Goal: Task Accomplishment & Management: Complete application form

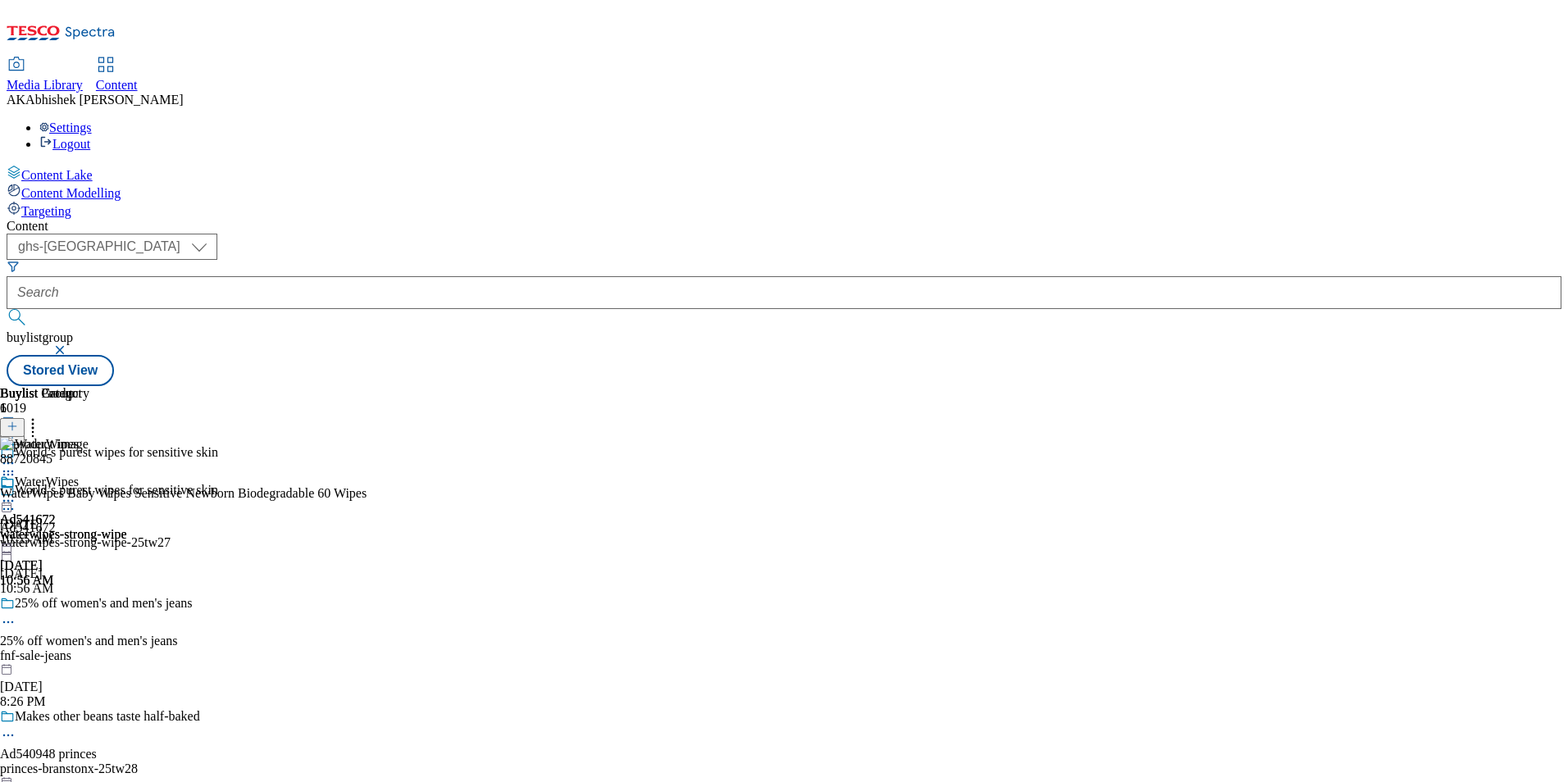
select select "ghs-[GEOGRAPHIC_DATA]"
click at [6, 309] on button "submit" at bounding box center [17, 317] width 23 height 16
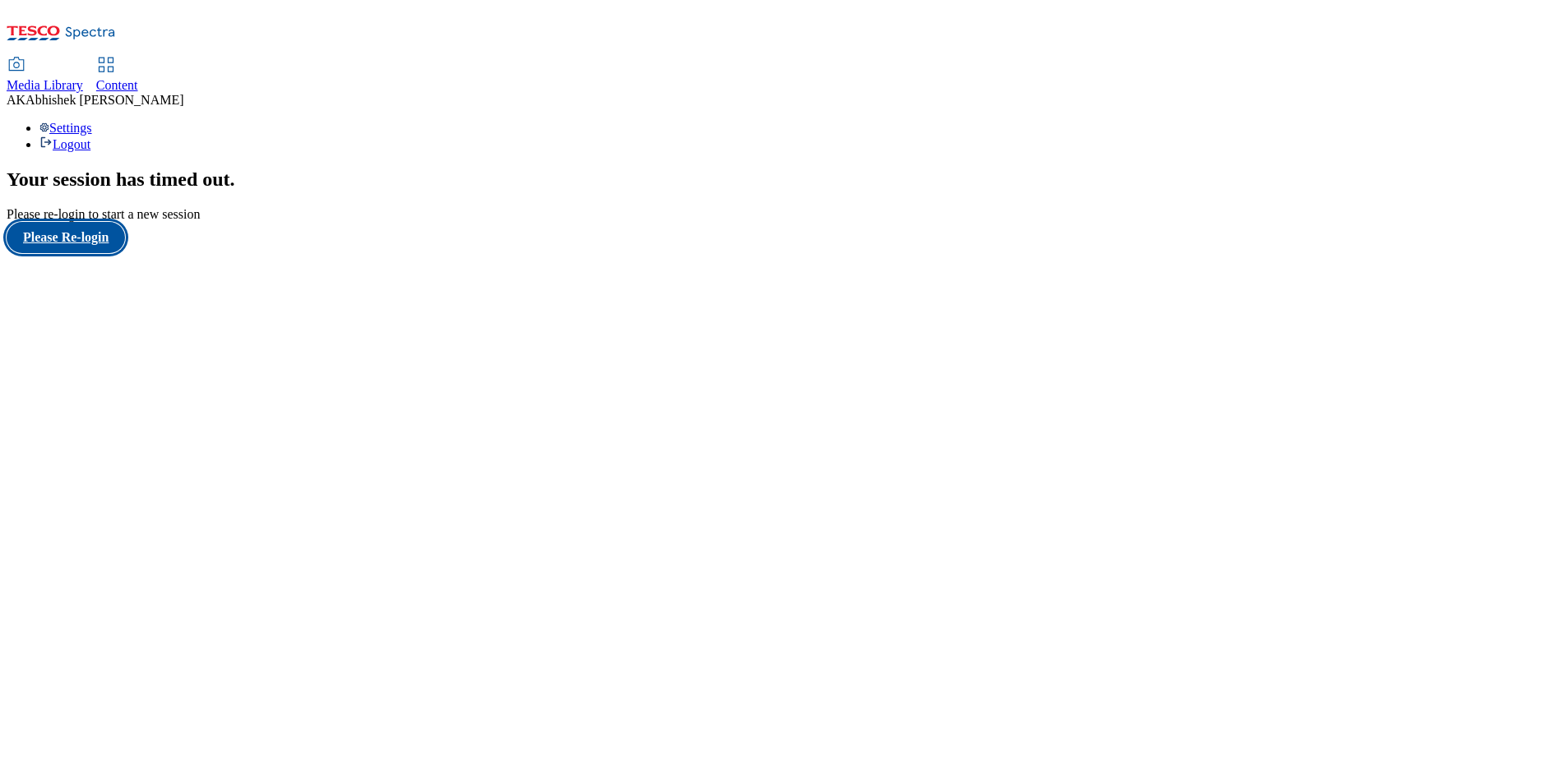
click at [74, 253] on button "Please Re-login" at bounding box center [65, 237] width 118 height 31
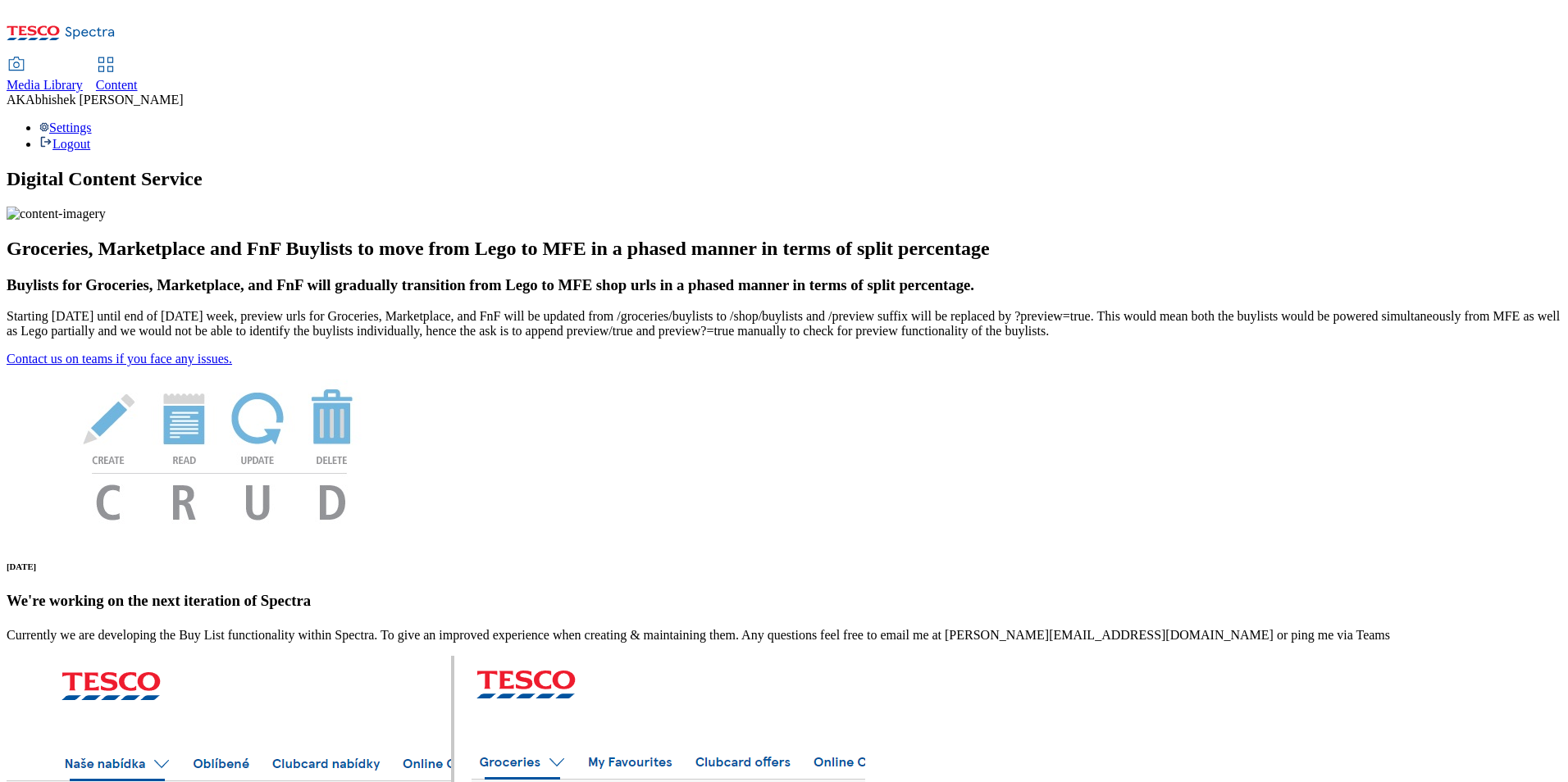
click at [138, 78] on span "Content" at bounding box center [117, 84] width 42 height 14
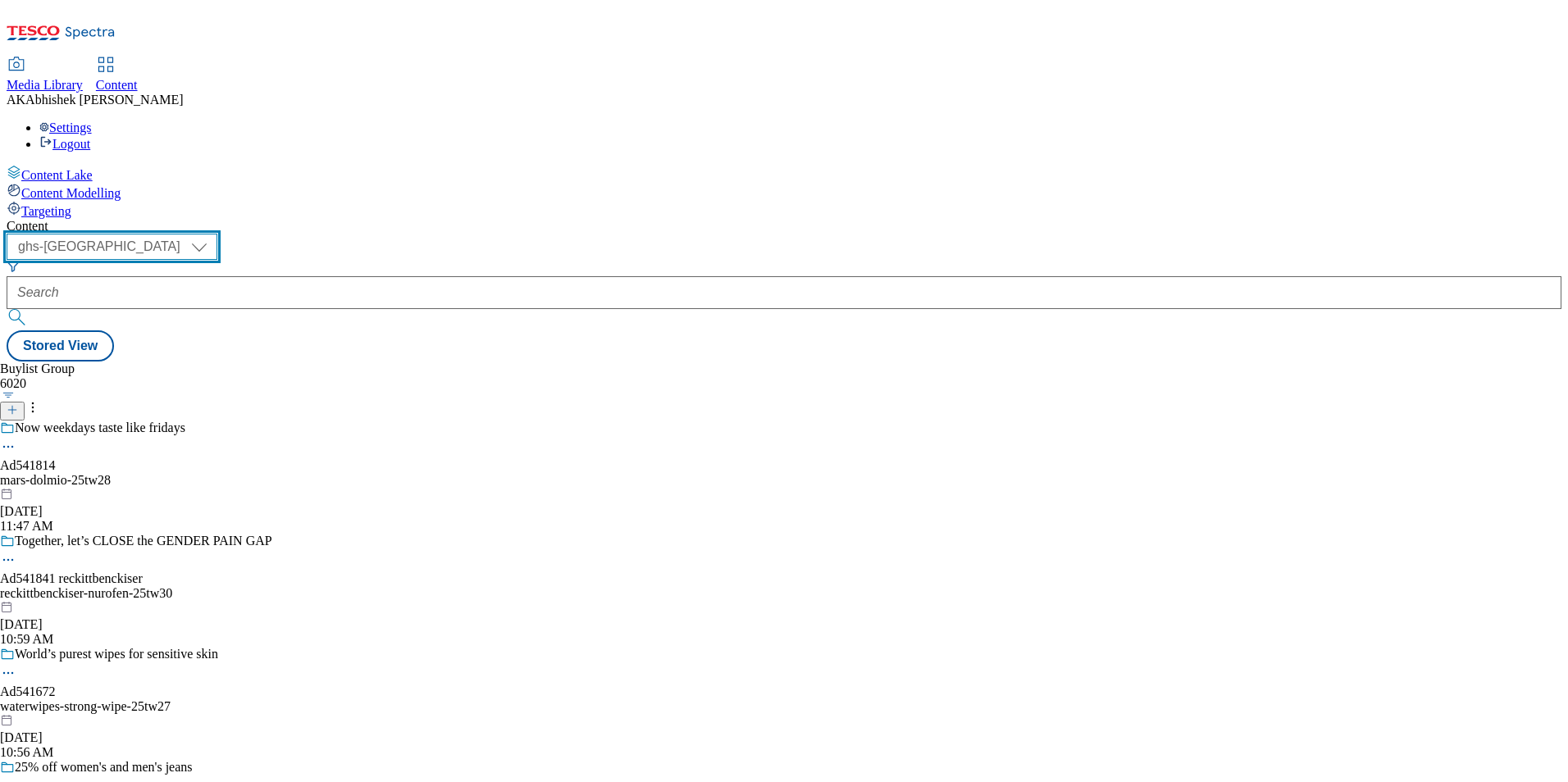
click at [218, 234] on select "ghs-roi ghs-[GEOGRAPHIC_DATA]" at bounding box center [111, 246] width 211 height 26
select select "ghs-roi"
click at [213, 234] on select "ghs-roi ghs-[GEOGRAPHIC_DATA]" at bounding box center [111, 246] width 211 height 26
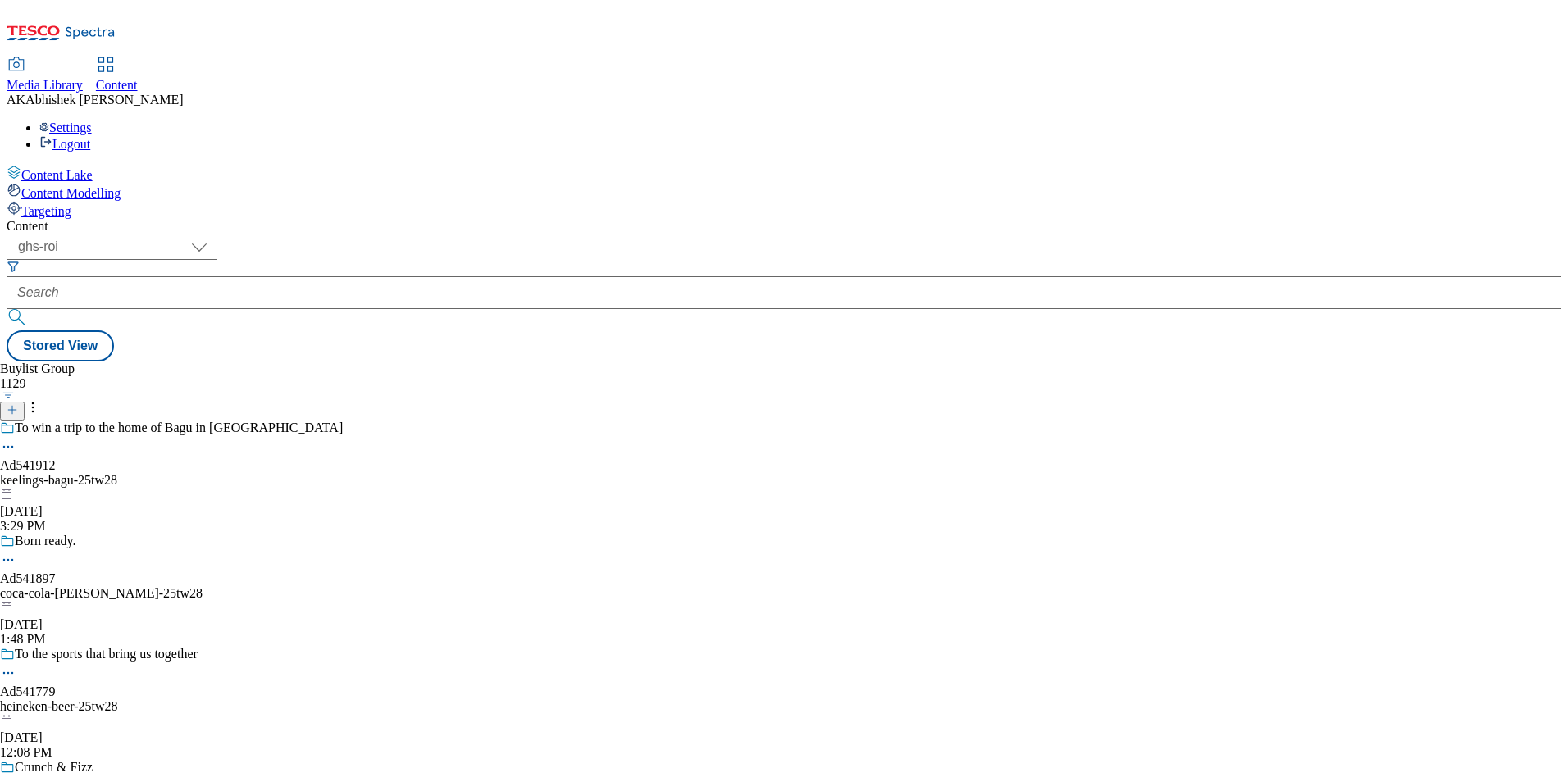
click at [18, 404] on icon at bounding box center [12, 410] width 12 height 12
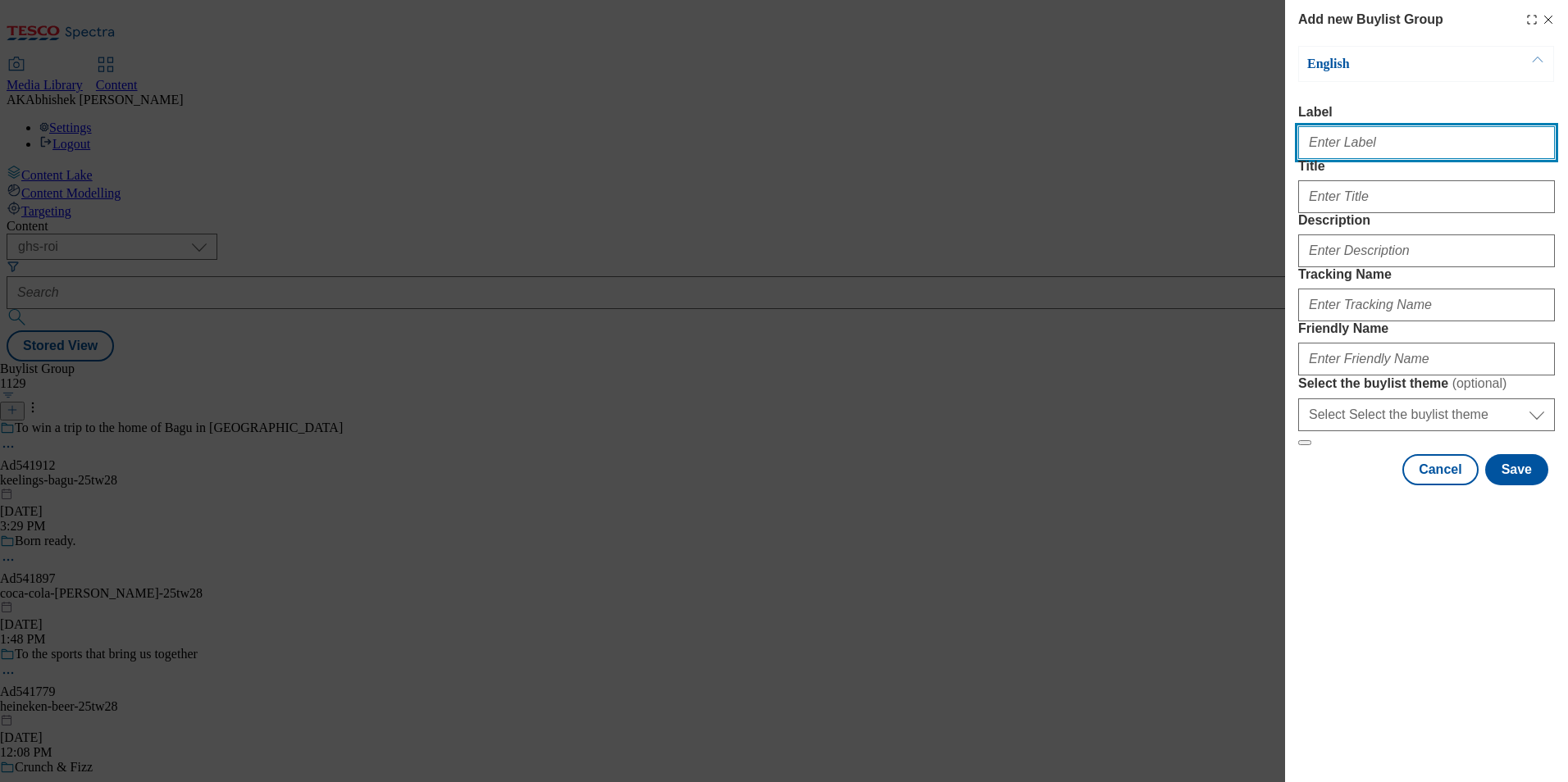
click at [1348, 147] on input "Label" at bounding box center [1427, 142] width 256 height 33
paste input "541942"
type input "Ad541942"
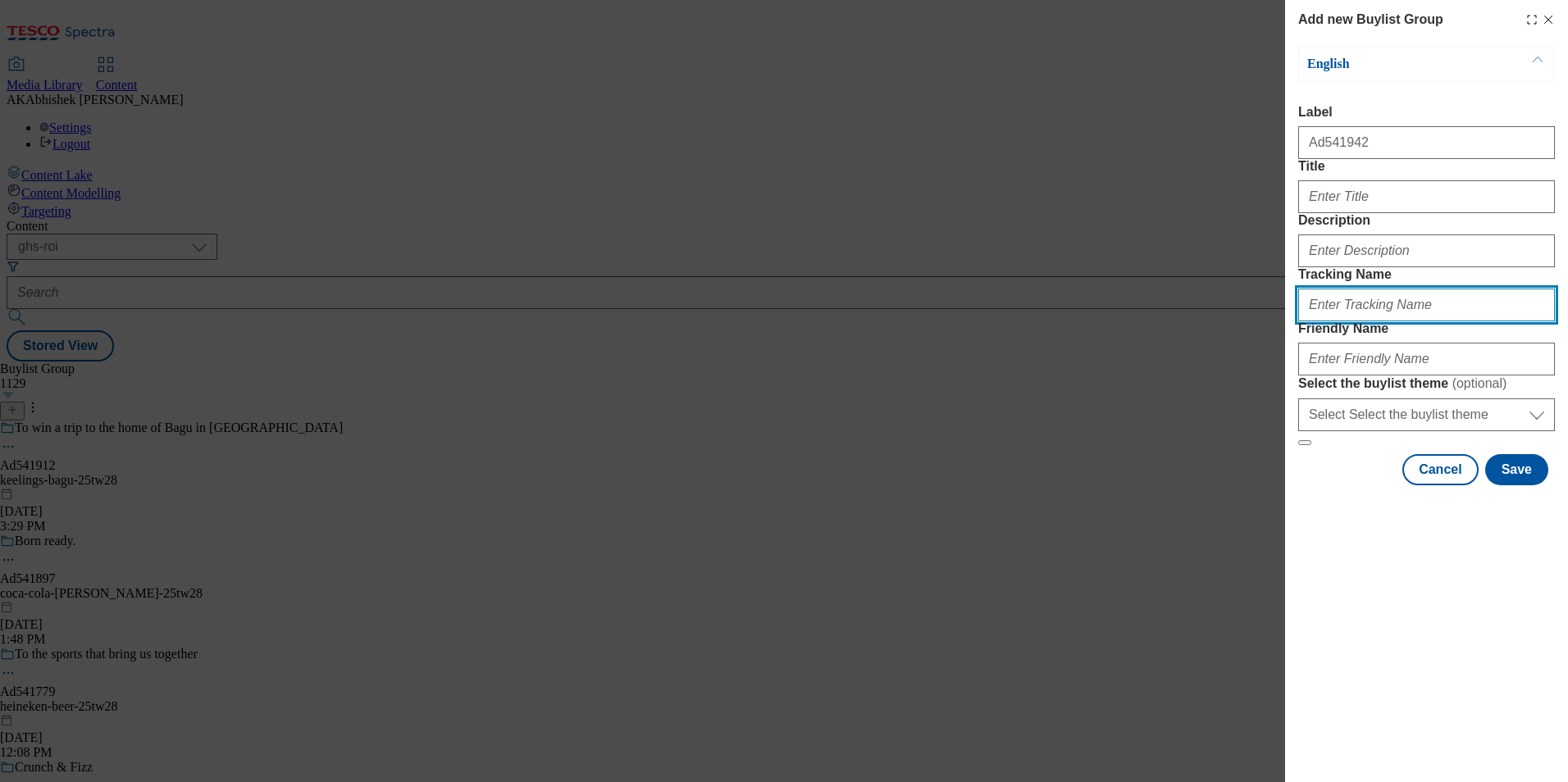
click at [1371, 322] on input "Tracking Name" at bounding box center [1427, 305] width 256 height 33
paste input "541942"
type input "DH_AD541942"
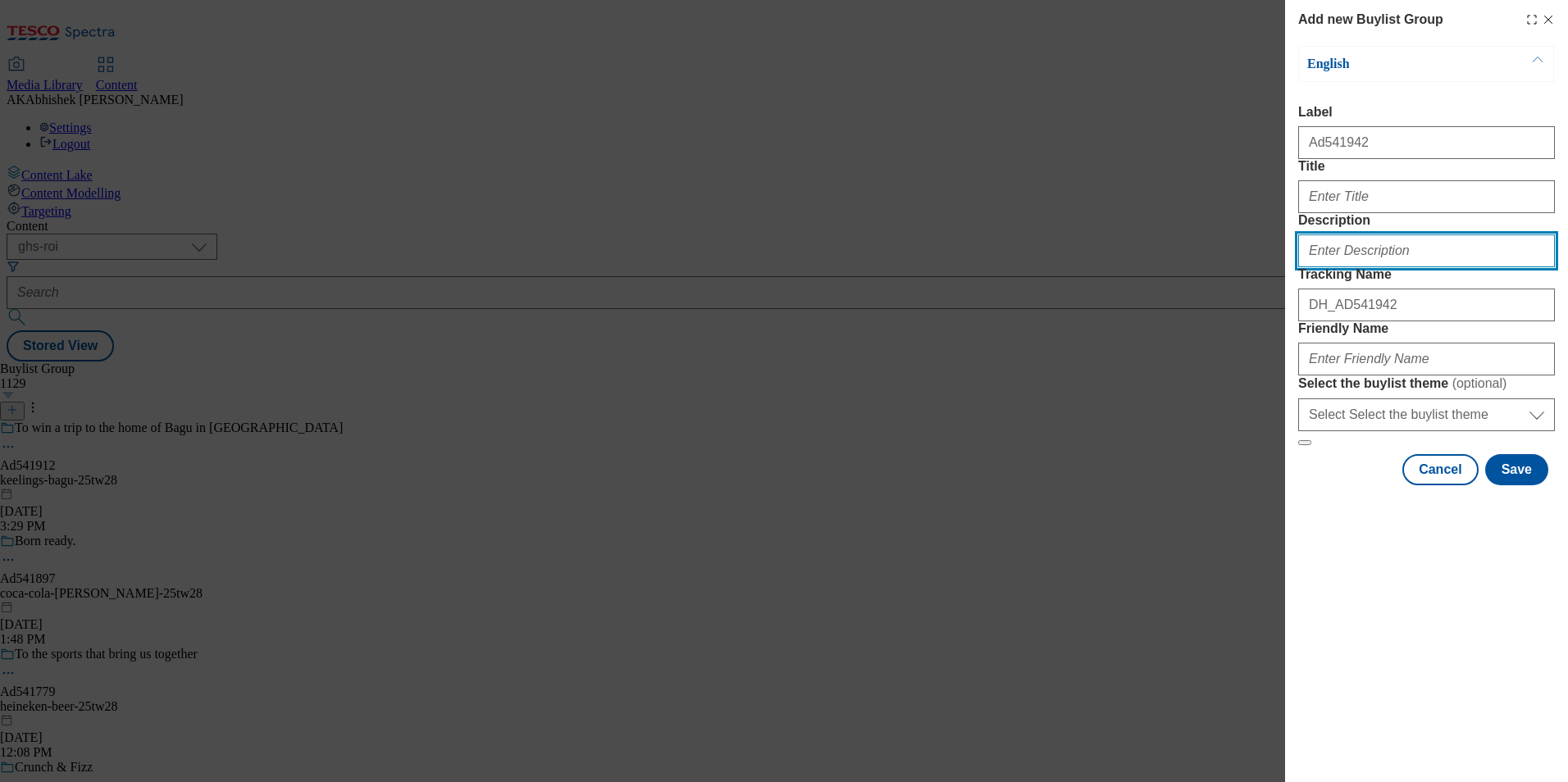
click at [1351, 267] on input "Description" at bounding box center [1427, 251] width 256 height 33
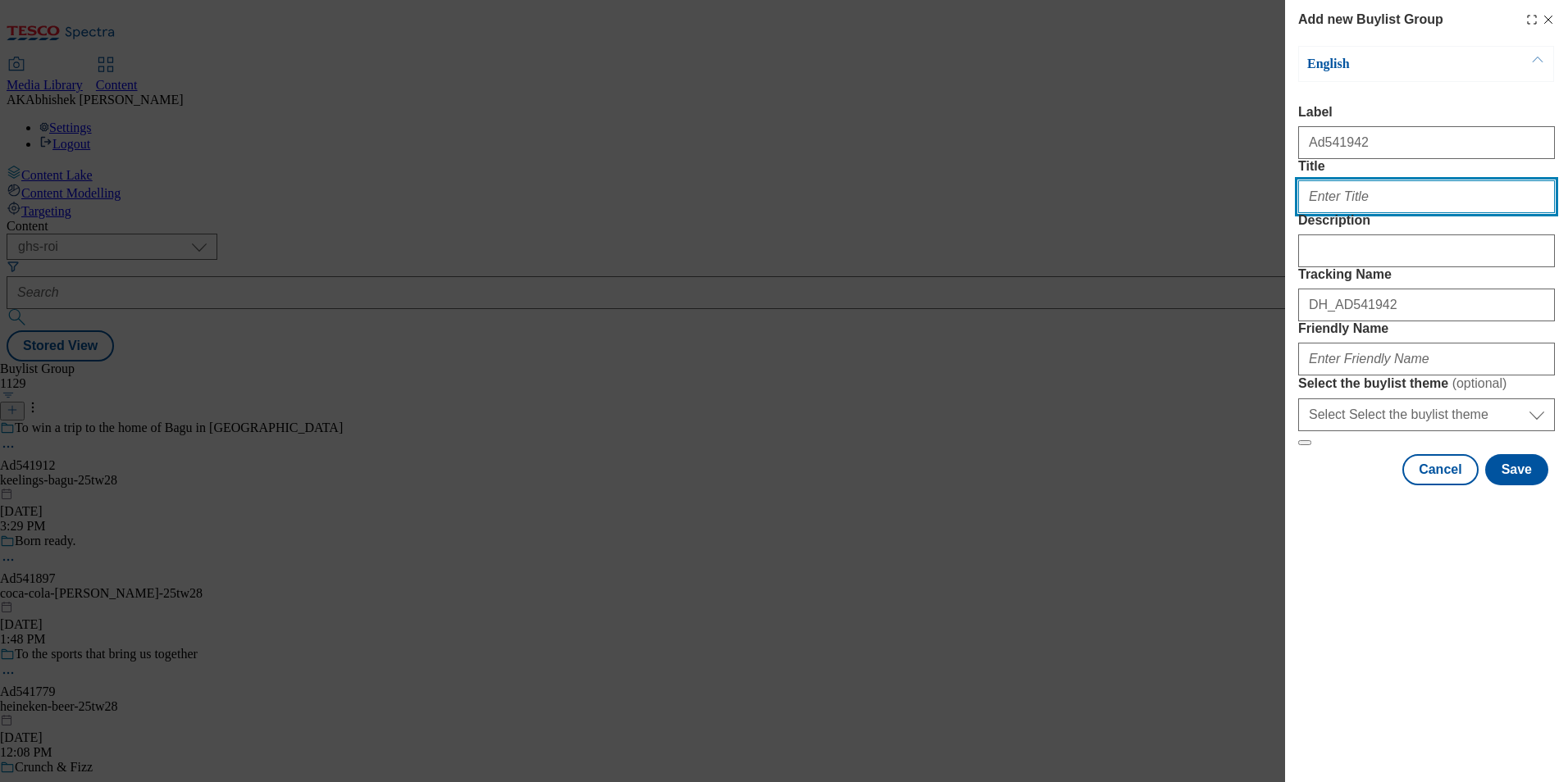
click at [1350, 213] on input "Title" at bounding box center [1427, 197] width 256 height 33
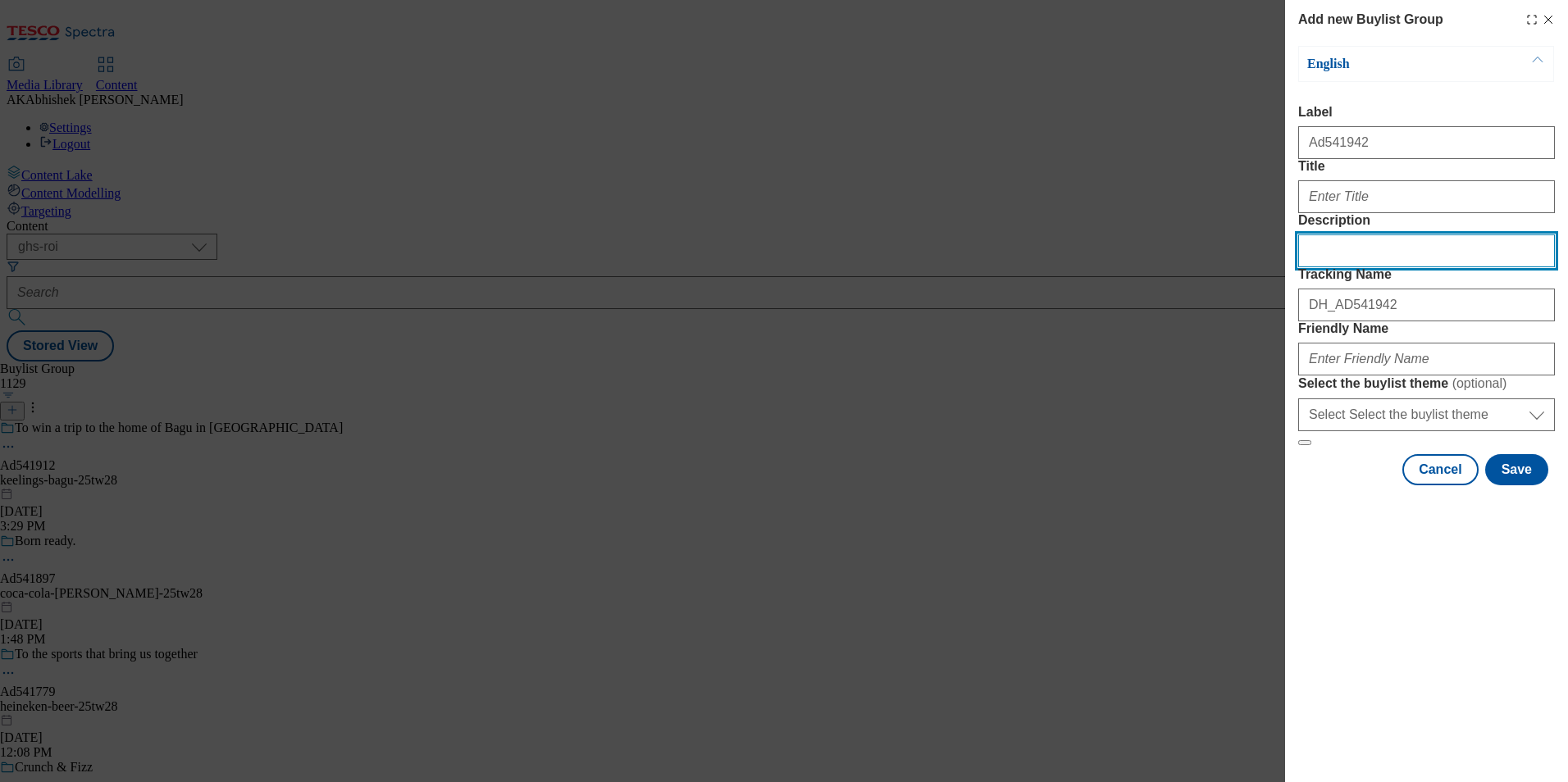
click at [1534, 267] on input "Description" at bounding box center [1427, 251] width 256 height 33
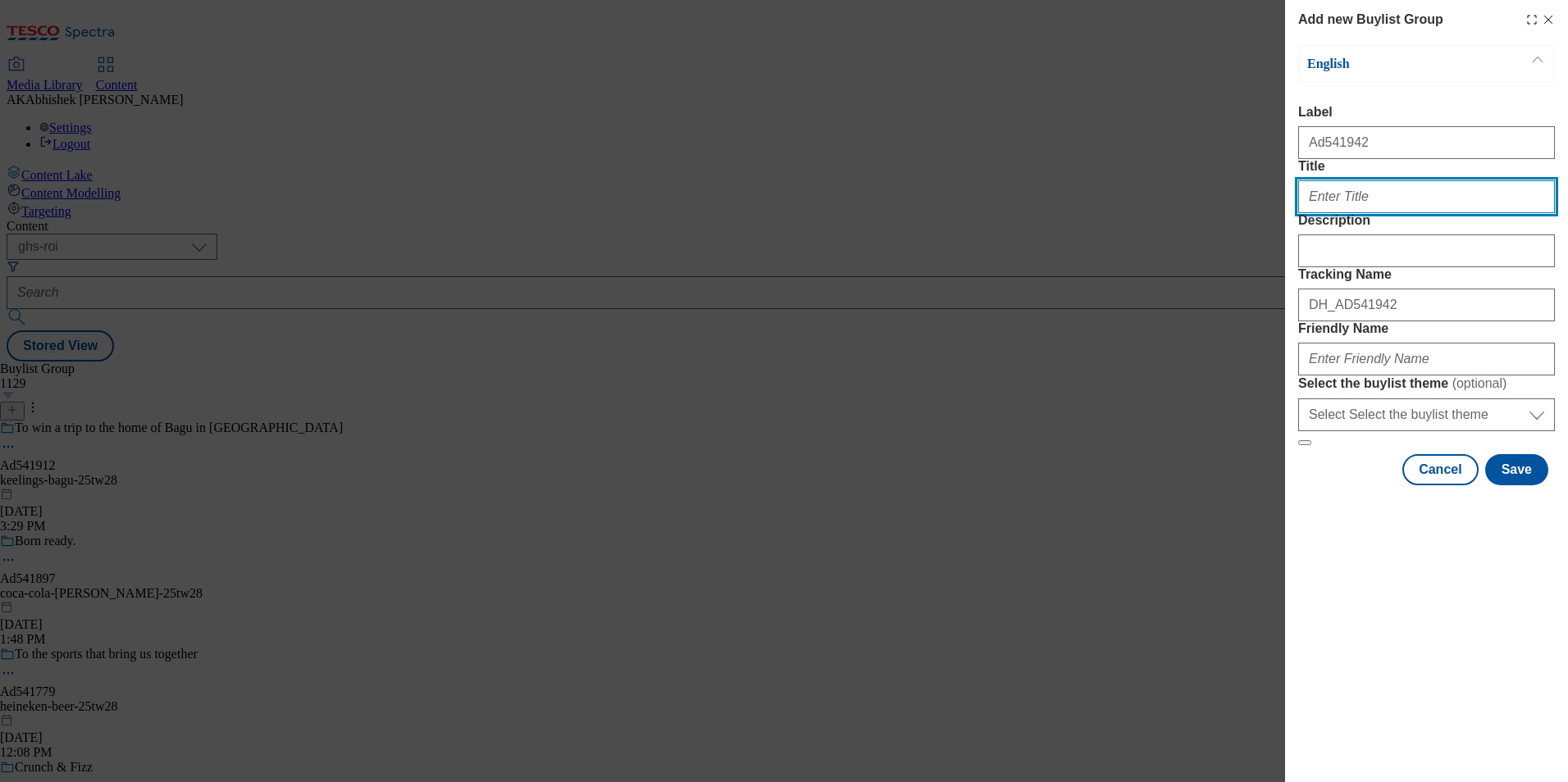
click at [1391, 213] on input "Title" at bounding box center [1427, 197] width 256 height 33
paste input "Imbibe and Campari Negroni week [DATE] to [DATE]"
type input "Imbibe and Campari Negroni week [DATE] to [DATE]"
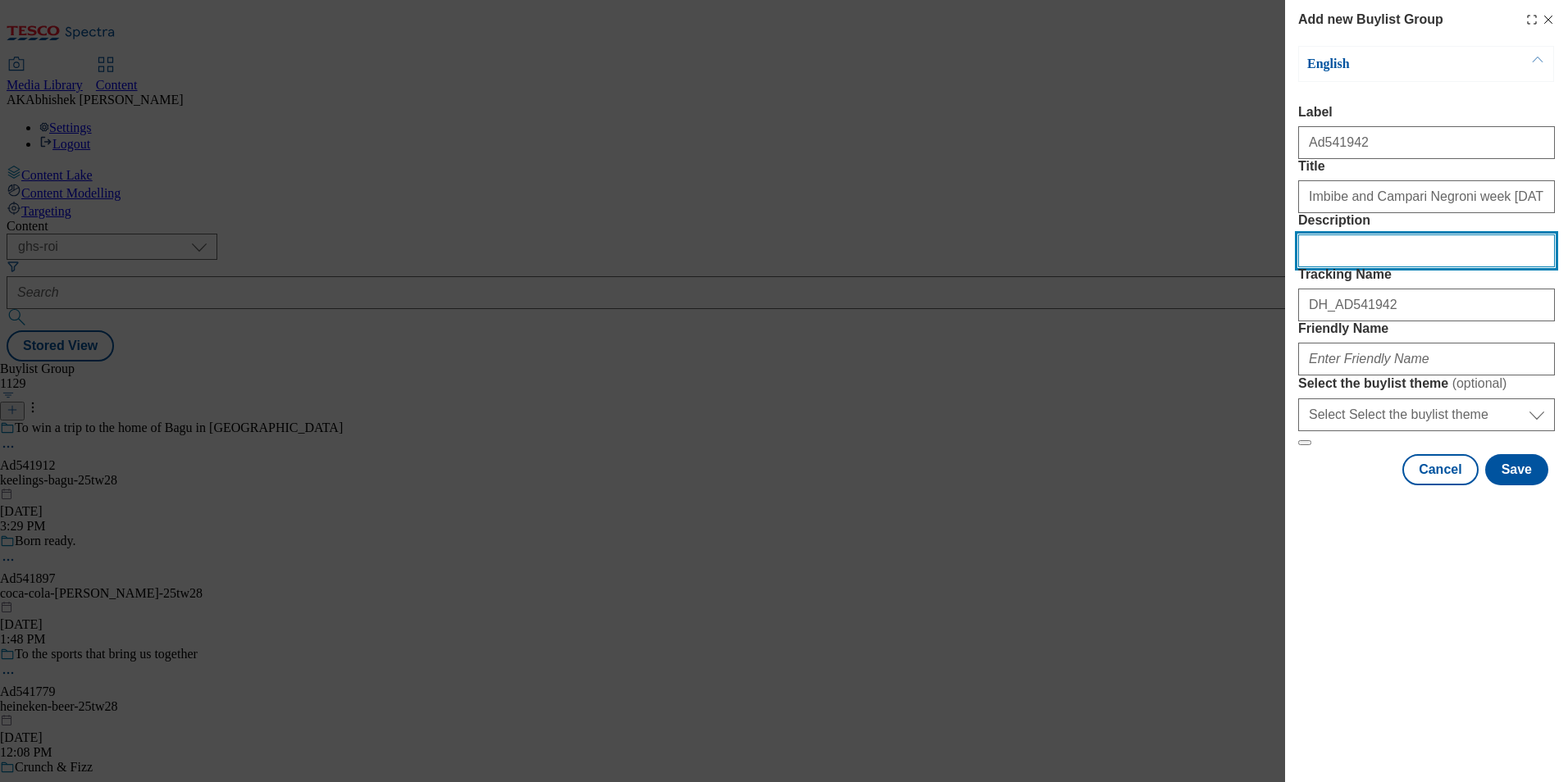
click at [1338, 267] on input "Description" at bounding box center [1427, 251] width 256 height 33
click at [1375, 375] on div "Modal" at bounding box center [1427, 355] width 256 height 39
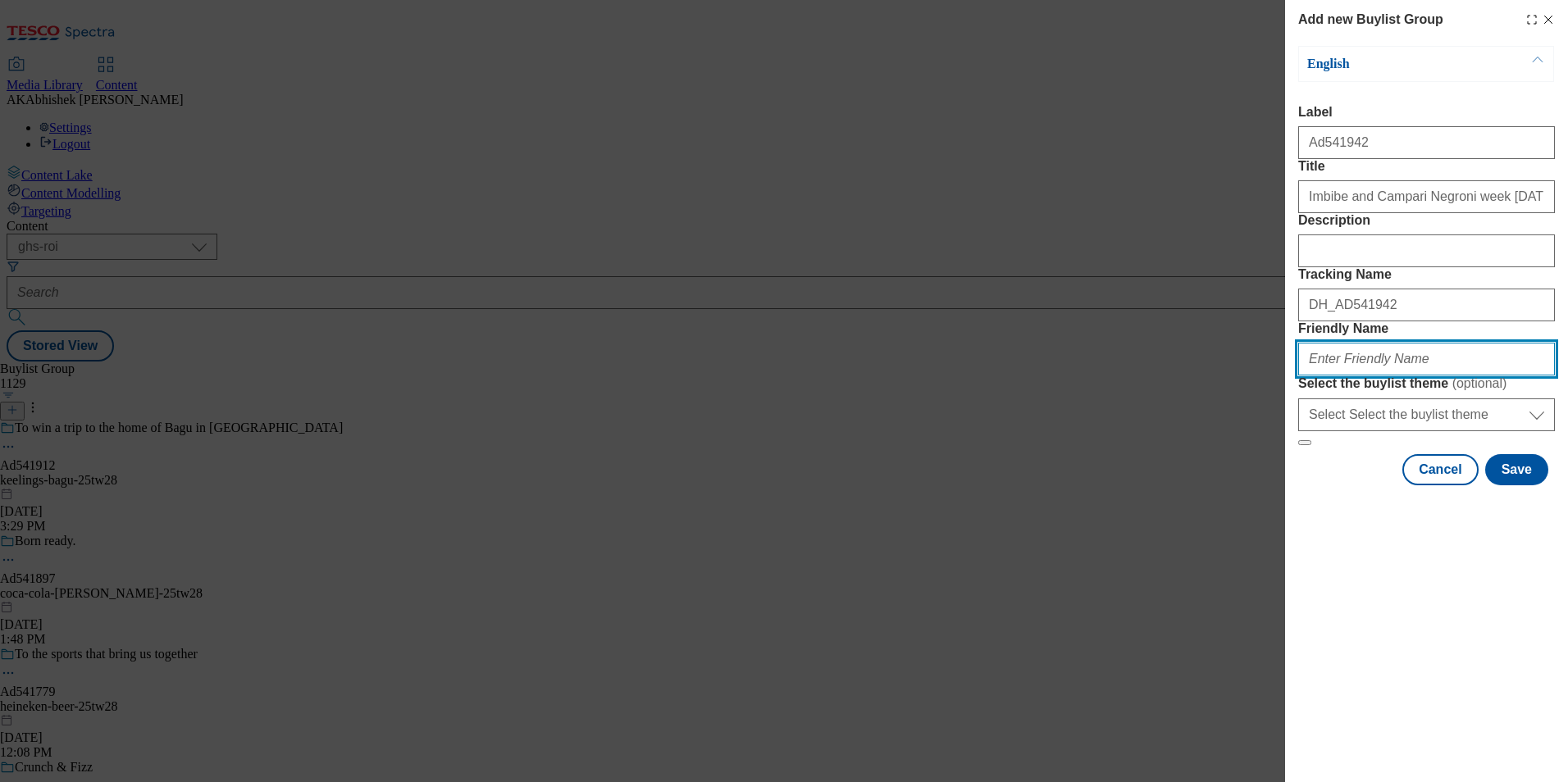
click at [1379, 375] on input "Friendly Name" at bounding box center [1427, 359] width 256 height 33
paste input "Coca Cola"
click at [1312, 375] on input "Coca Cola" at bounding box center [1427, 359] width 256 height 33
drag, startPoint x: 1420, startPoint y: 477, endPoint x: 1234, endPoint y: 477, distance: 186.0
click at [1234, 477] on div "Add new Buylist Group English Label Ad541942 Title Imbibe and Campari Negroni w…" at bounding box center [784, 391] width 1568 height 782
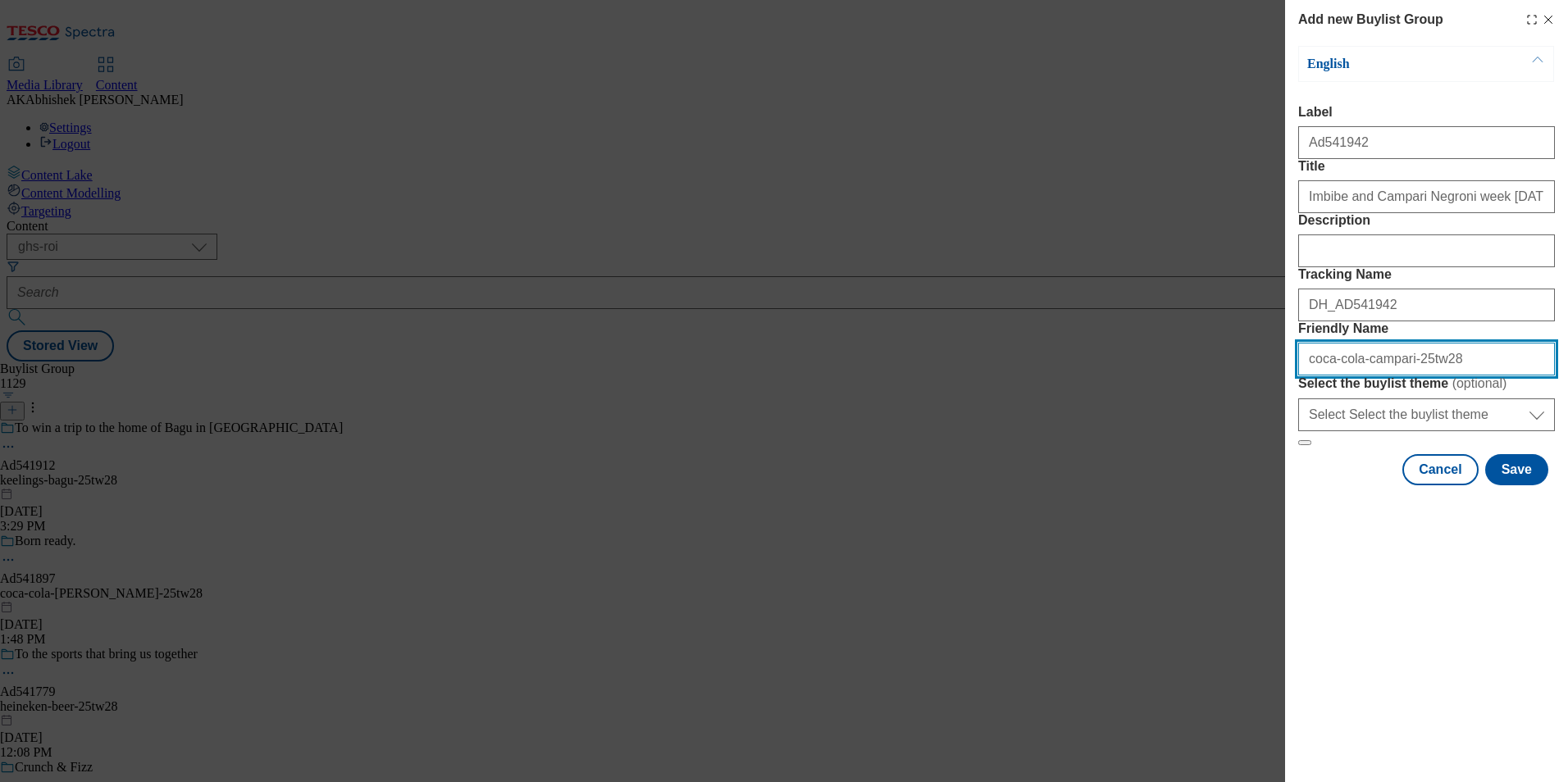
type input "coca-cola-campari-25tw28"
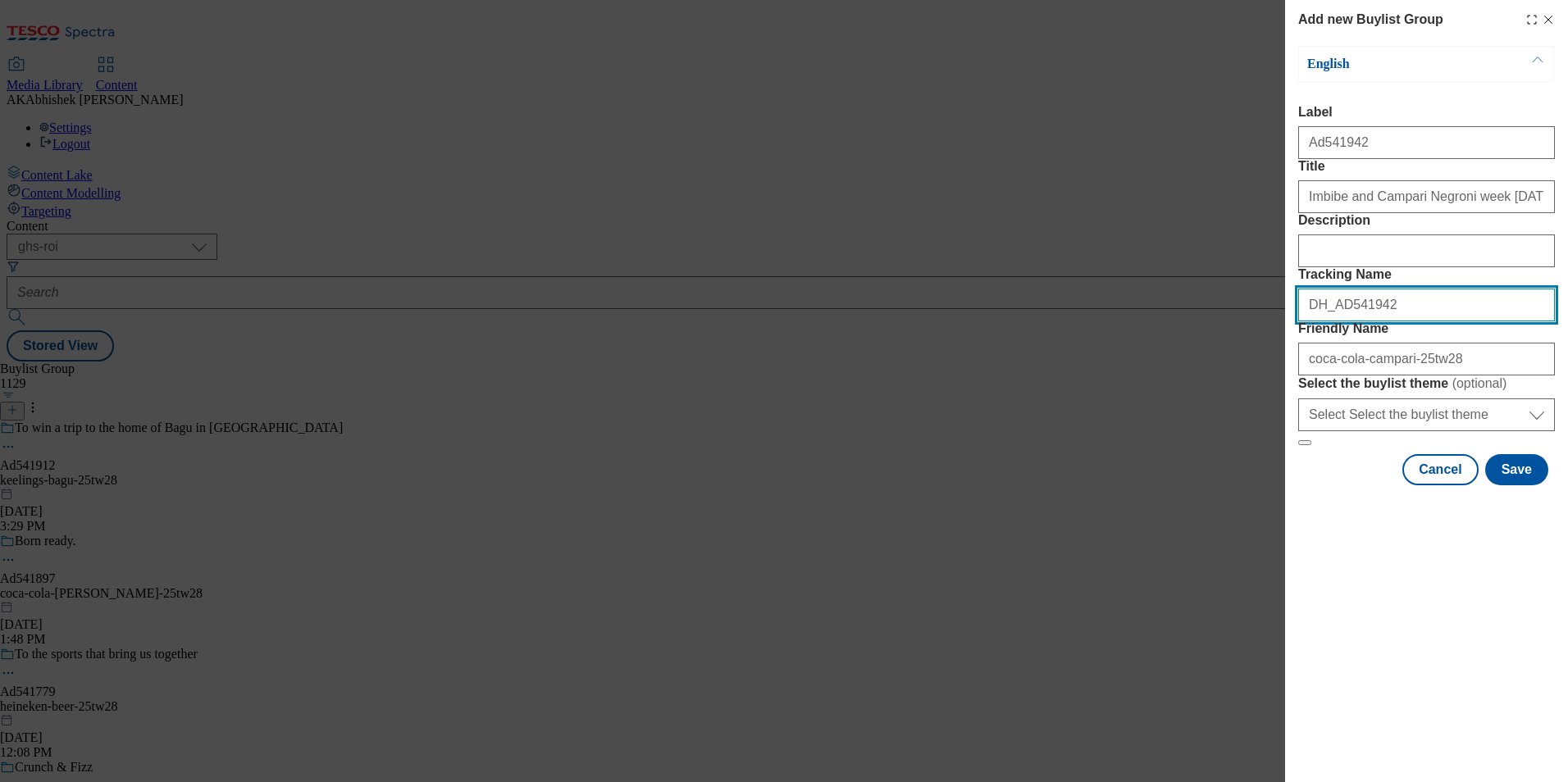
drag, startPoint x: 1416, startPoint y: 395, endPoint x: 1061, endPoint y: 392, distance: 355.0
click at [1080, 392] on div "Add new Buylist Group English Label Ad541942 Title Imbibe and Campari Negroni w…" at bounding box center [784, 391] width 1568 height 782
click at [1520, 486] on button "Save" at bounding box center [1517, 469] width 63 height 31
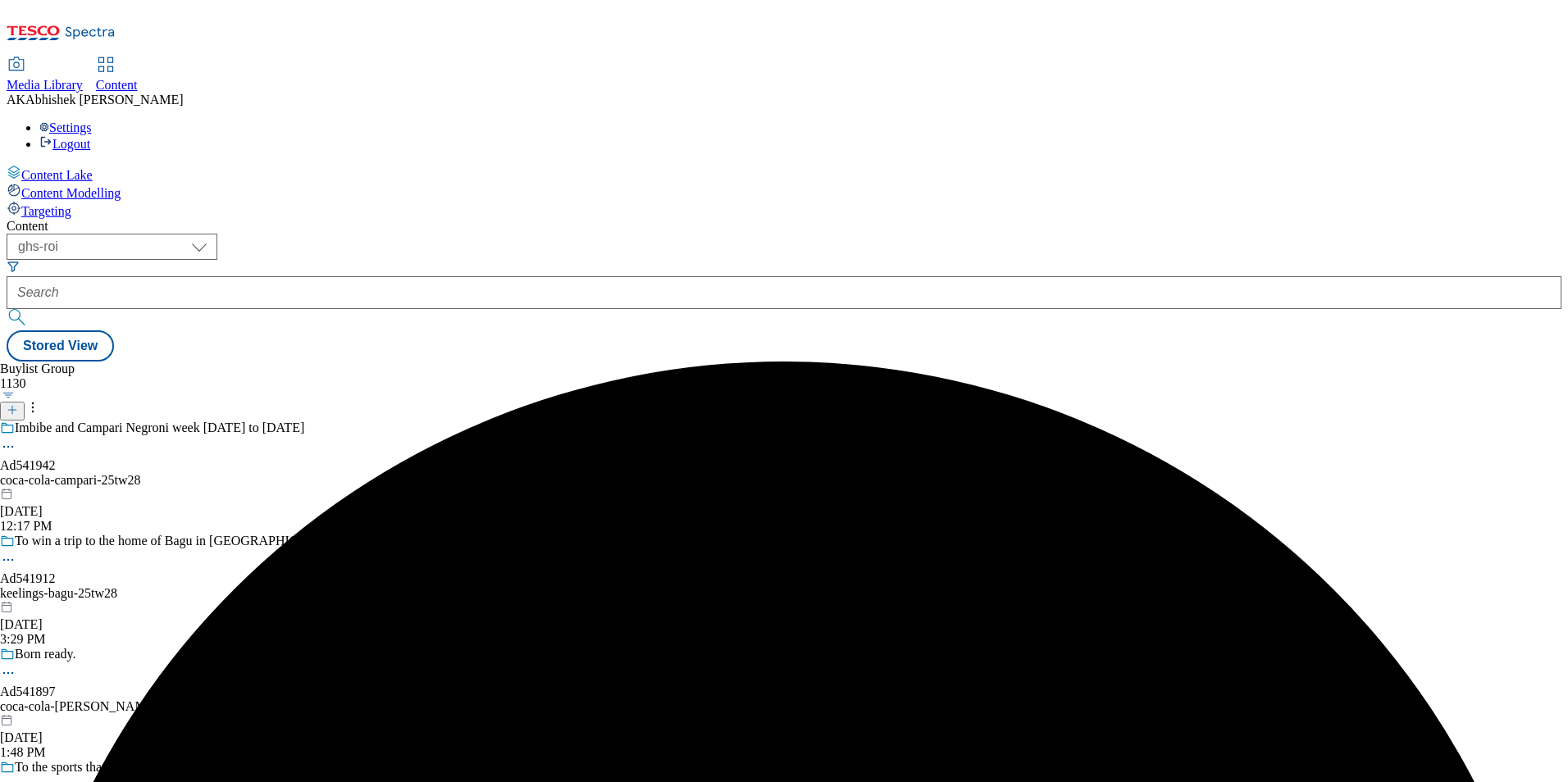
click at [343, 420] on div "Imbibe and Campari Negroni week [DATE] to [DATE] Ad541942 coca-cola-campari-25t…" at bounding box center [171, 477] width 343 height 113
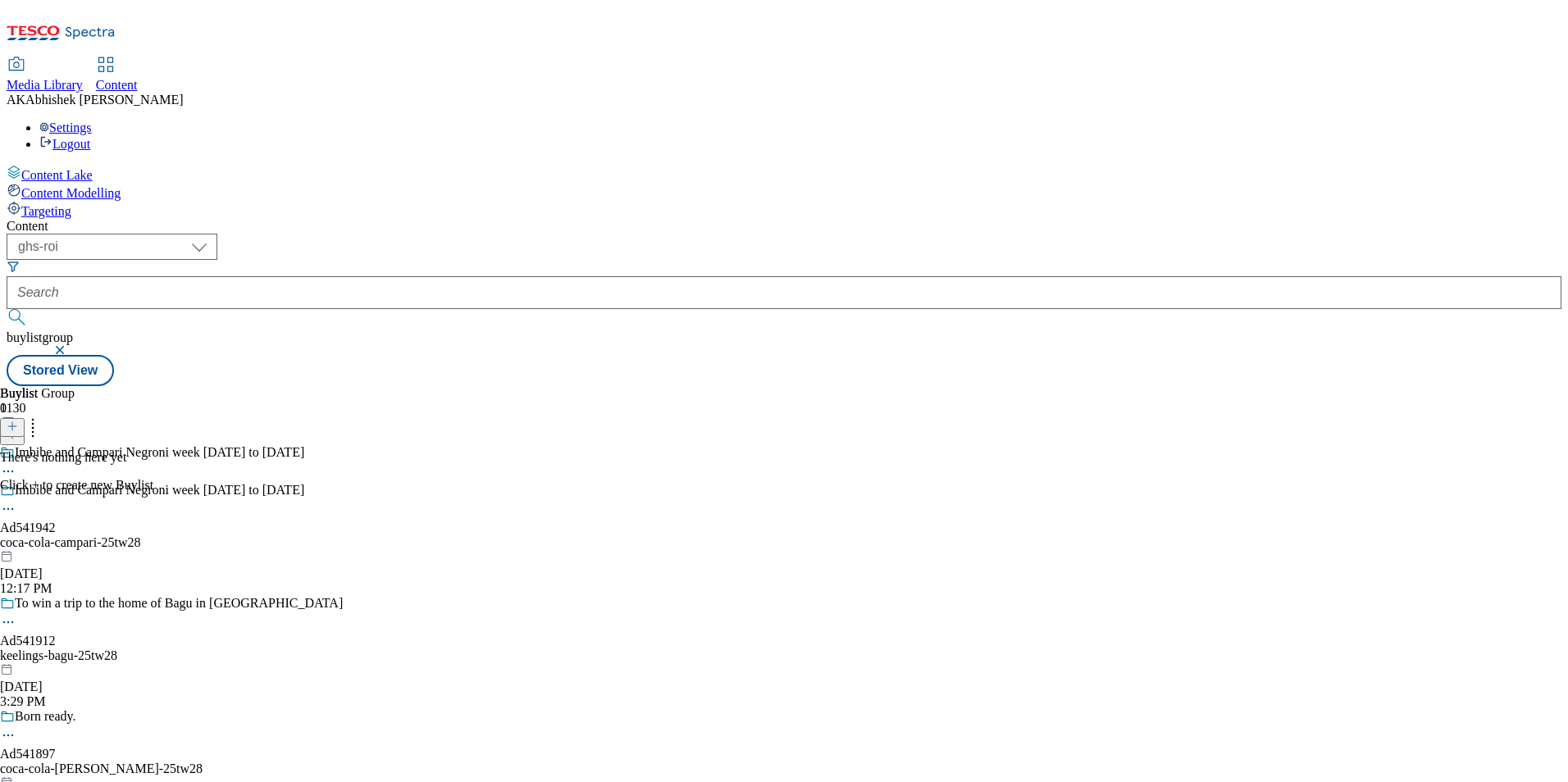
click at [18, 420] on icon at bounding box center [12, 426] width 12 height 12
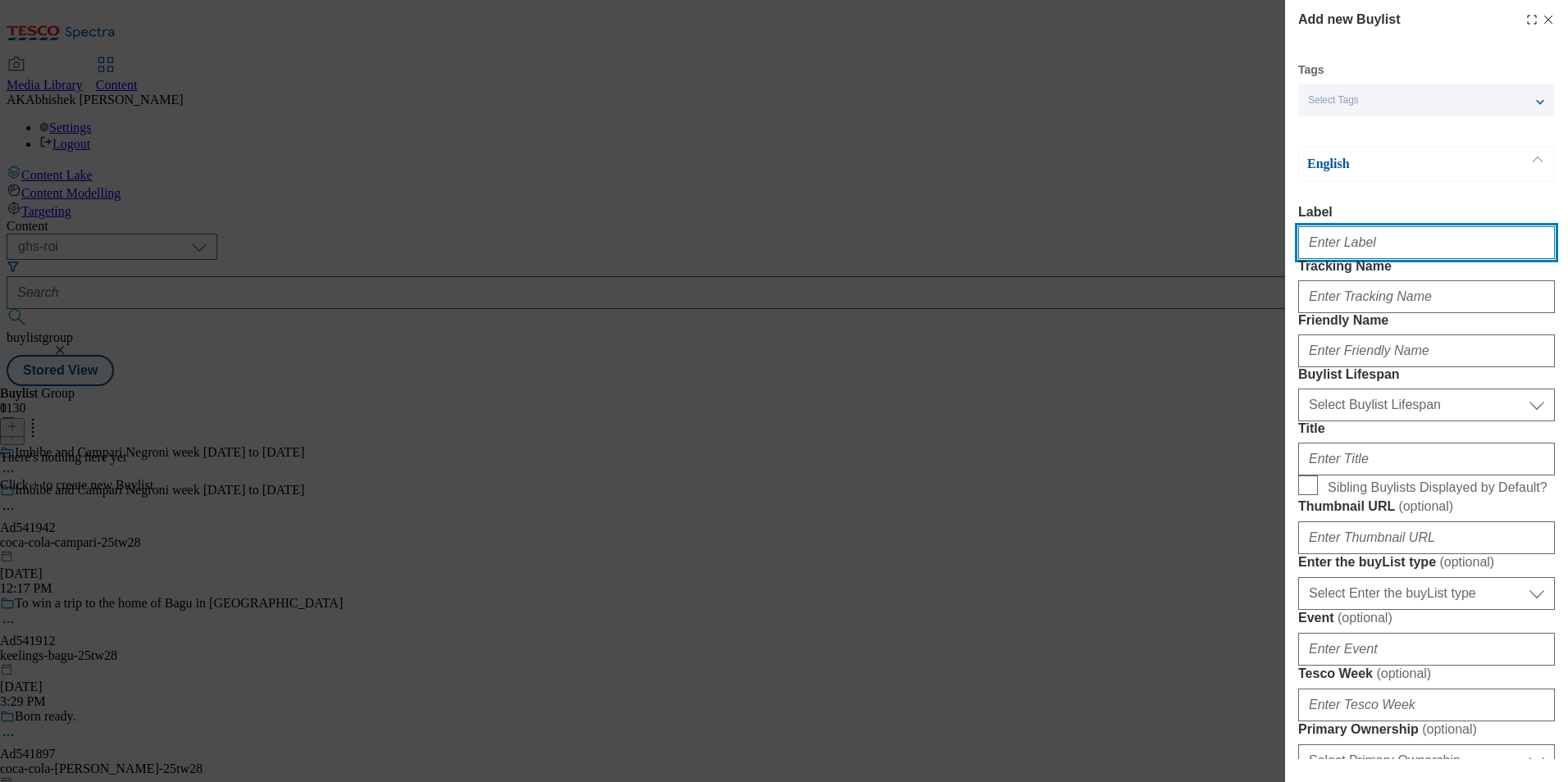
click at [1341, 255] on input "Label" at bounding box center [1427, 243] width 256 height 33
paste input "DH_AD541942"
type input "DH_AD541942"
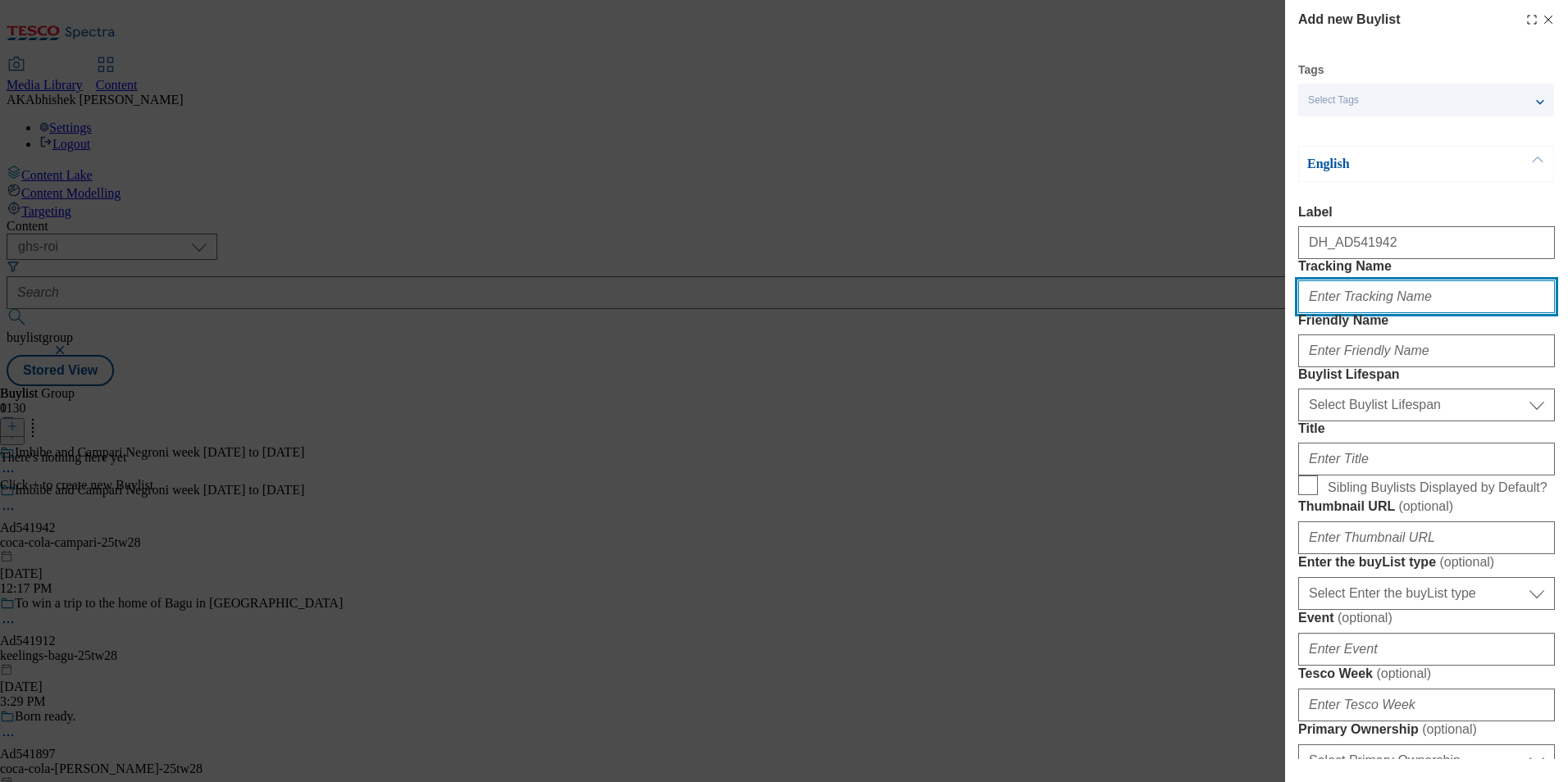
drag, startPoint x: 1345, startPoint y: 341, endPoint x: 1354, endPoint y: 341, distance: 9.0
click at [1344, 314] on input "Tracking Name" at bounding box center [1427, 297] width 256 height 33
paste input "DH_AD541942"
type input "DH_AD541942"
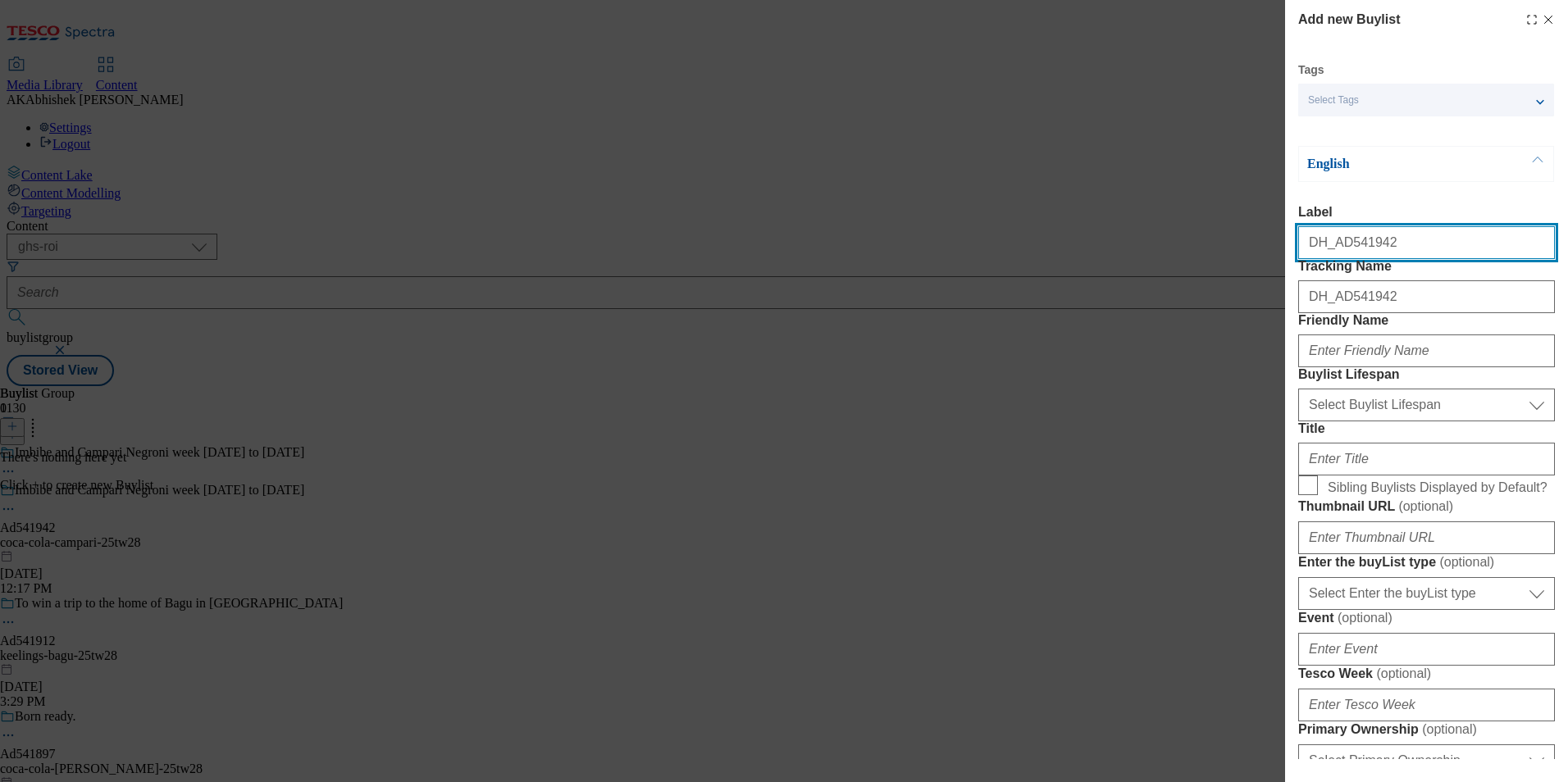
drag, startPoint x: 1338, startPoint y: 250, endPoint x: 1264, endPoint y: 249, distance: 74.0
click at [1264, 249] on div "Add new Buylist Tags Select Tags fnf marketplace whoosh ghs English Label DH_AD…" at bounding box center [784, 391] width 1568 height 782
type input "Ad541942"
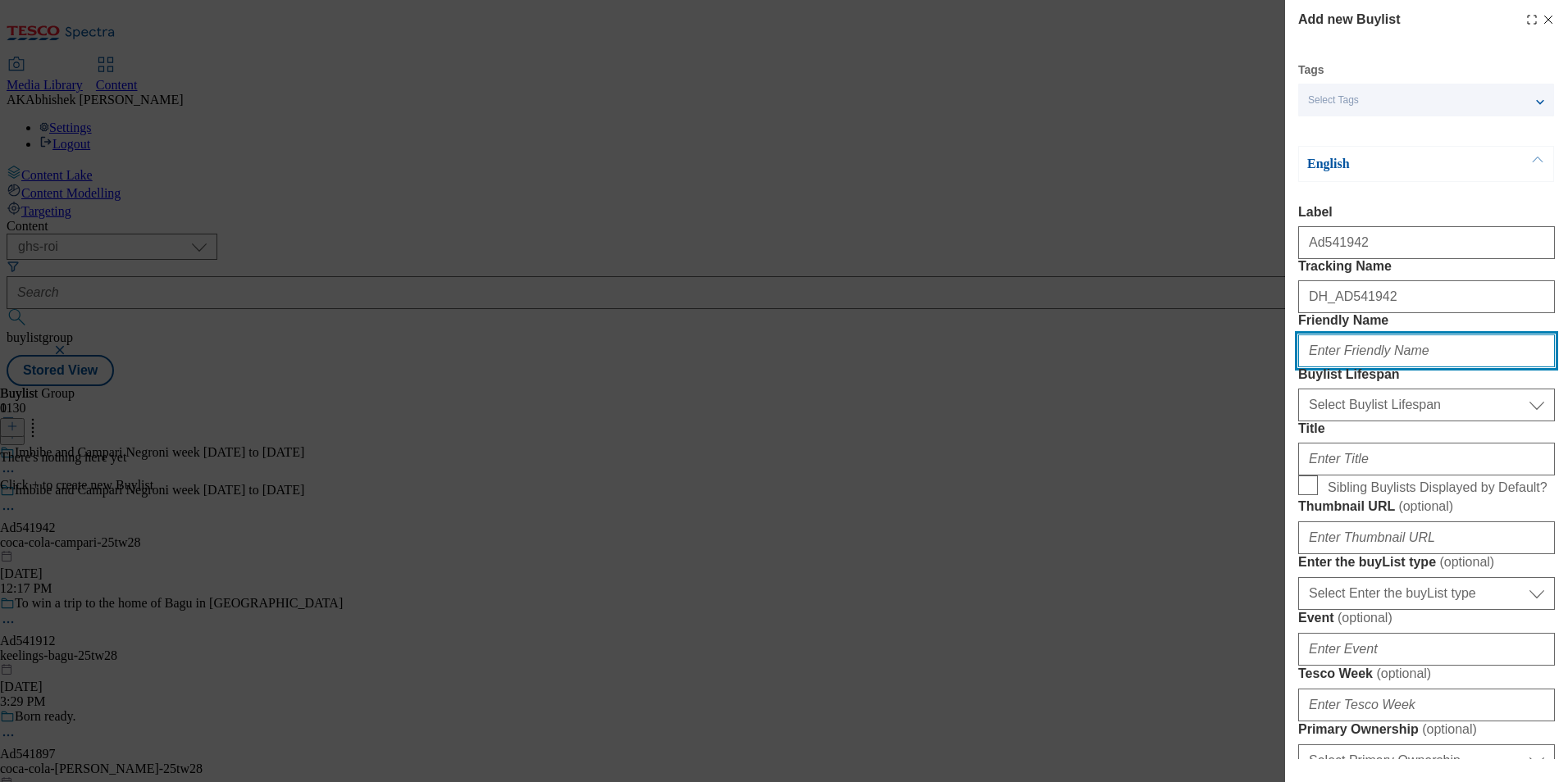
click at [1387, 367] on input "Friendly Name" at bounding box center [1427, 351] width 256 height 33
paste input "coca-cola"
type input "coca-cola"
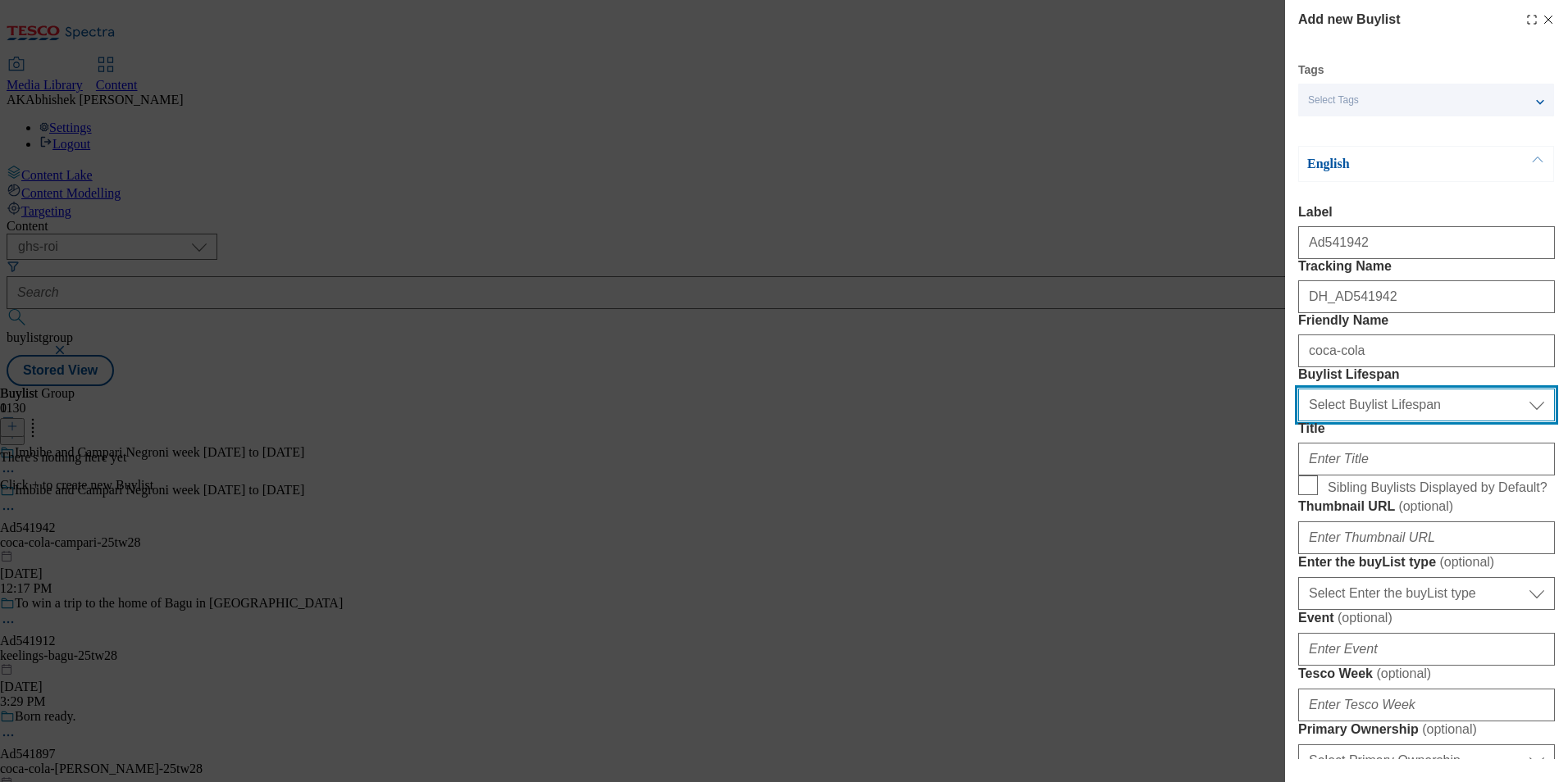
drag, startPoint x: 1367, startPoint y: 490, endPoint x: 1389, endPoint y: 497, distance: 23.1
click at [1367, 421] on select "Select Buylist Lifespan evergreen seasonal tactical" at bounding box center [1427, 405] width 256 height 33
select select "tactical"
click at [1299, 421] on select "Select Buylist Lifespan evergreen seasonal tactical" at bounding box center [1427, 405] width 256 height 33
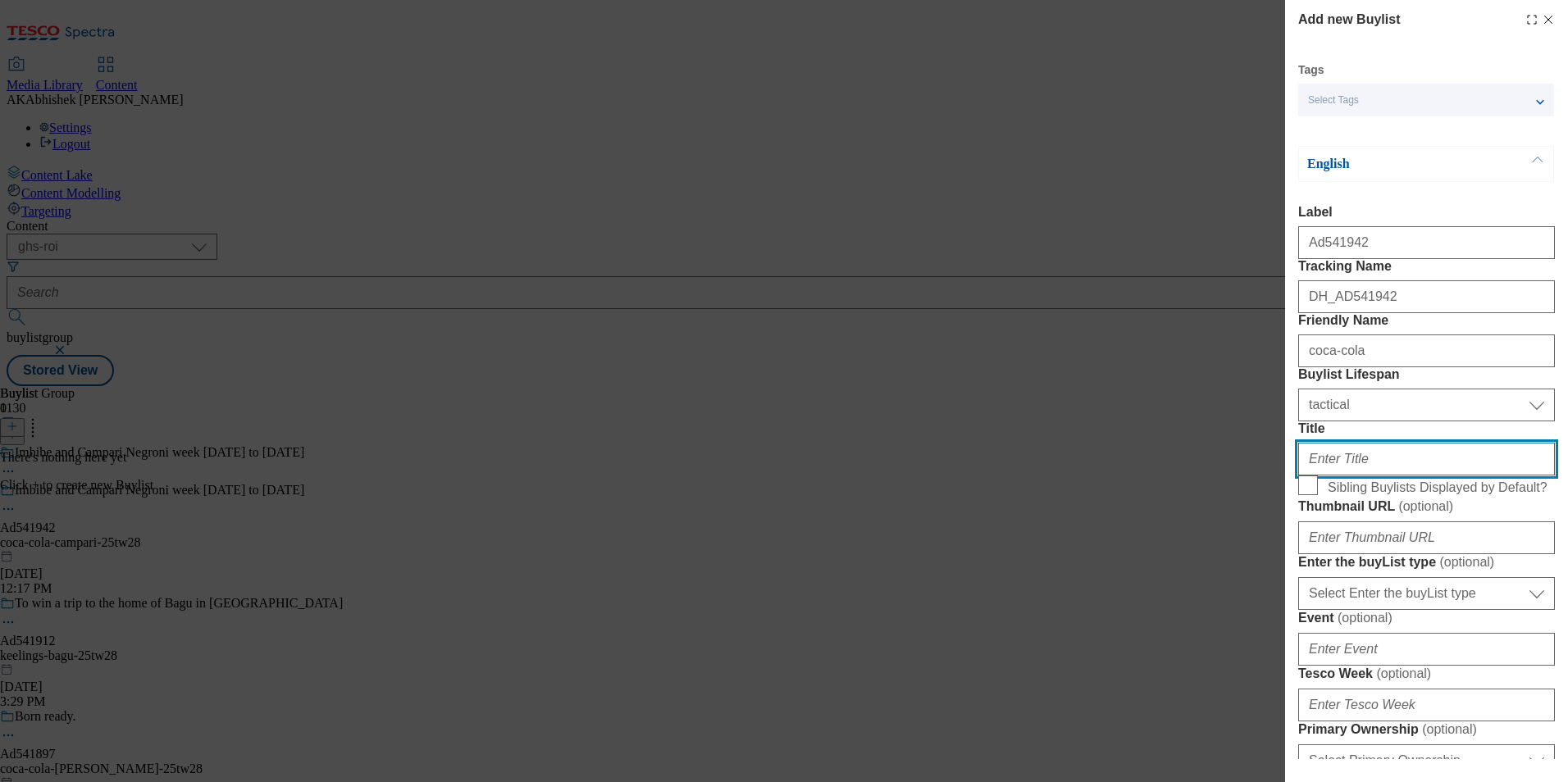
drag, startPoint x: 1351, startPoint y: 561, endPoint x: 1348, endPoint y: 583, distance: 22.2
click at [1351, 476] on input "Title" at bounding box center [1427, 459] width 256 height 33
paste input "NO [DEMOGRAPHIC_DATA] WITHOUT CAMPARI"
paste input "o negroni Without Campari"
click at [1326, 476] on input "No negroni Without Campari" at bounding box center [1427, 459] width 256 height 33
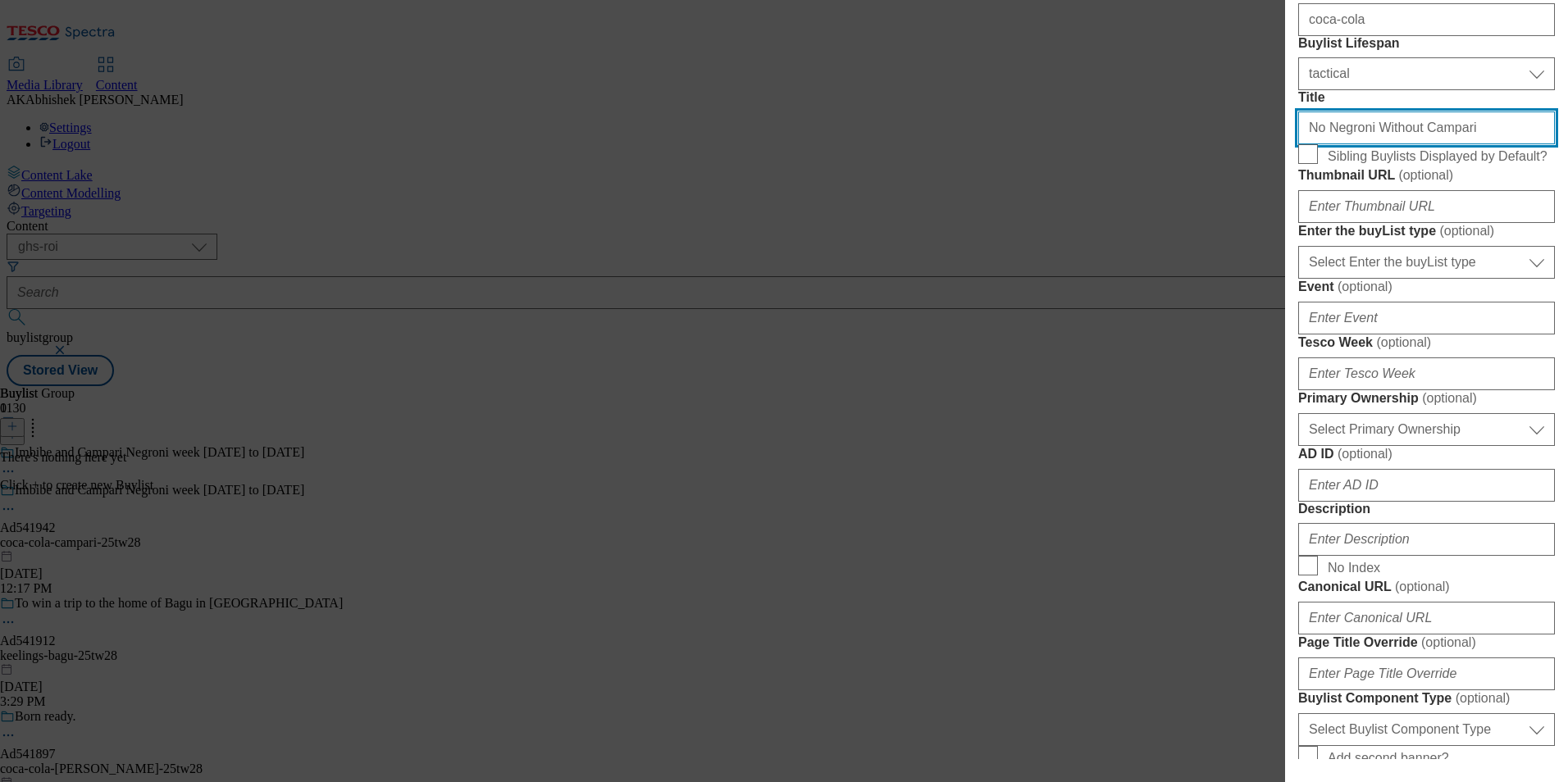
scroll to position [574, 0]
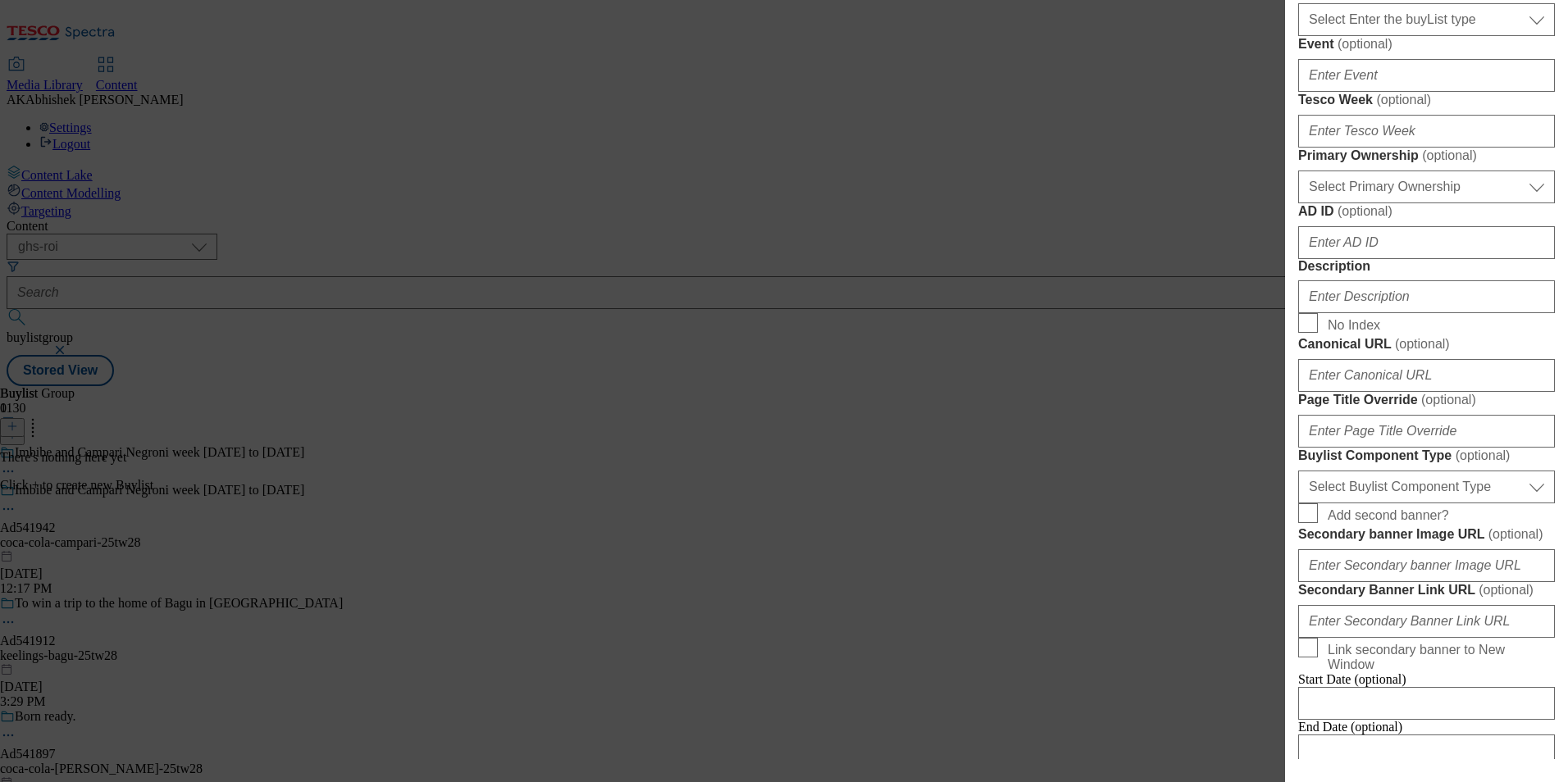
type input "No Negroni Without Campari"
click at [1370, 36] on select "Select Enter the buyList type event supplier funded long term >4 weeks supplier…" at bounding box center [1427, 20] width 256 height 33
select select "supplier funded short term 1-3 weeks"
click at [1299, 36] on select "Select Enter the buyList type event supplier funded long term >4 weeks supplier…" at bounding box center [1427, 20] width 256 height 33
click at [1383, 148] on input "Tesco Week ( optional )" at bounding box center [1427, 131] width 256 height 33
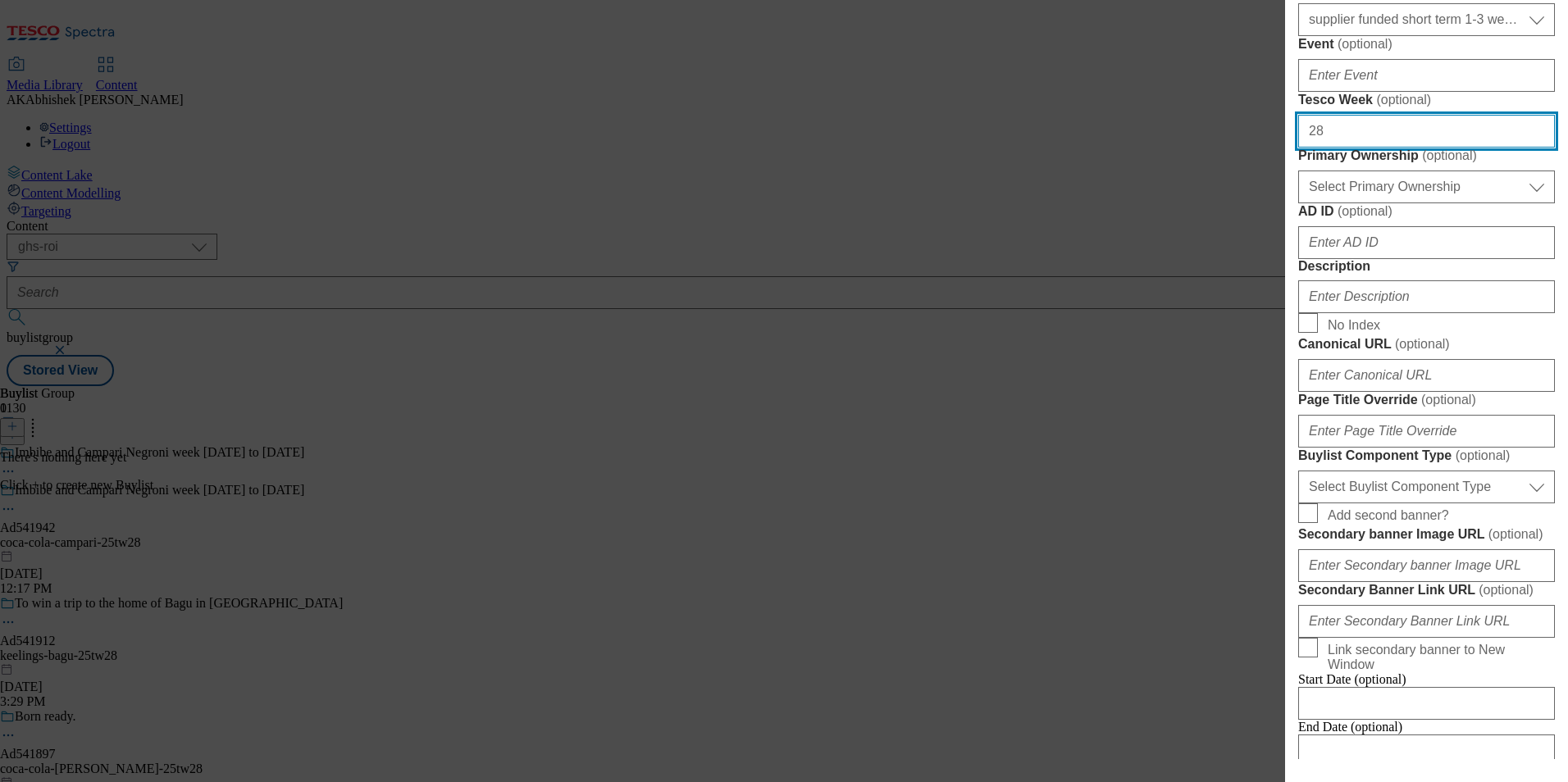
type input "28"
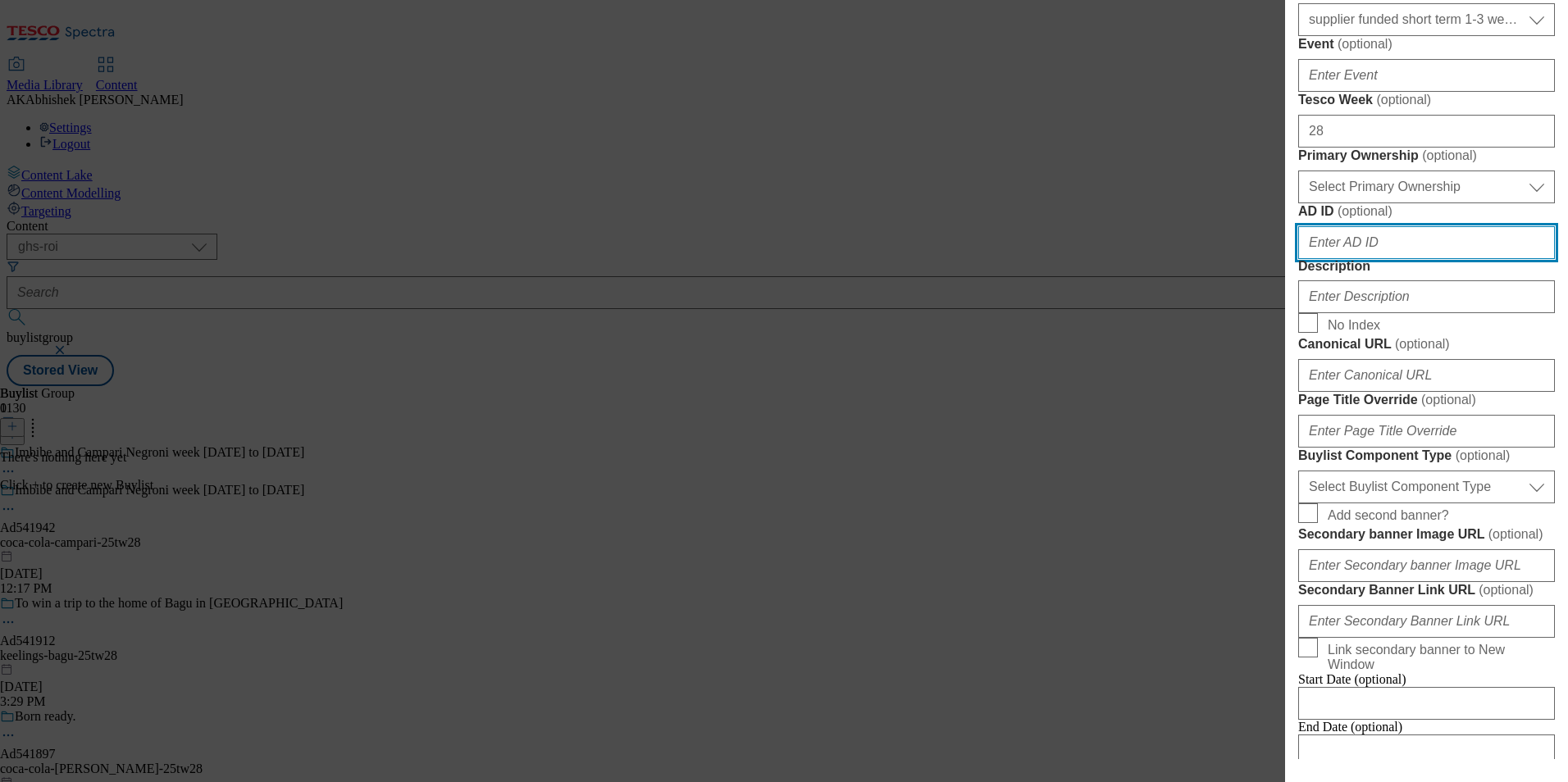
click at [1386, 259] on input "AD ID ( optional )" at bounding box center [1427, 243] width 256 height 33
paste input "541942"
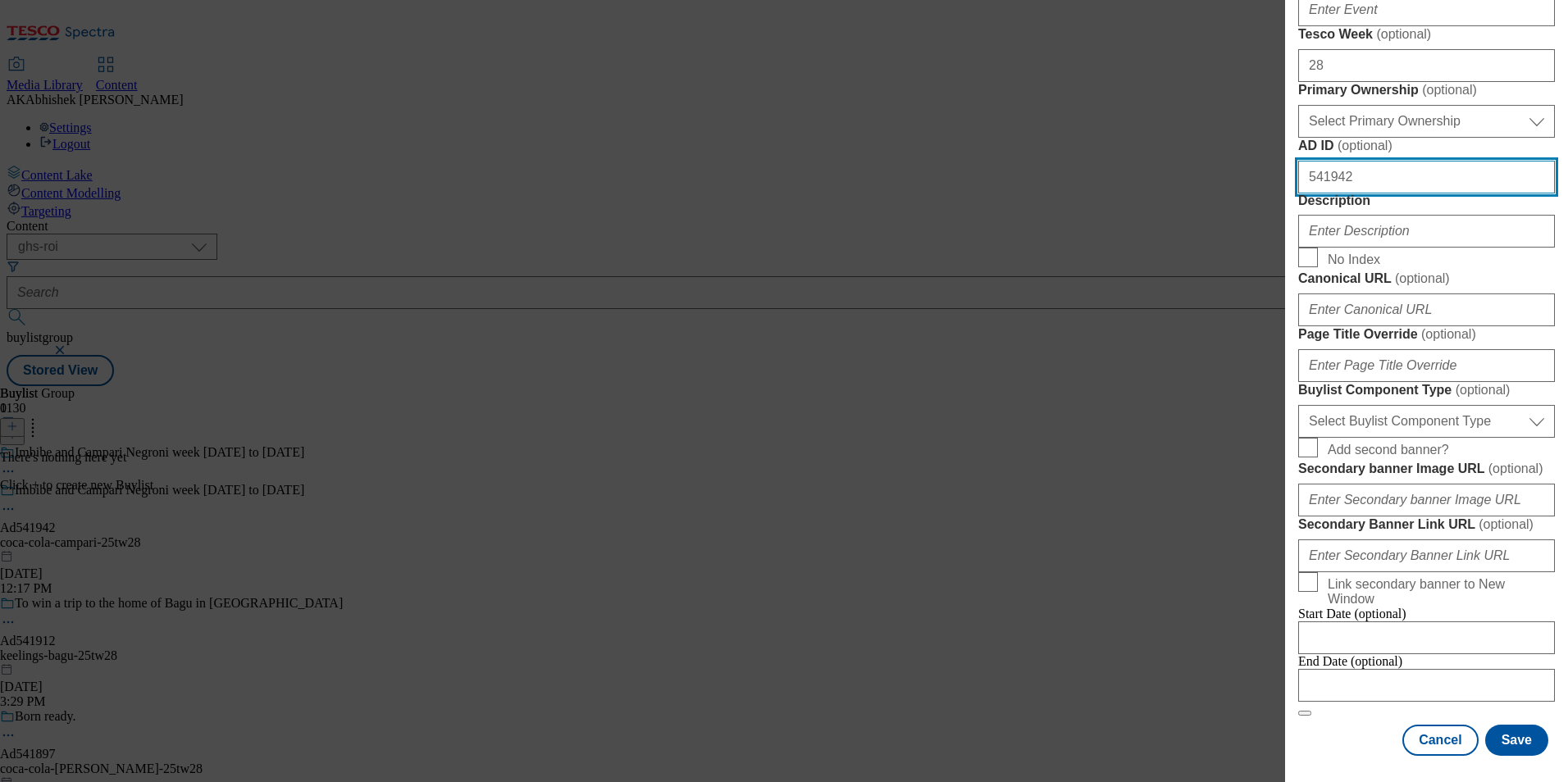
type input "541942"
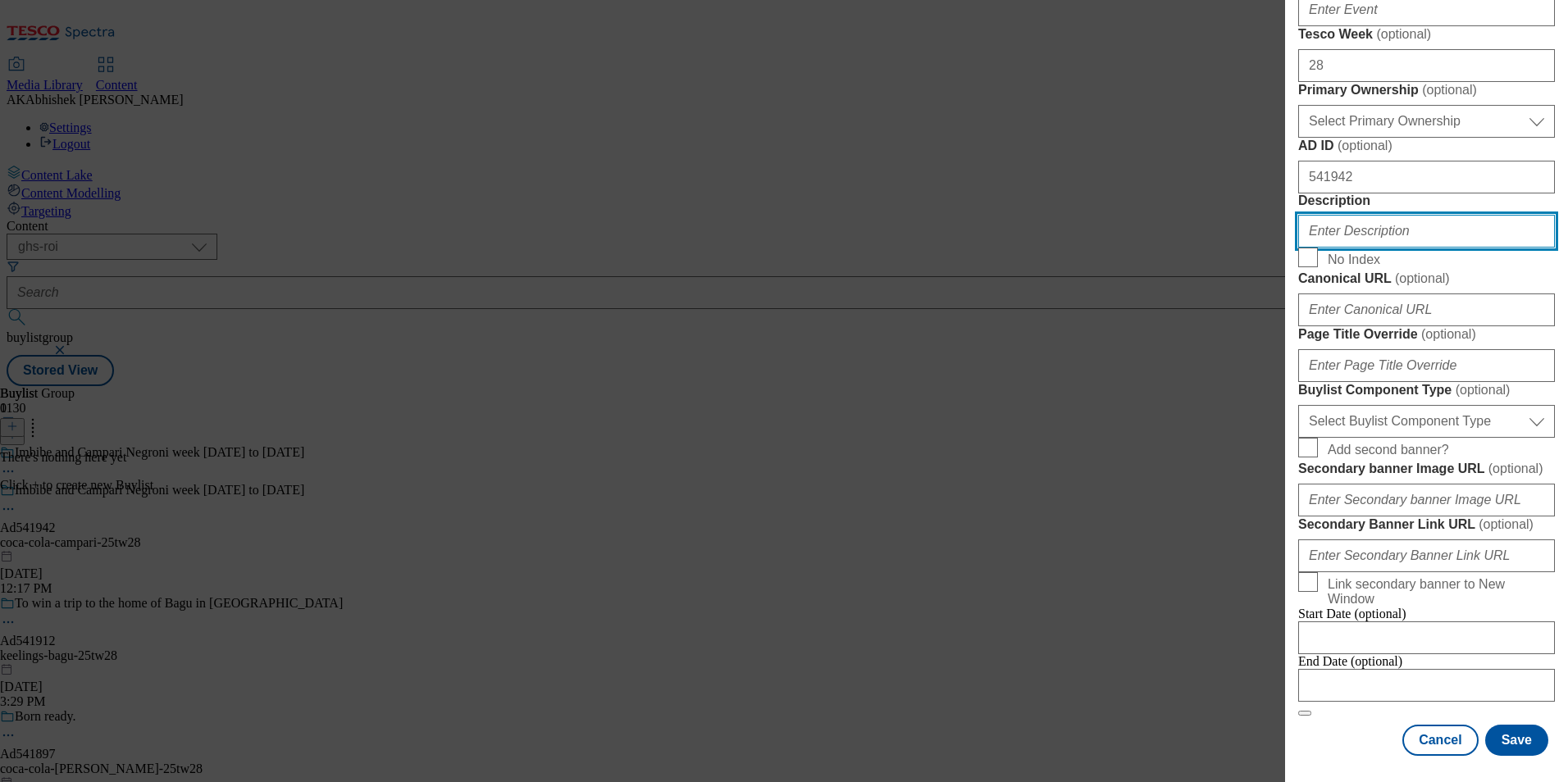
click at [1392, 247] on input "Description" at bounding box center [1427, 231] width 256 height 33
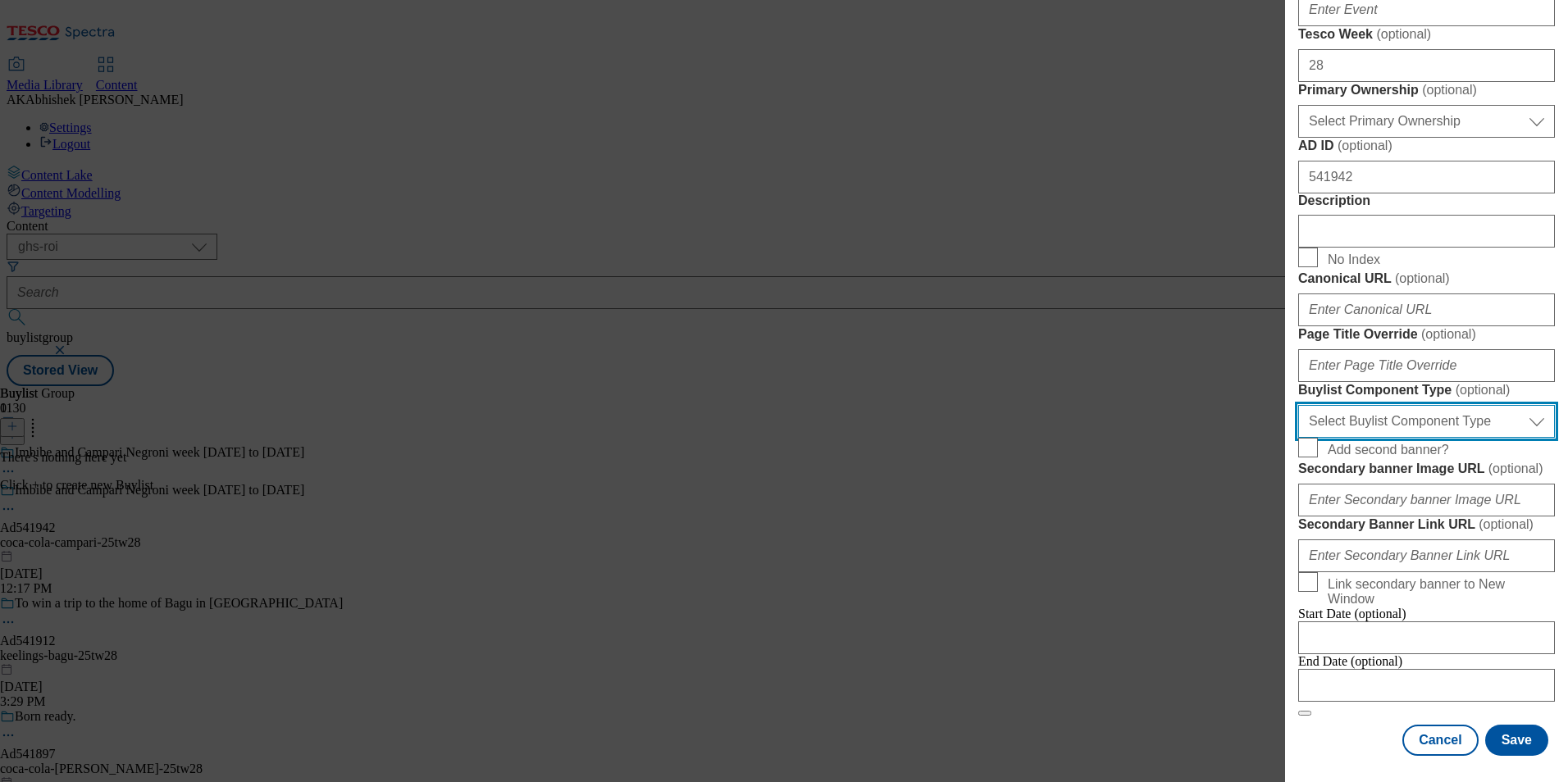
drag, startPoint x: 1430, startPoint y: 330, endPoint x: 1436, endPoint y: 337, distance: 9.2
click at [1430, 405] on select "Select Buylist Component Type Banner Competition Header Meal" at bounding box center [1427, 421] width 256 height 33
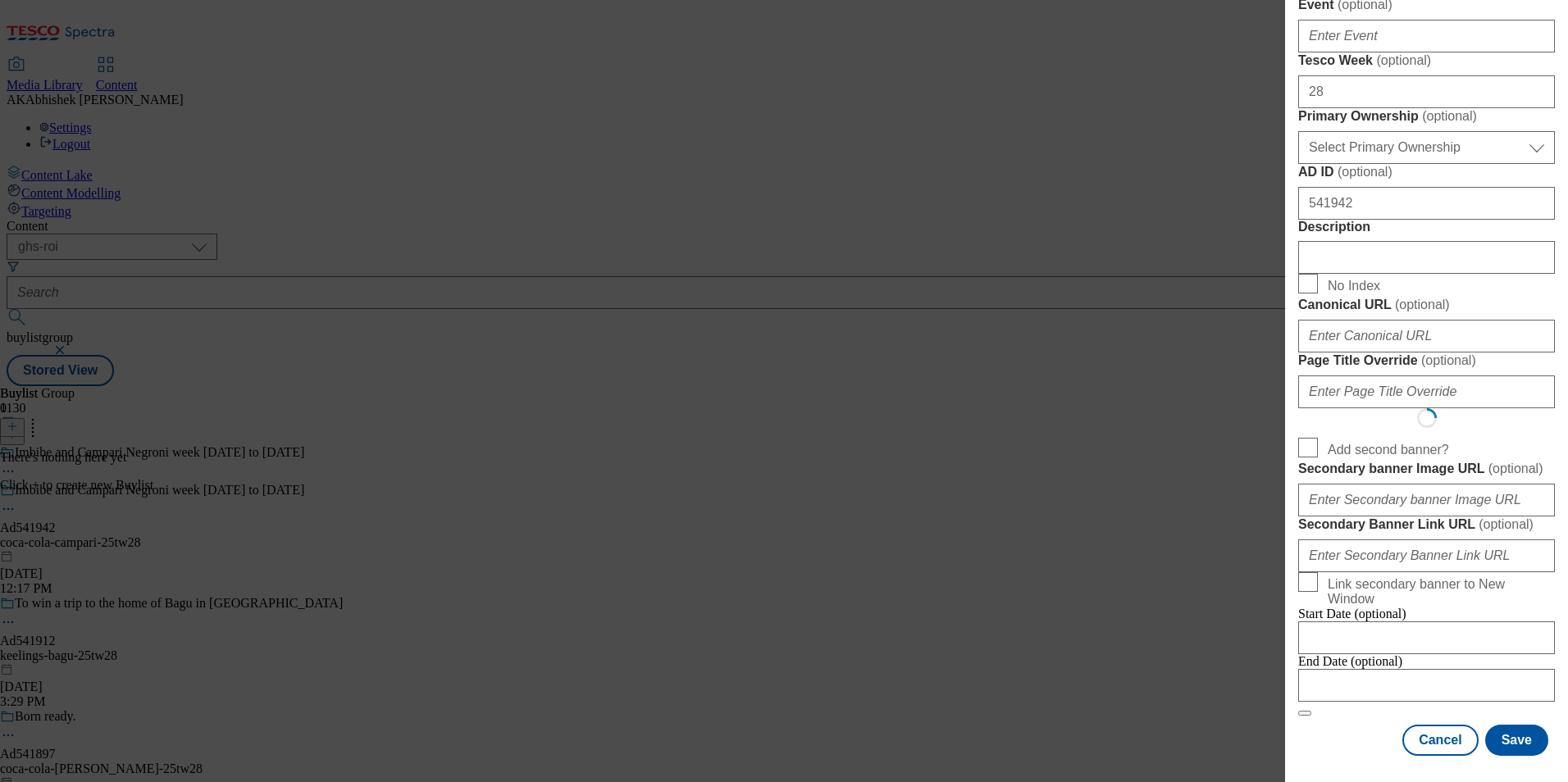
scroll to position [0, 0]
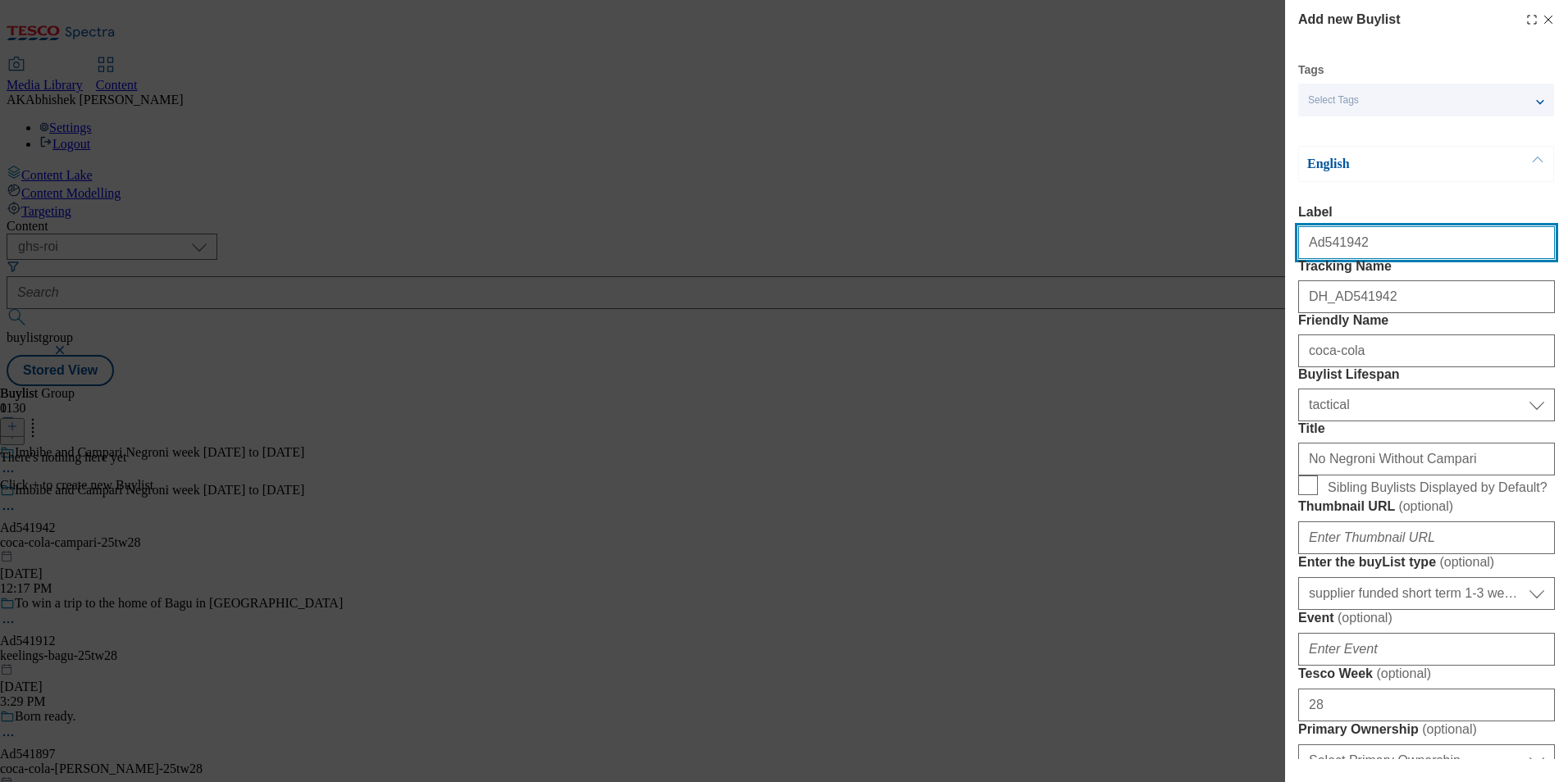
select select "Banner"
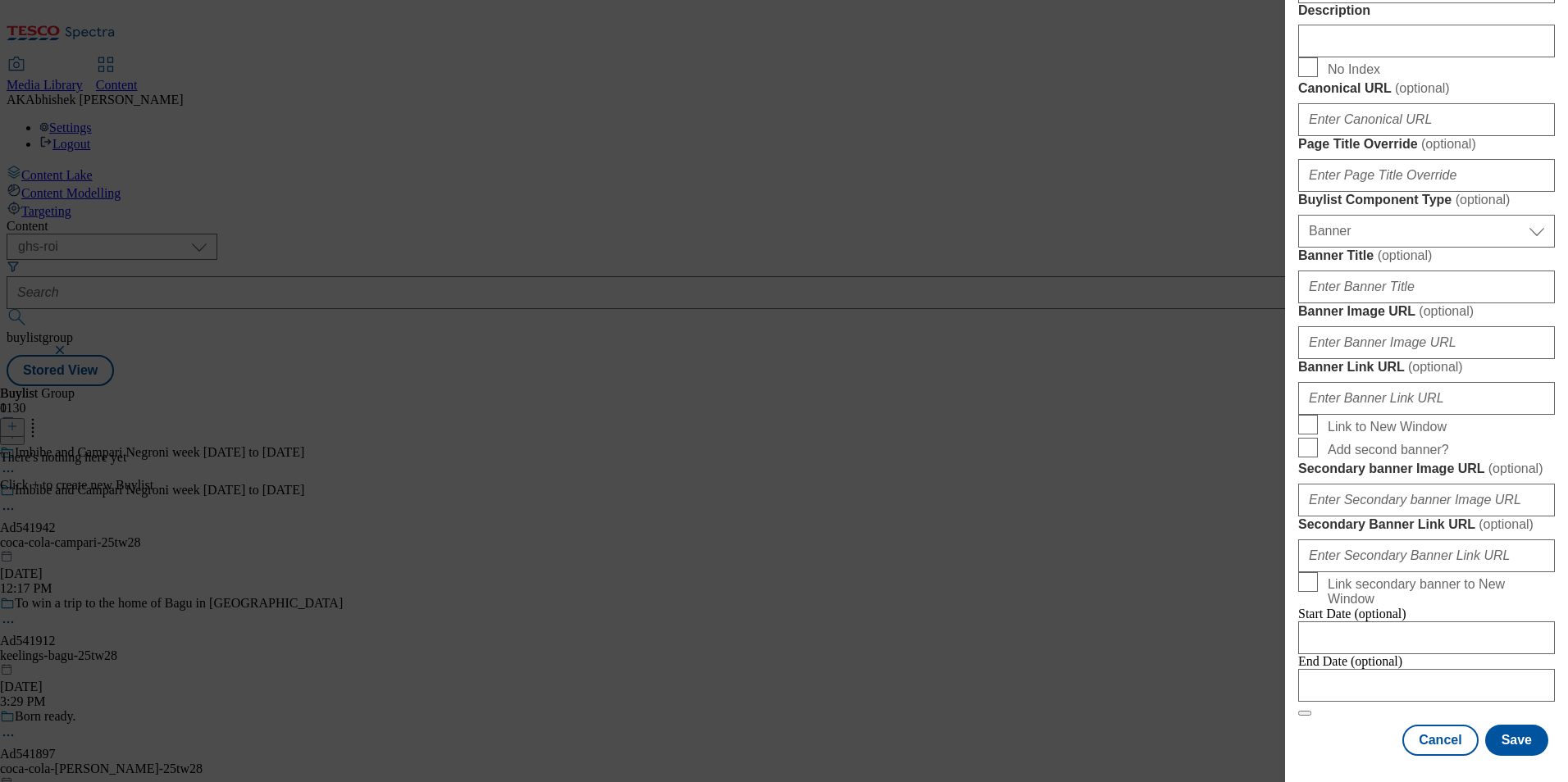
scroll to position [1530, 0]
click at [1418, 678] on input "Modal" at bounding box center [1427, 685] width 256 height 33
select select "2025"
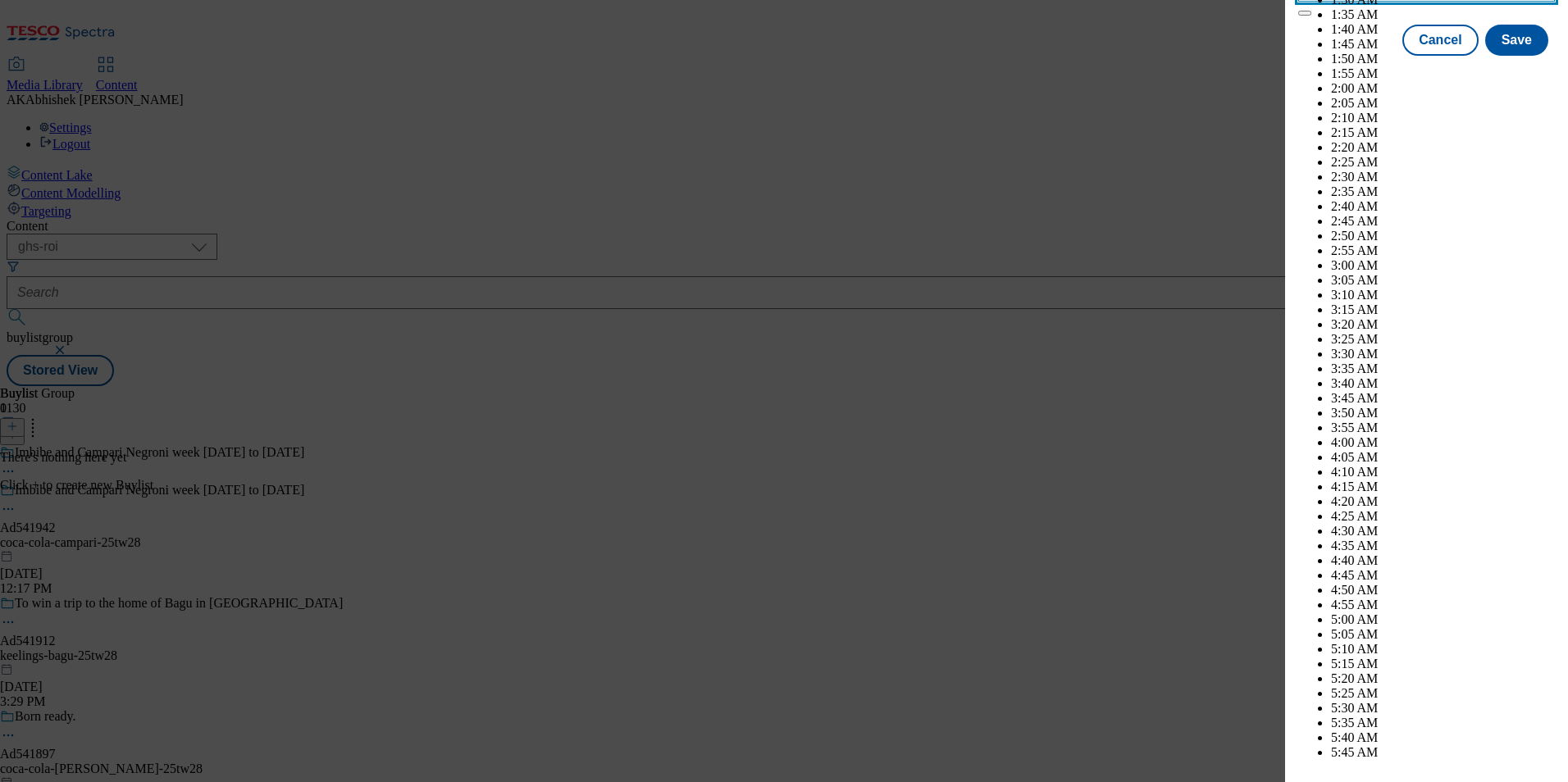
scroll to position [4446, 0]
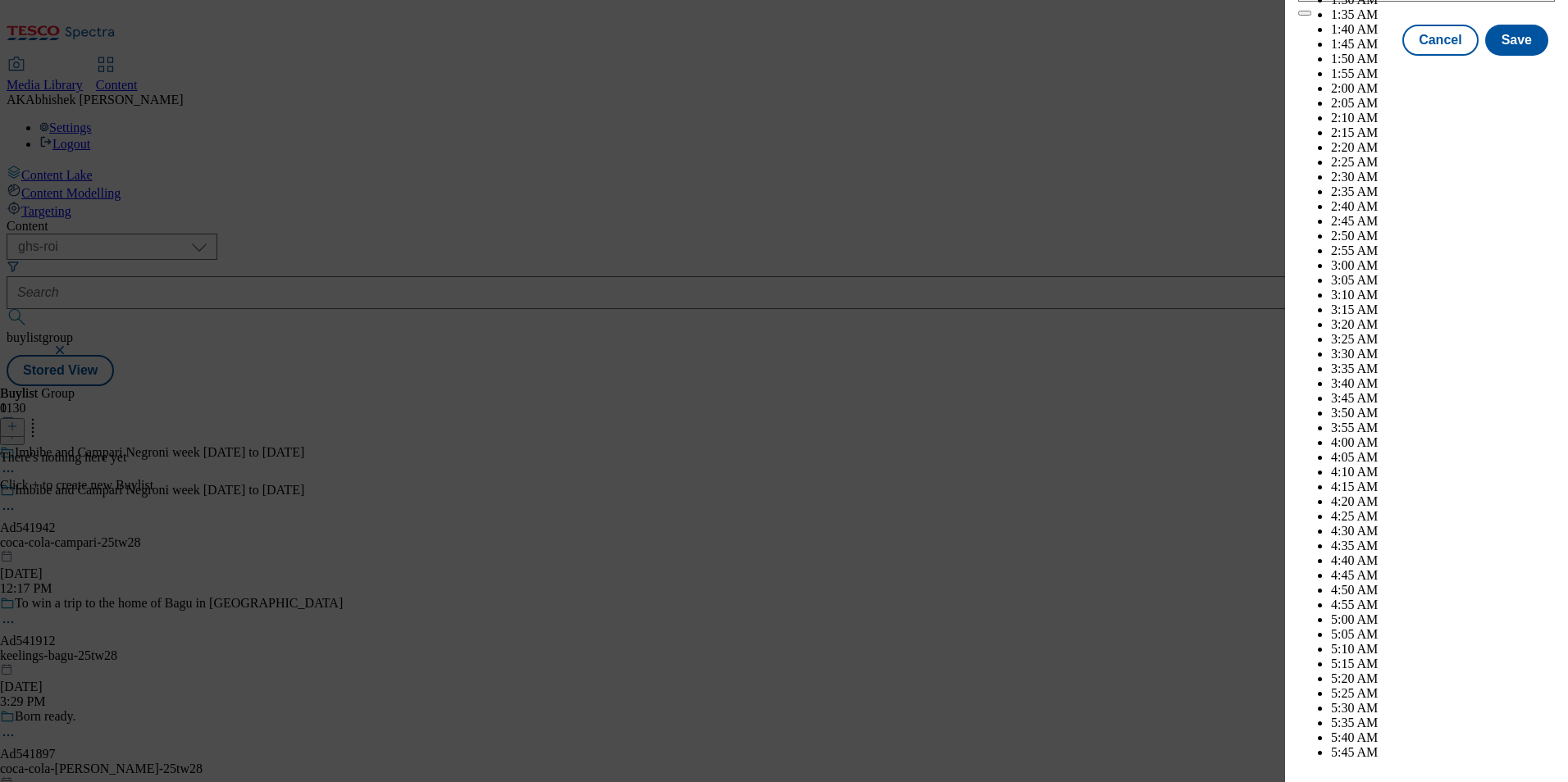
select select "December"
click at [1510, 71] on button "Save" at bounding box center [1517, 54] width 63 height 31
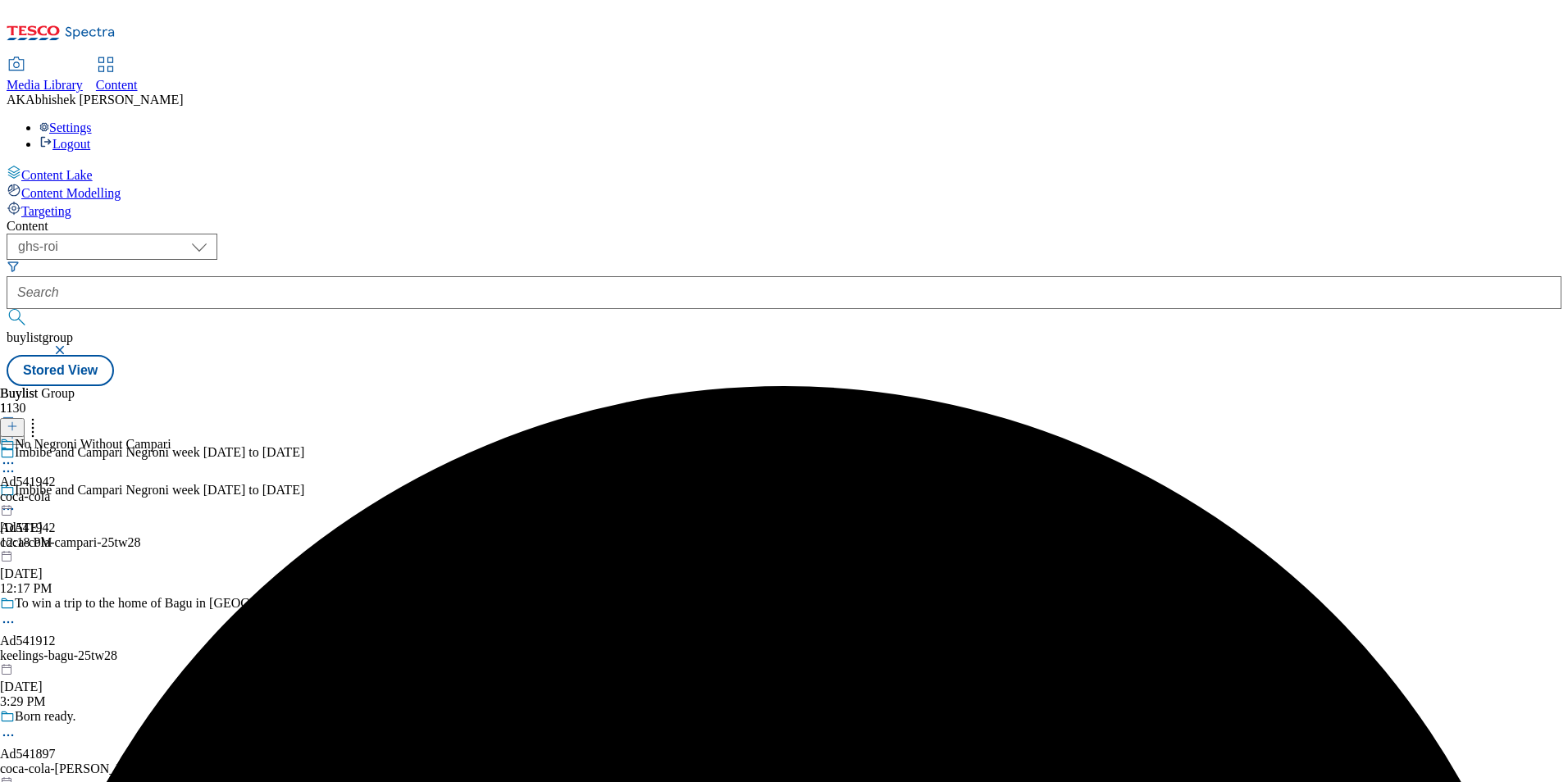
click at [171, 489] on div "coca-cola" at bounding box center [85, 497] width 171 height 14
click at [13, 422] on line at bounding box center [13, 426] width 0 height 8
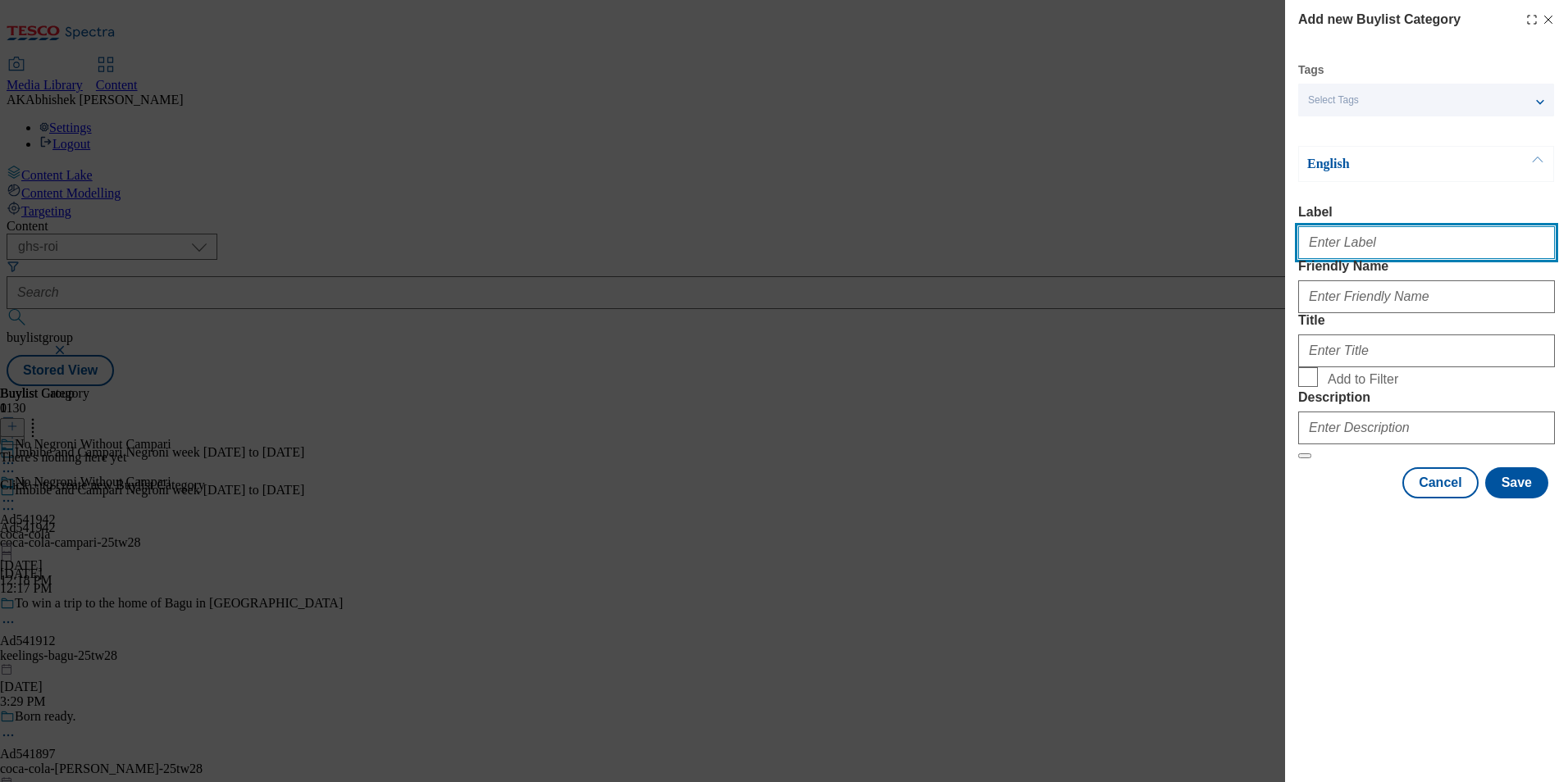
click at [1351, 248] on input "Label" at bounding box center [1427, 243] width 256 height 33
paste input "541942"
type input "Ad541942"
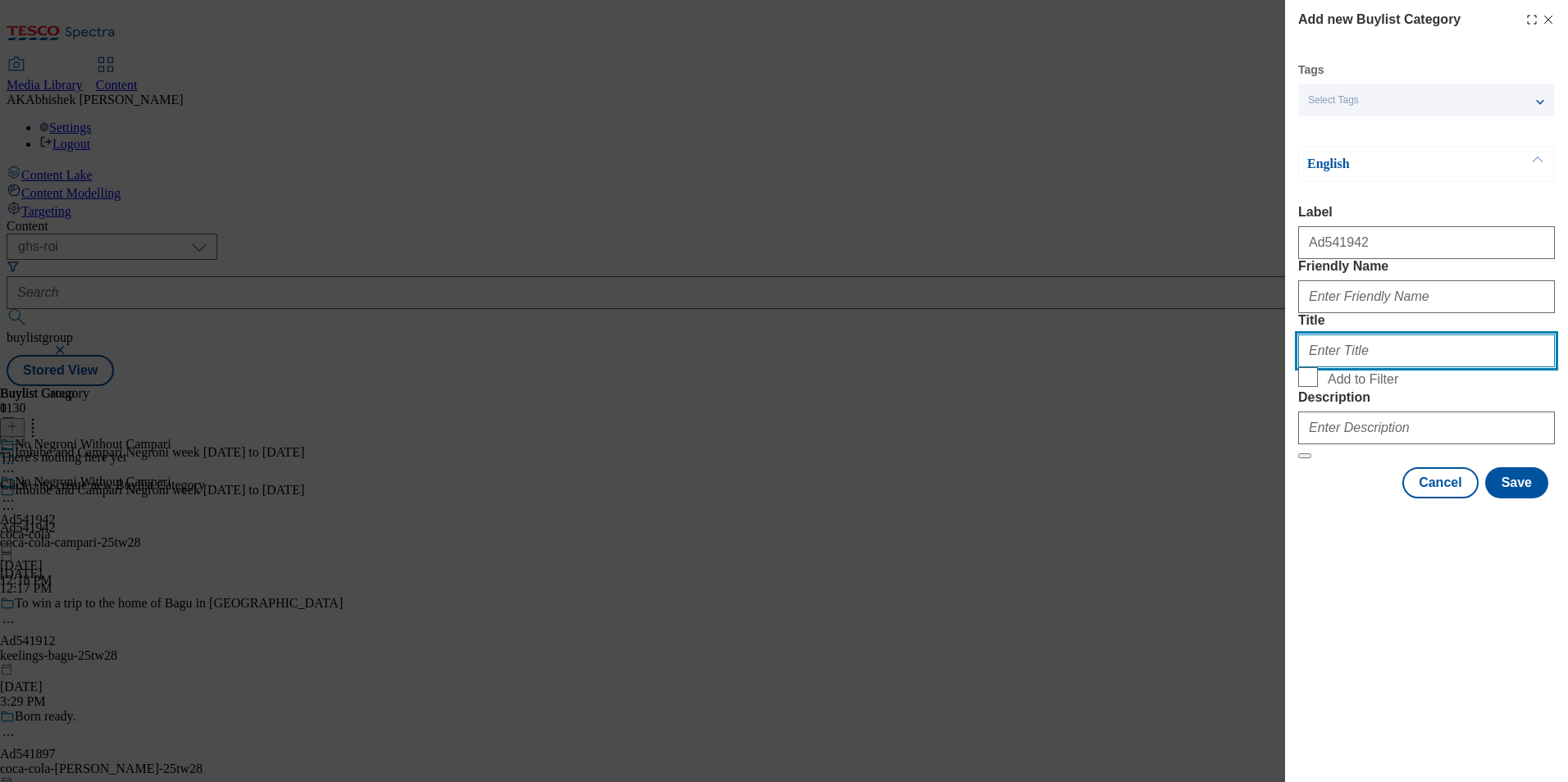
click at [1531, 367] on input "Title" at bounding box center [1427, 351] width 256 height 33
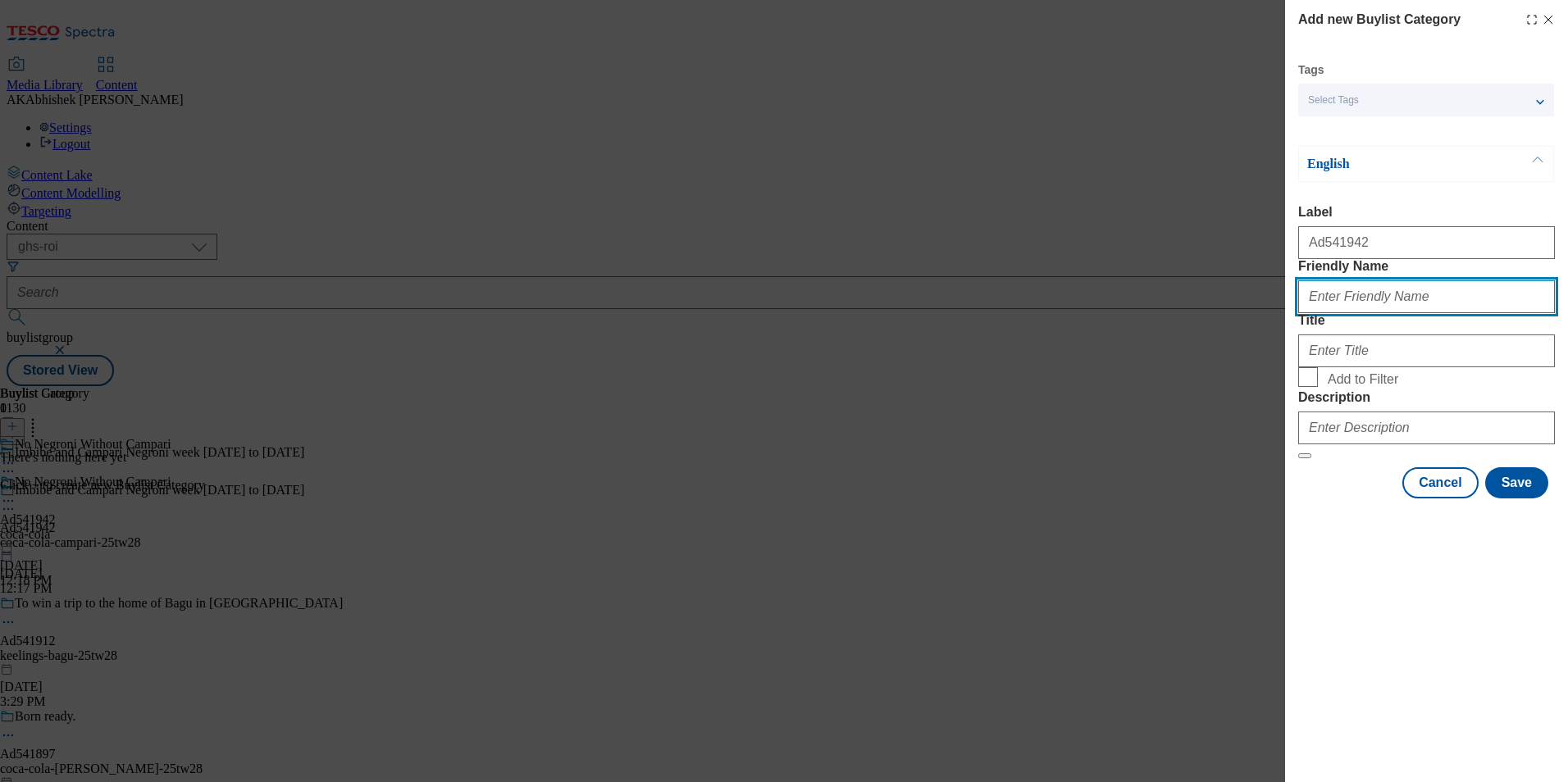
click at [1403, 314] on input "Friendly Name" at bounding box center [1427, 297] width 256 height 33
paste input "coca-cola-campari"
type input "coca-cola-campari"
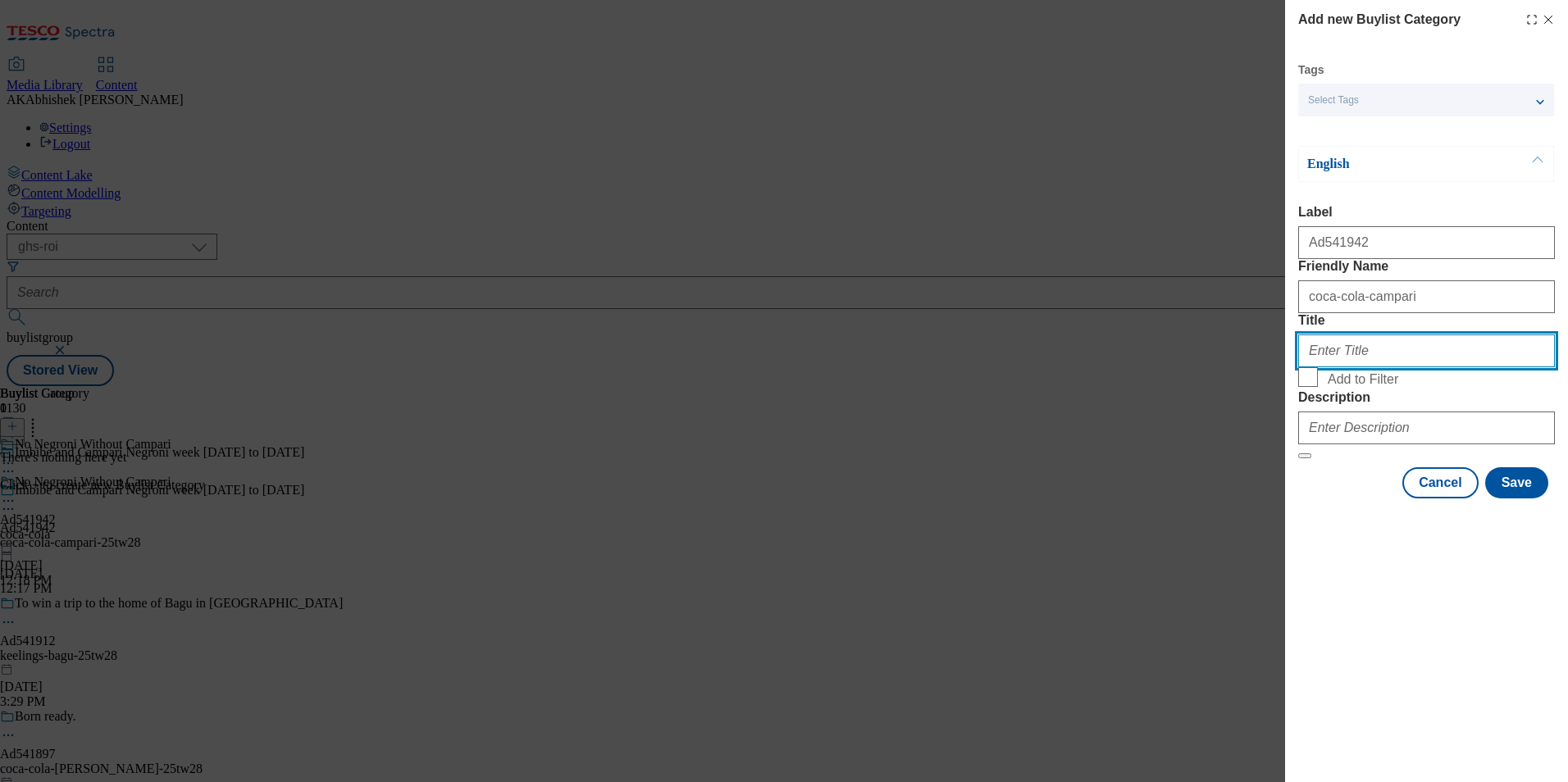
click at [1378, 367] on input "Title" at bounding box center [1427, 351] width 256 height 33
click at [1381, 367] on input "Title" at bounding box center [1427, 351] width 256 height 33
paste input "Coca Cola"
type input "Coca Cola"
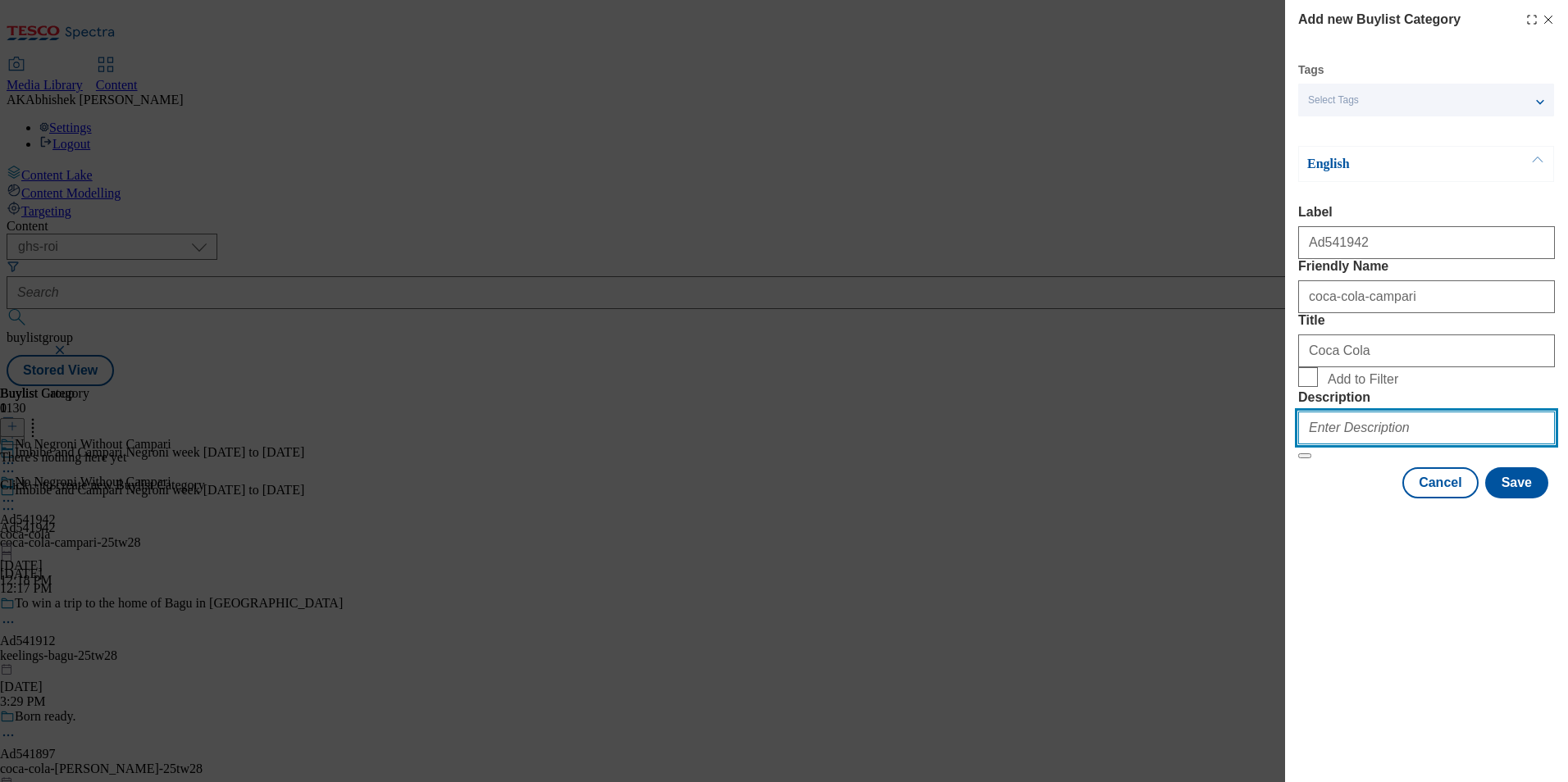
click at [1389, 445] on input "Description" at bounding box center [1427, 428] width 256 height 33
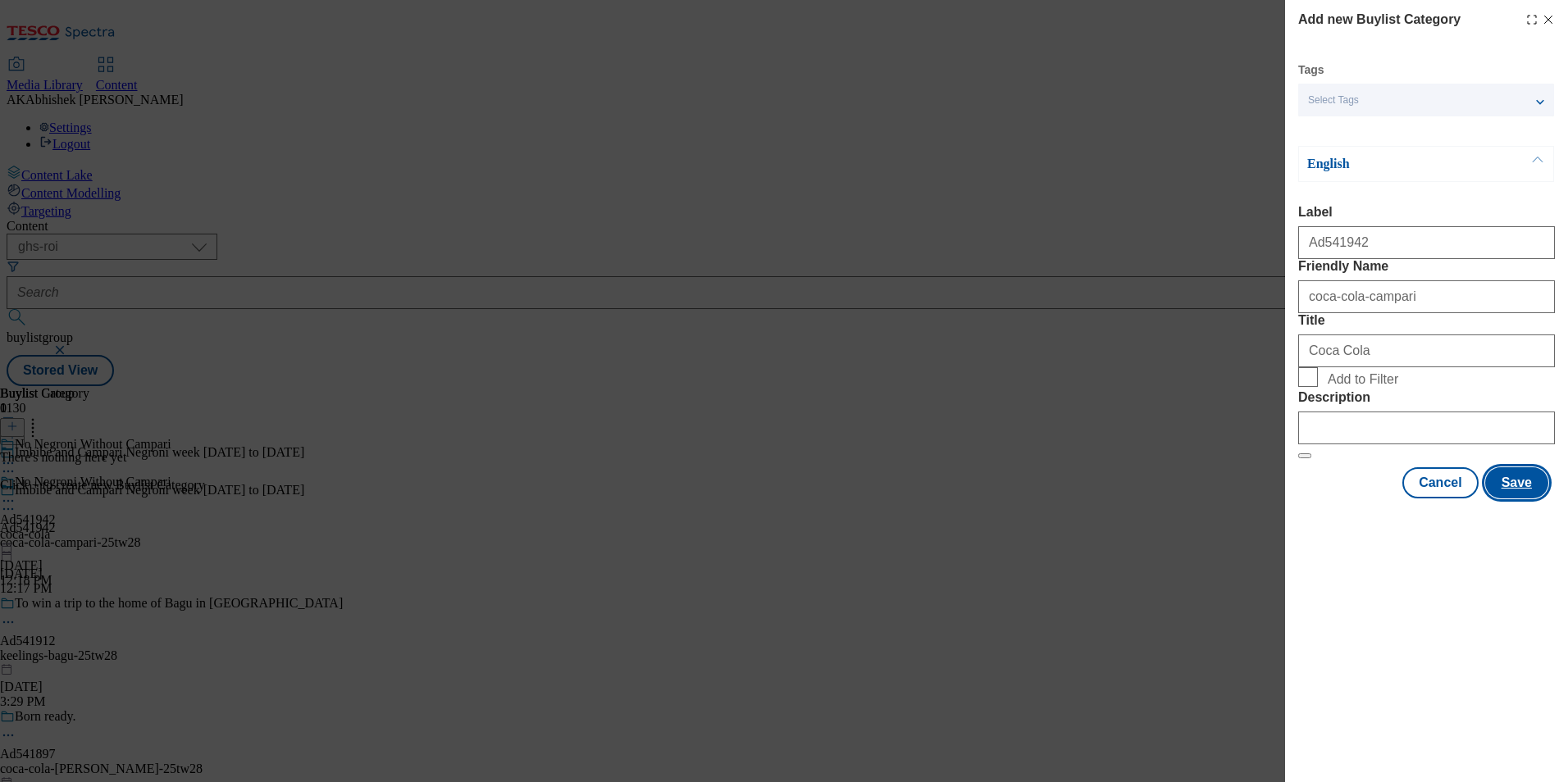
click at [1531, 498] on button "Save" at bounding box center [1517, 483] width 63 height 31
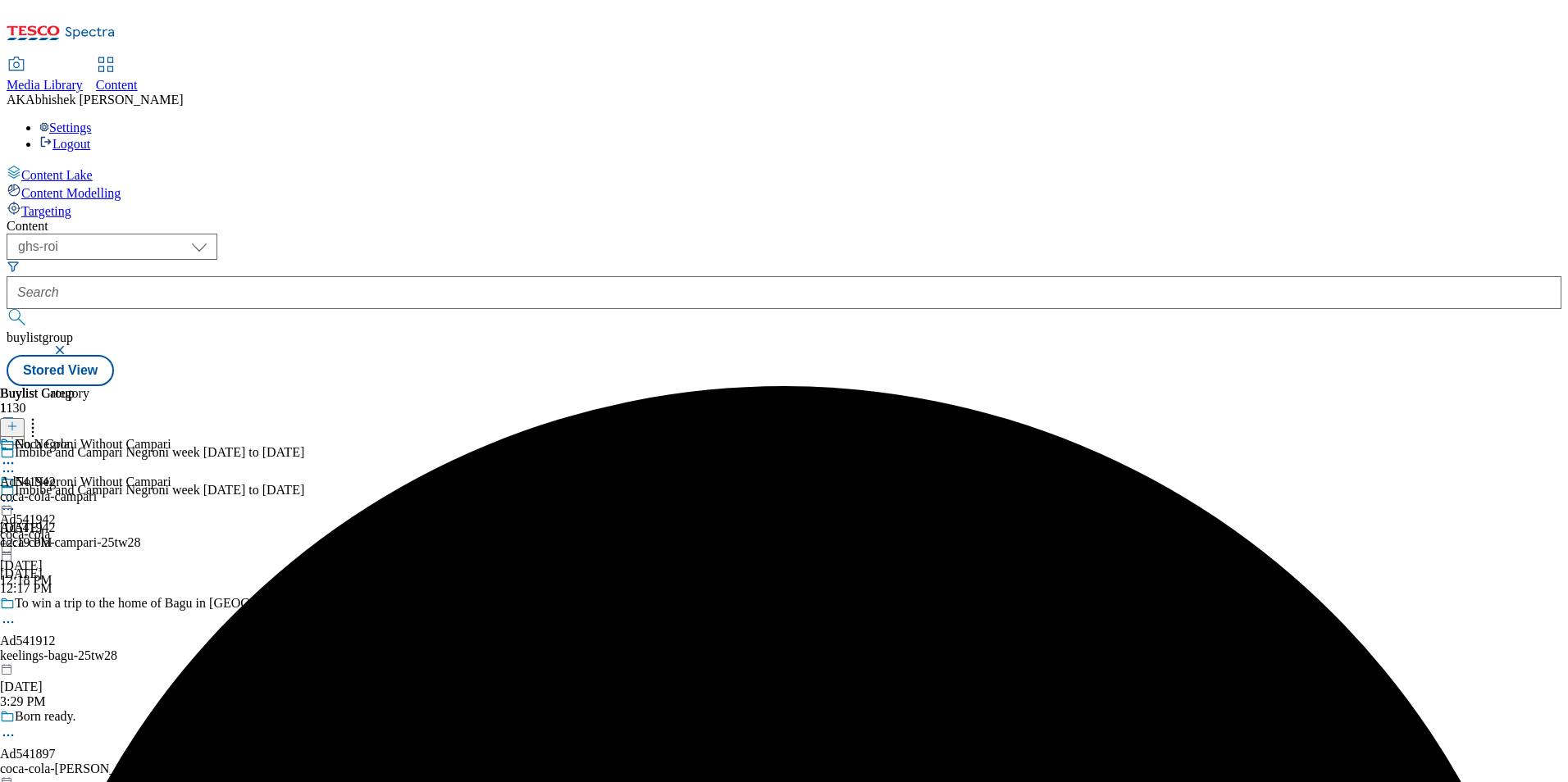
click at [97, 437] on div "Coca Cola Ad541942 coca-cola-campari [DATE] 12:19 PM" at bounding box center [48, 493] width 97 height 113
click at [24, 420] on div at bounding box center [12, 427] width 24 height 14
click at [24, 419] on button at bounding box center [12, 428] width 24 height 19
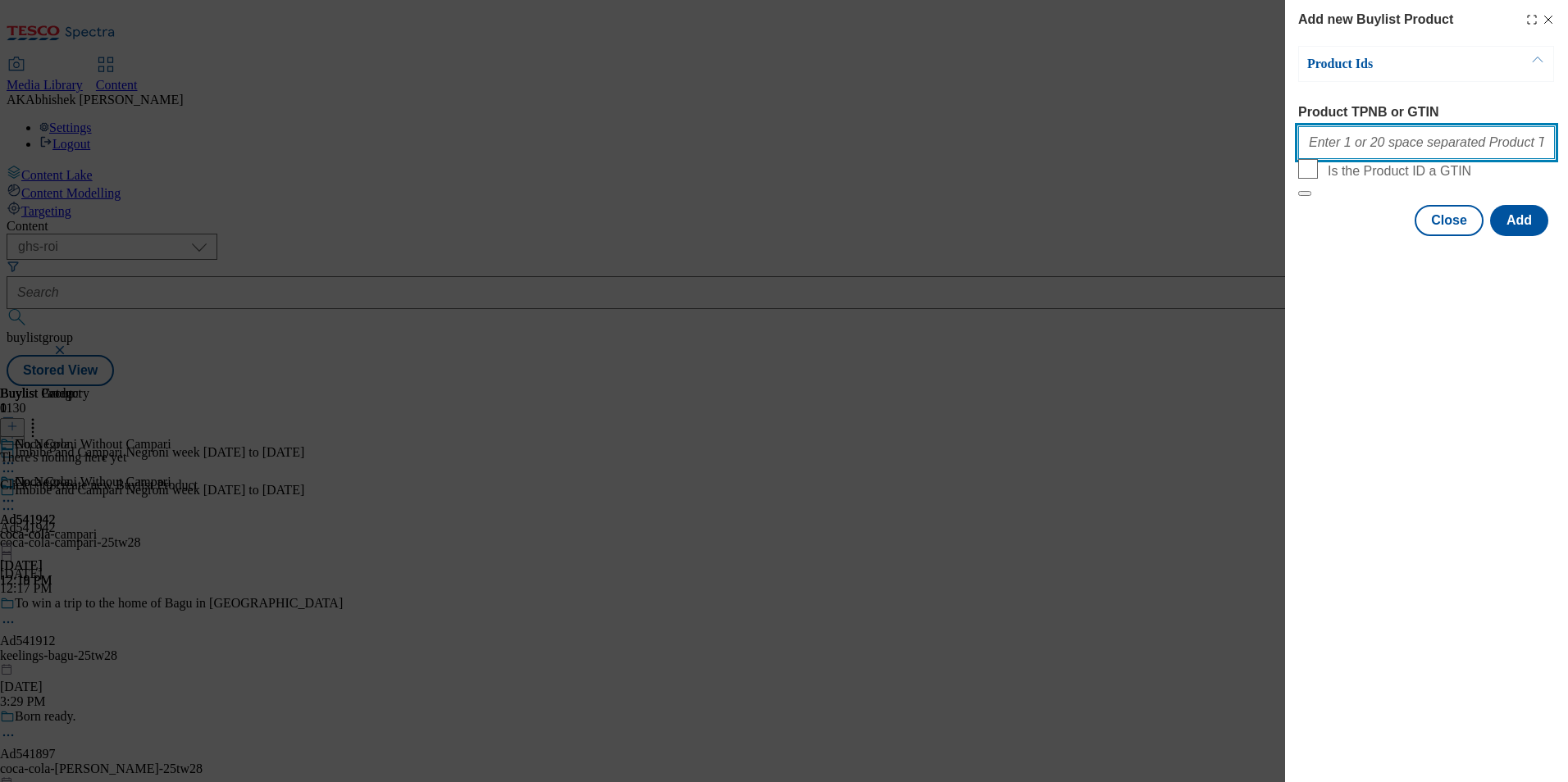
click at [1351, 150] on input "Product TPNB or GTIN" at bounding box center [1427, 142] width 256 height 33
paste input "50236083"
type input "50236083"
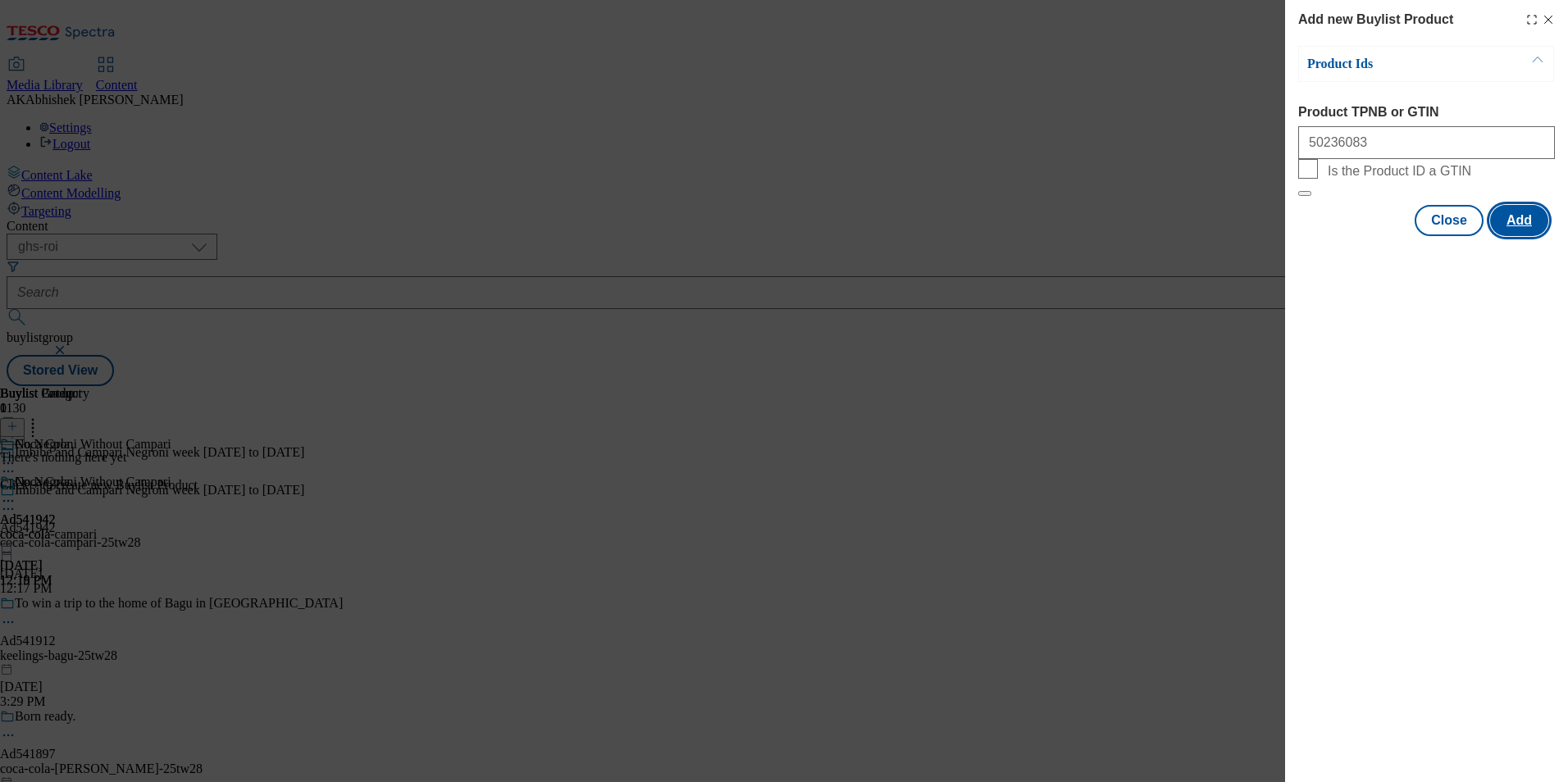
click at [1524, 237] on button "Add" at bounding box center [1519, 220] width 58 height 31
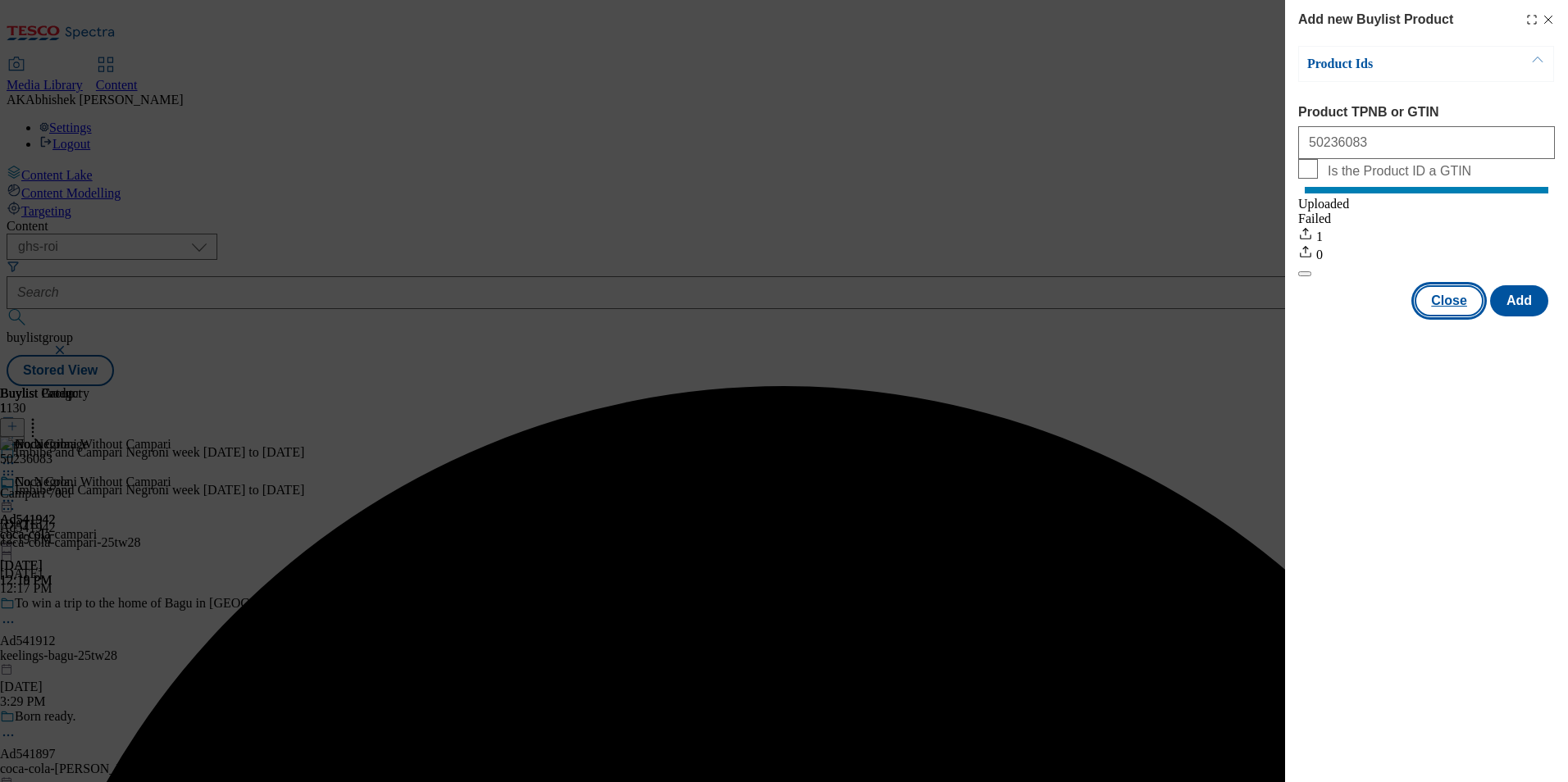
click at [1457, 316] on button "Close" at bounding box center [1449, 301] width 69 height 31
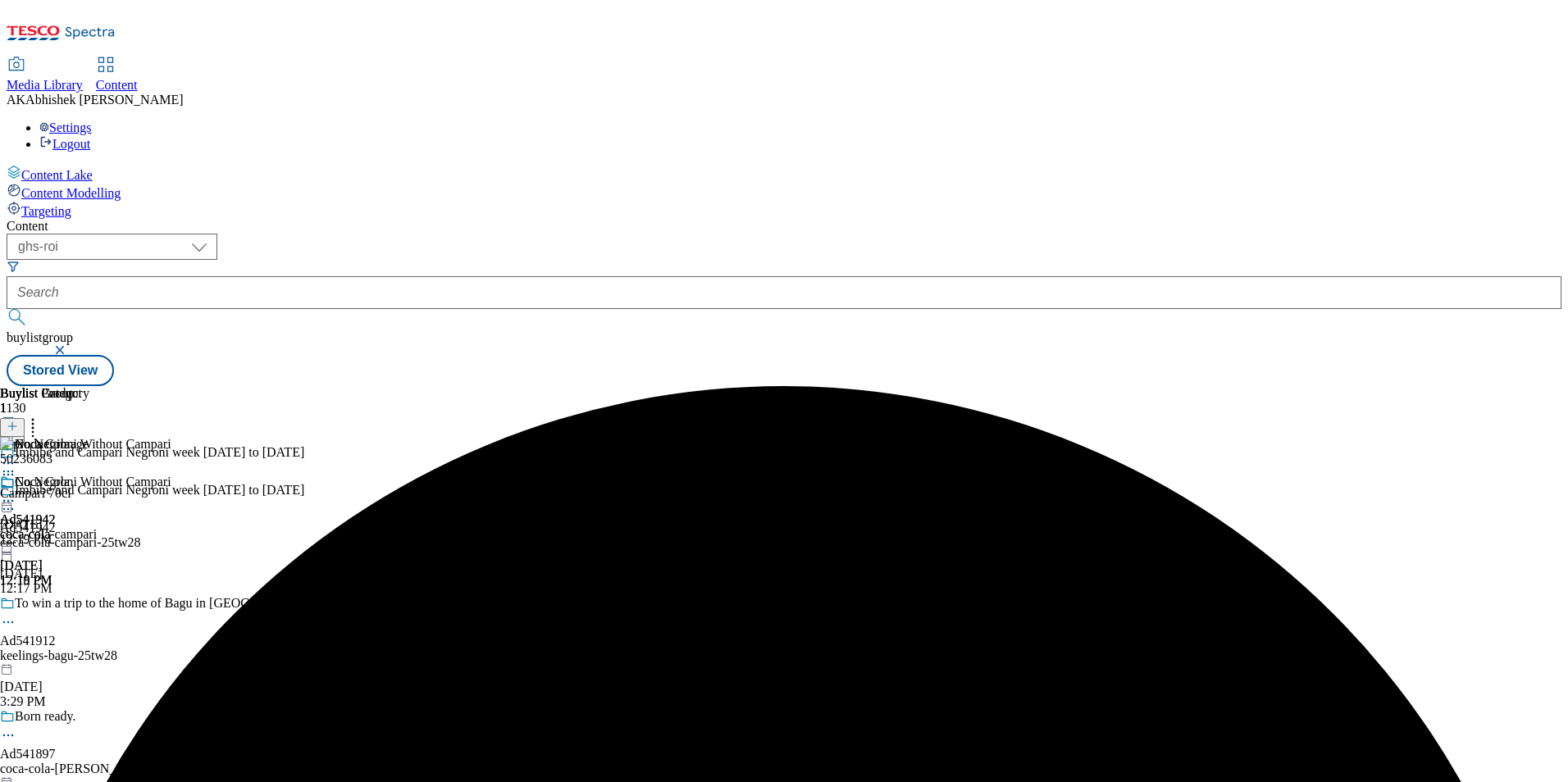
click at [10, 500] on circle at bounding box center [8, 501] width 3 height 3
click at [90, 605] on span "Preview" at bounding box center [70, 612] width 39 height 13
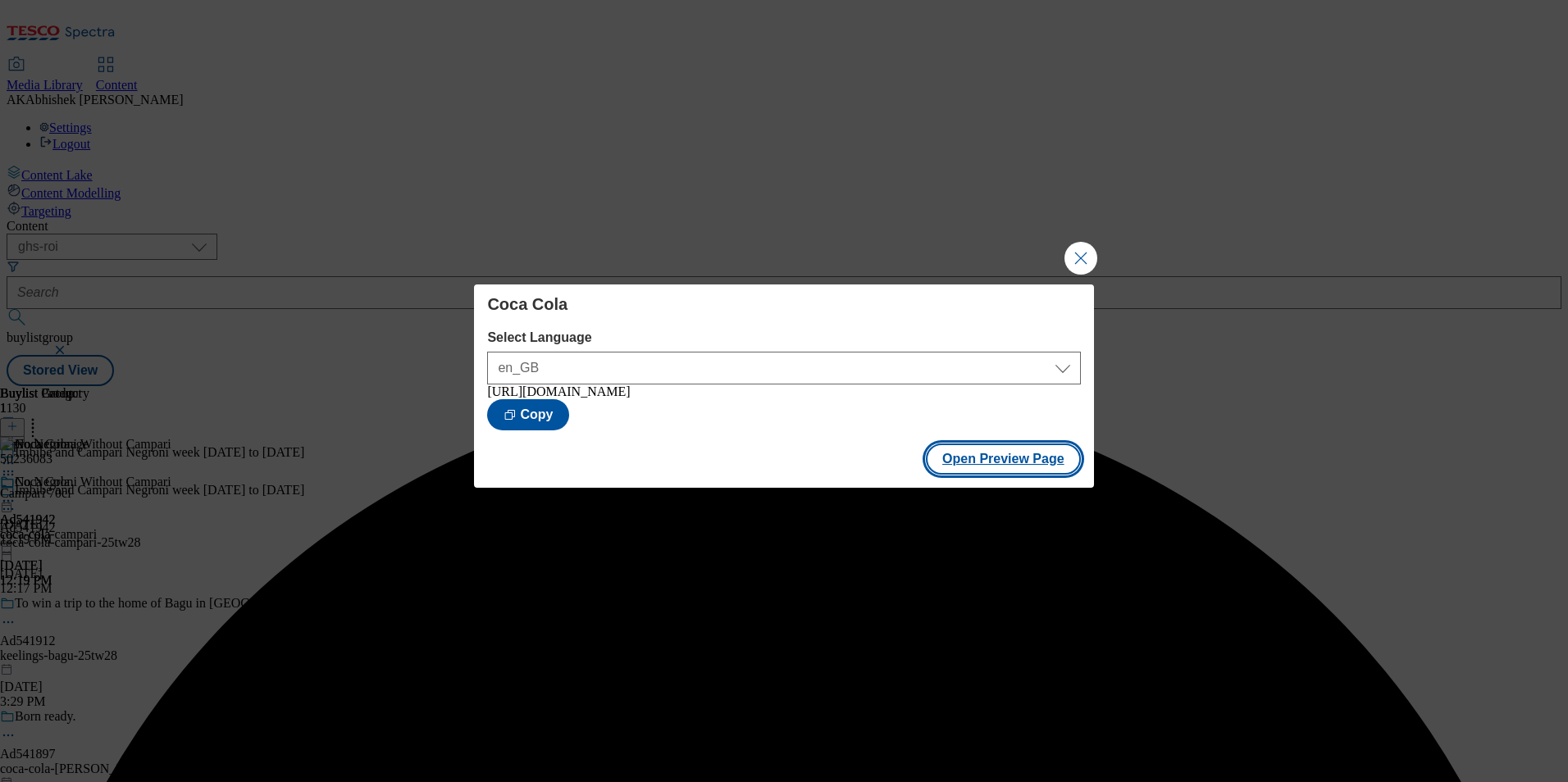
click at [993, 463] on button "Open Preview Page" at bounding box center [1003, 459] width 155 height 31
click at [1084, 245] on button "Close Modal" at bounding box center [1081, 258] width 33 height 33
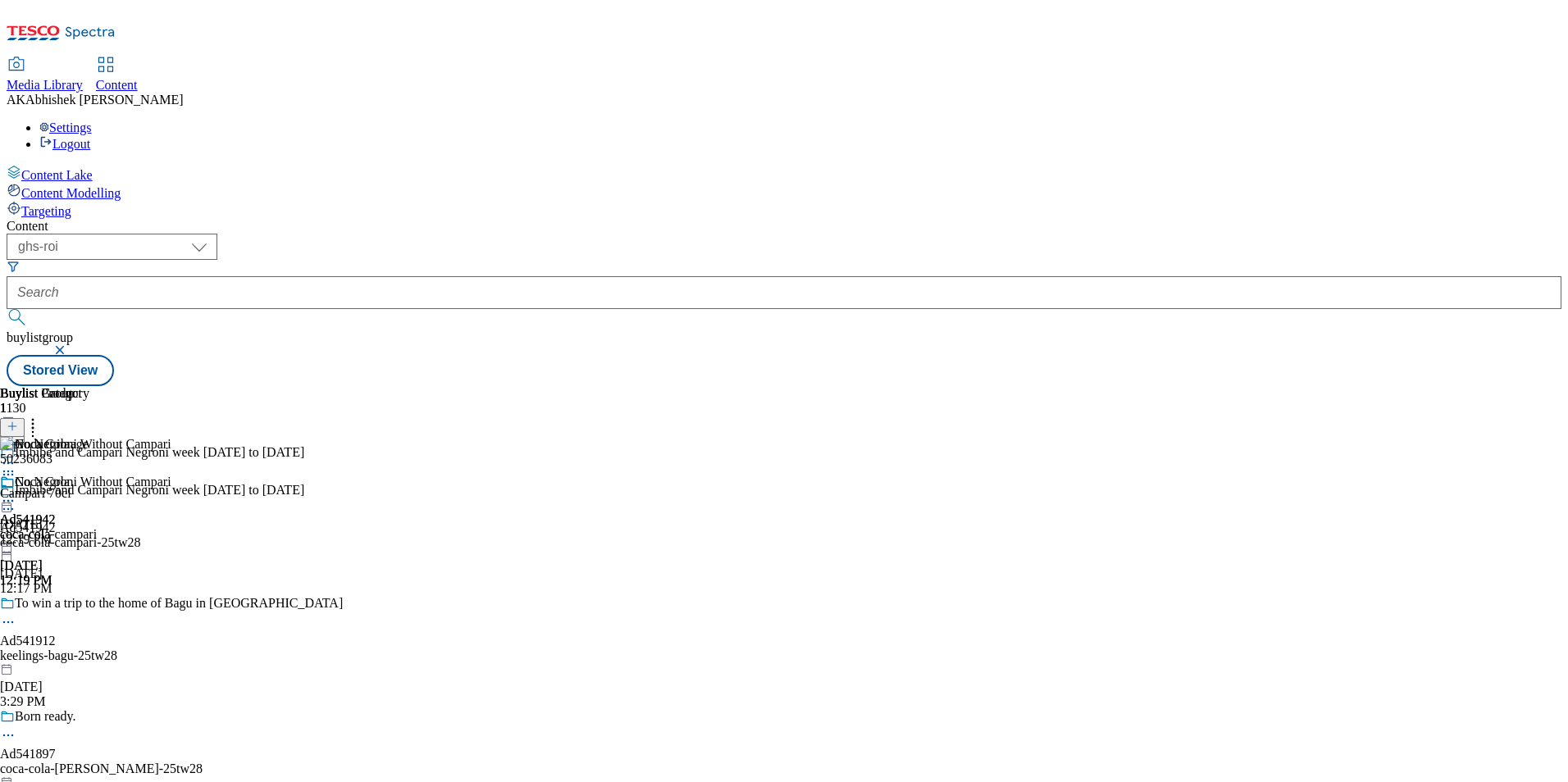
click at [16, 501] on icon at bounding box center [8, 509] width 16 height 16
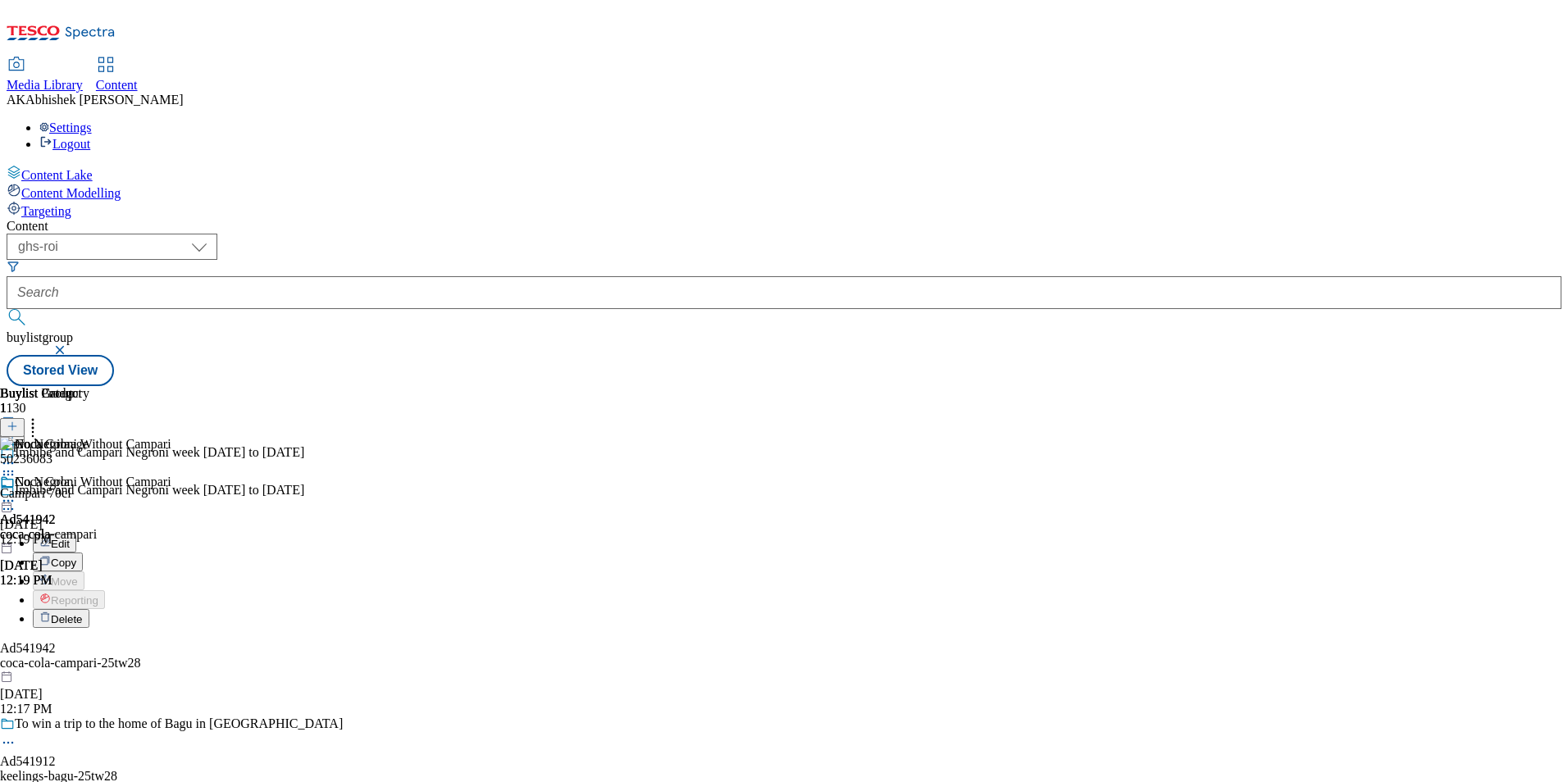
click at [70, 538] on span "Edit" at bounding box center [60, 545] width 19 height 13
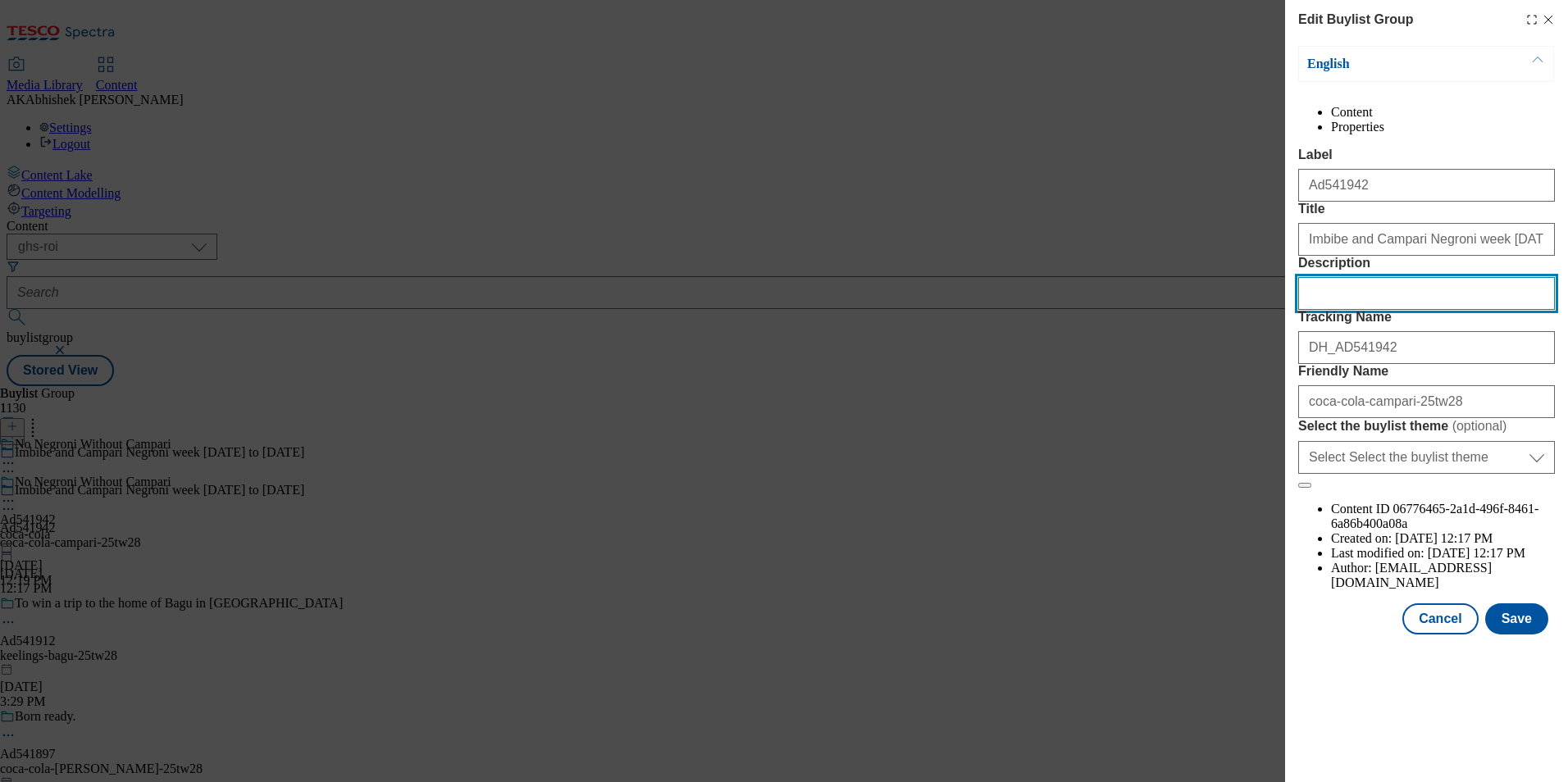
click at [1370, 310] on input "Description" at bounding box center [1427, 294] width 256 height 33
paste input "Campari 70cl"
type input "Campari 70cl"
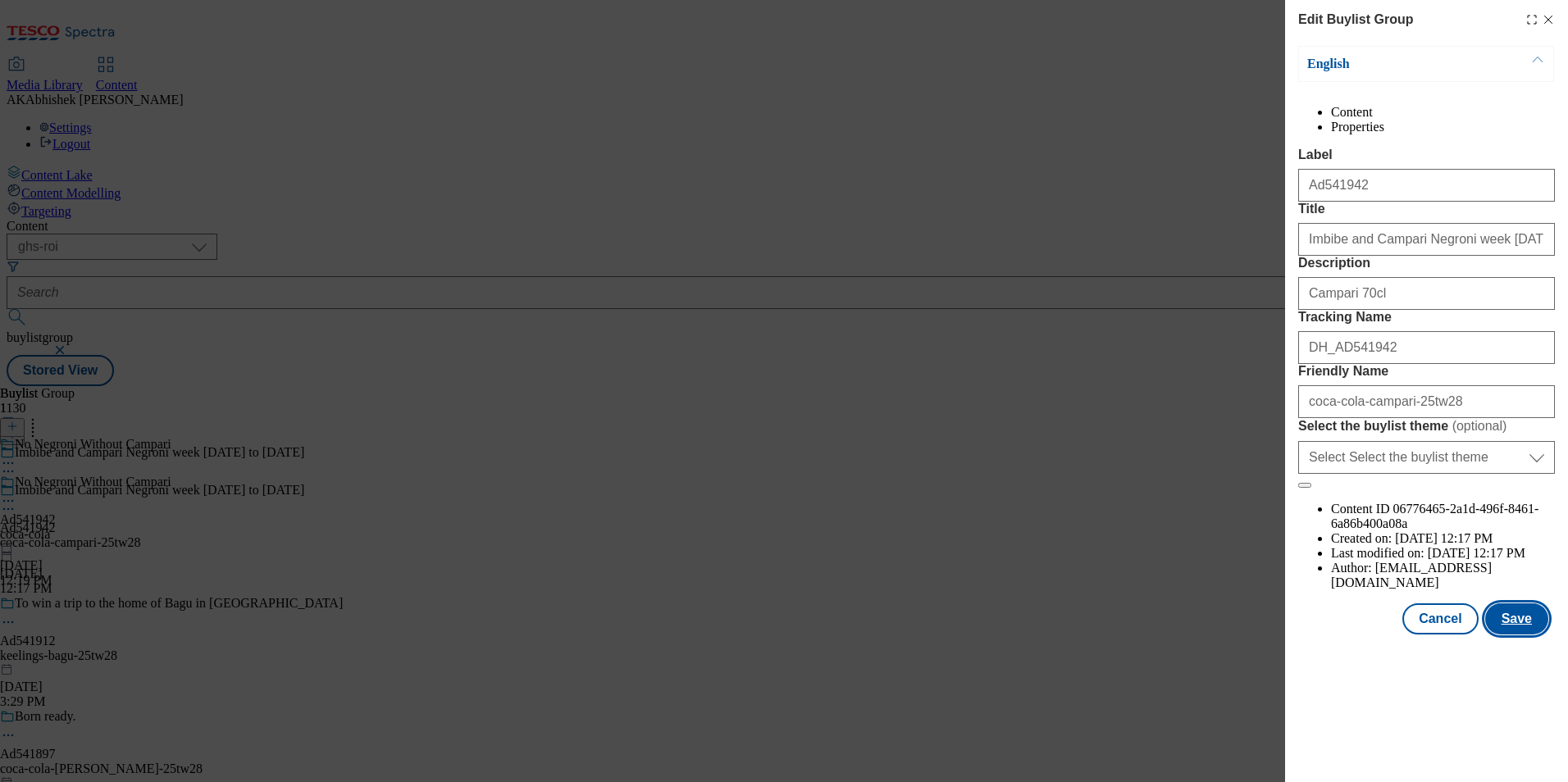
click at [1534, 634] on button "Save" at bounding box center [1517, 619] width 63 height 31
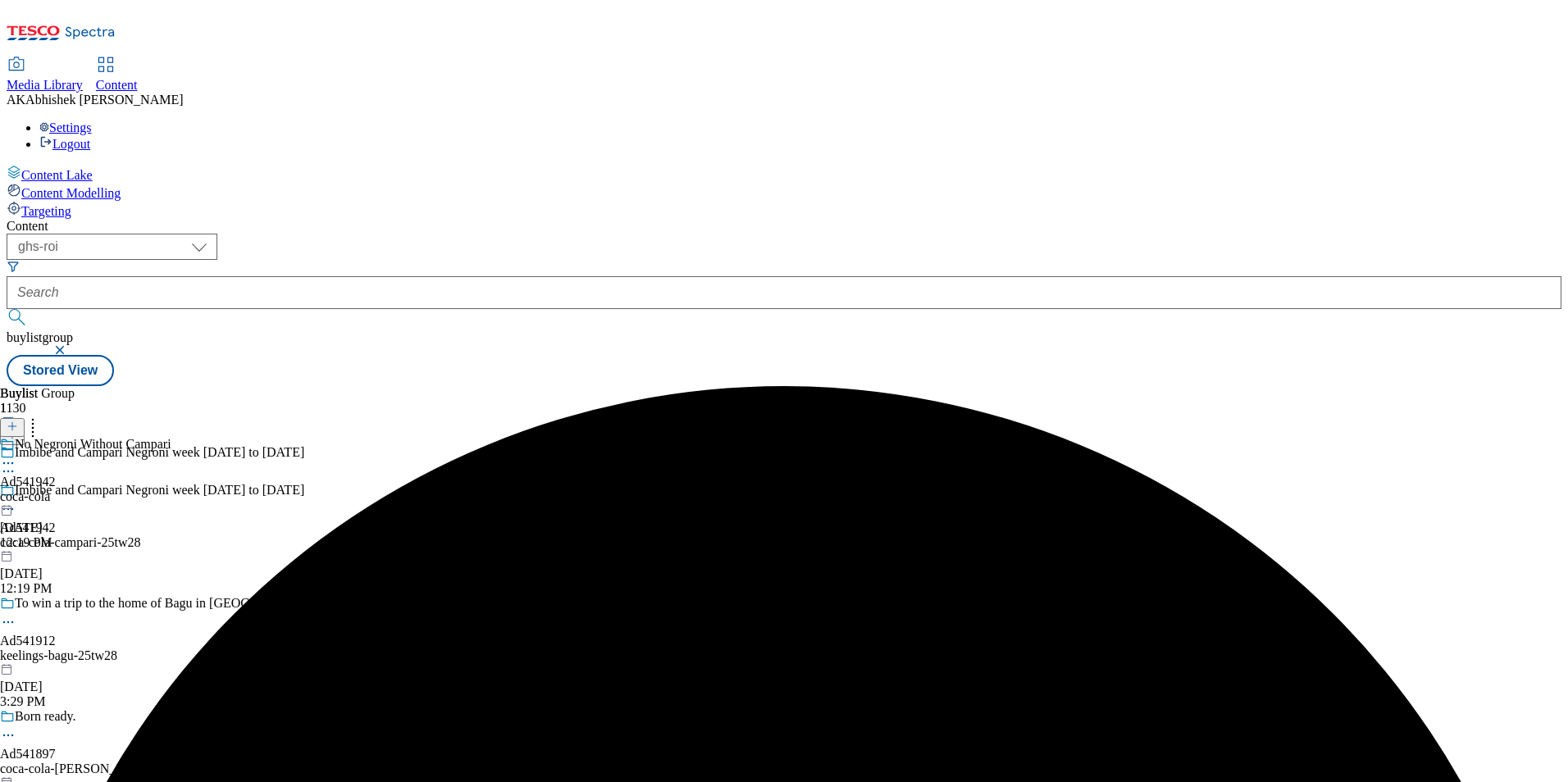
click at [10, 462] on circle at bounding box center [8, 463] width 3 height 3
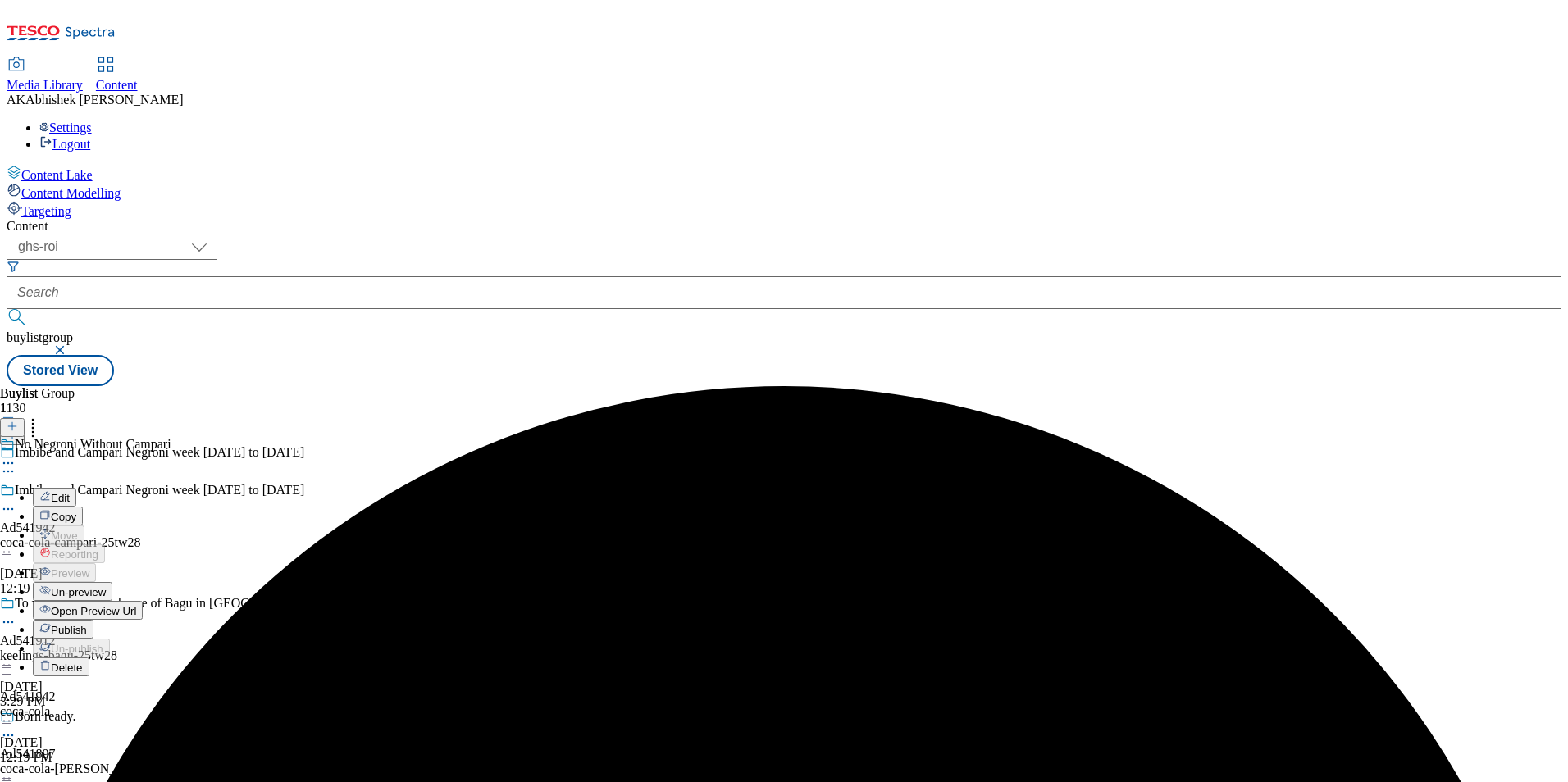
click at [70, 492] on span "Edit" at bounding box center [60, 498] width 19 height 13
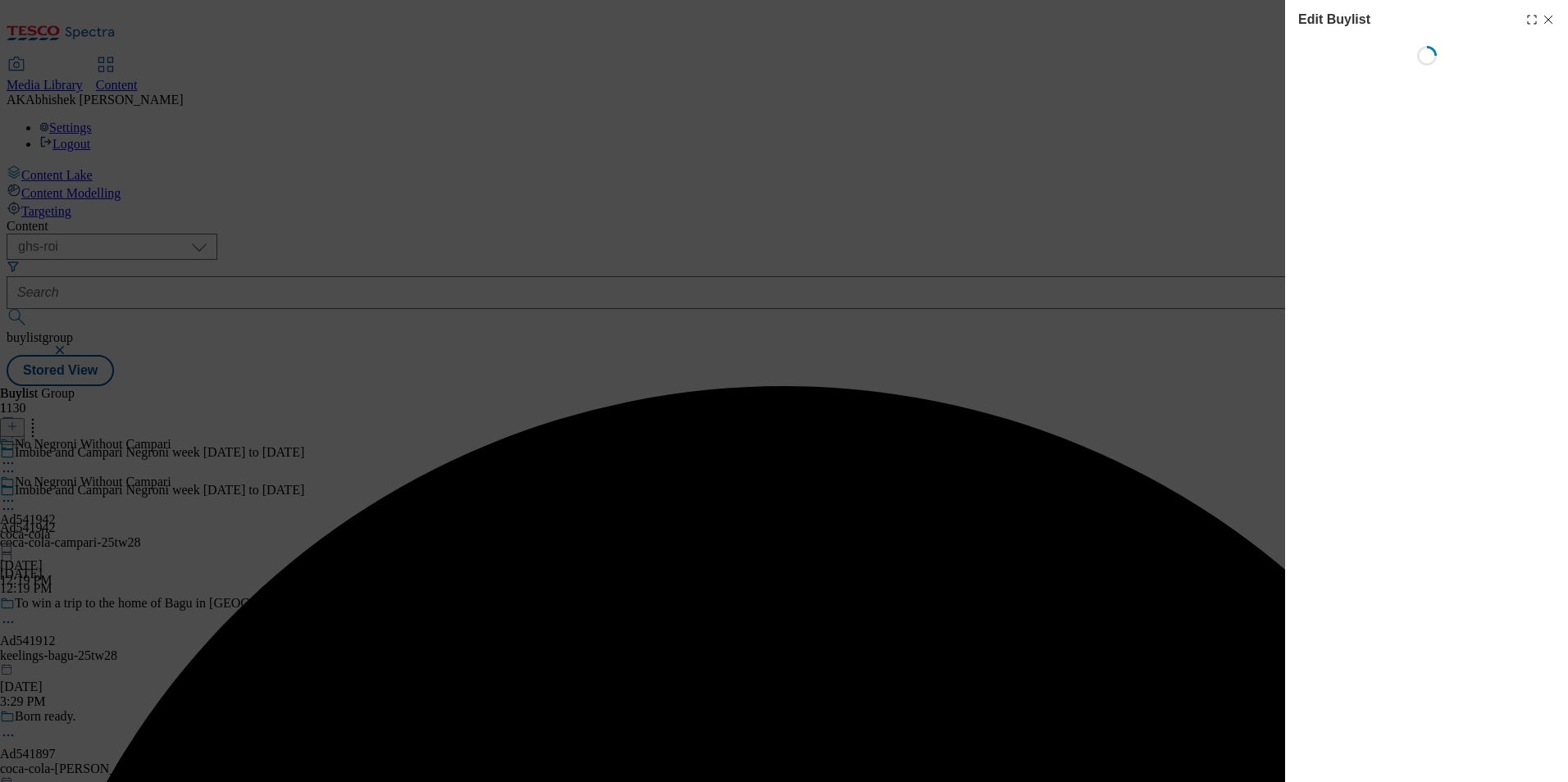
select select "tactical"
select select "supplier funded short term 1-3 weeks"
select select "Banner"
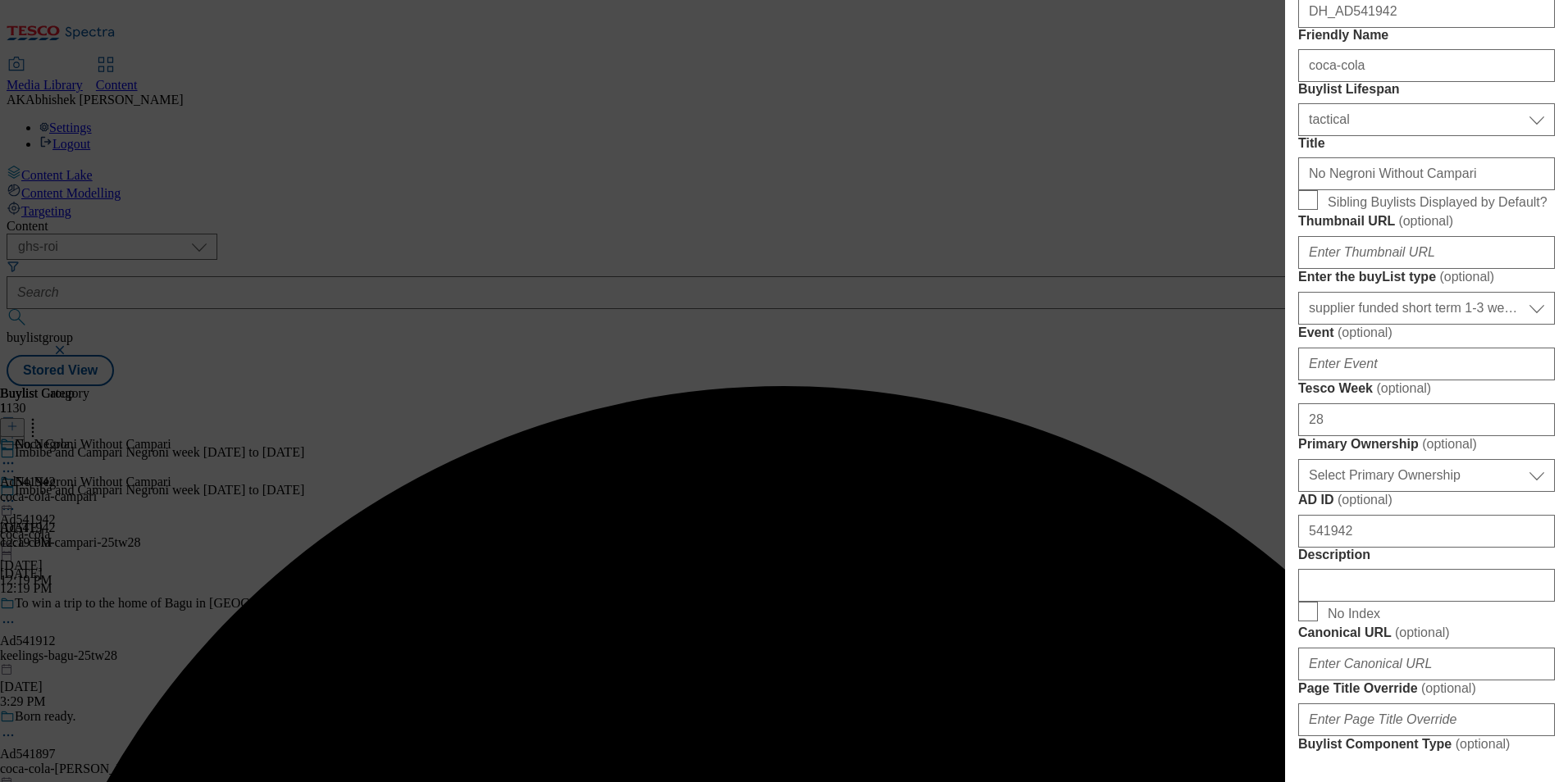
scroll to position [656, 0]
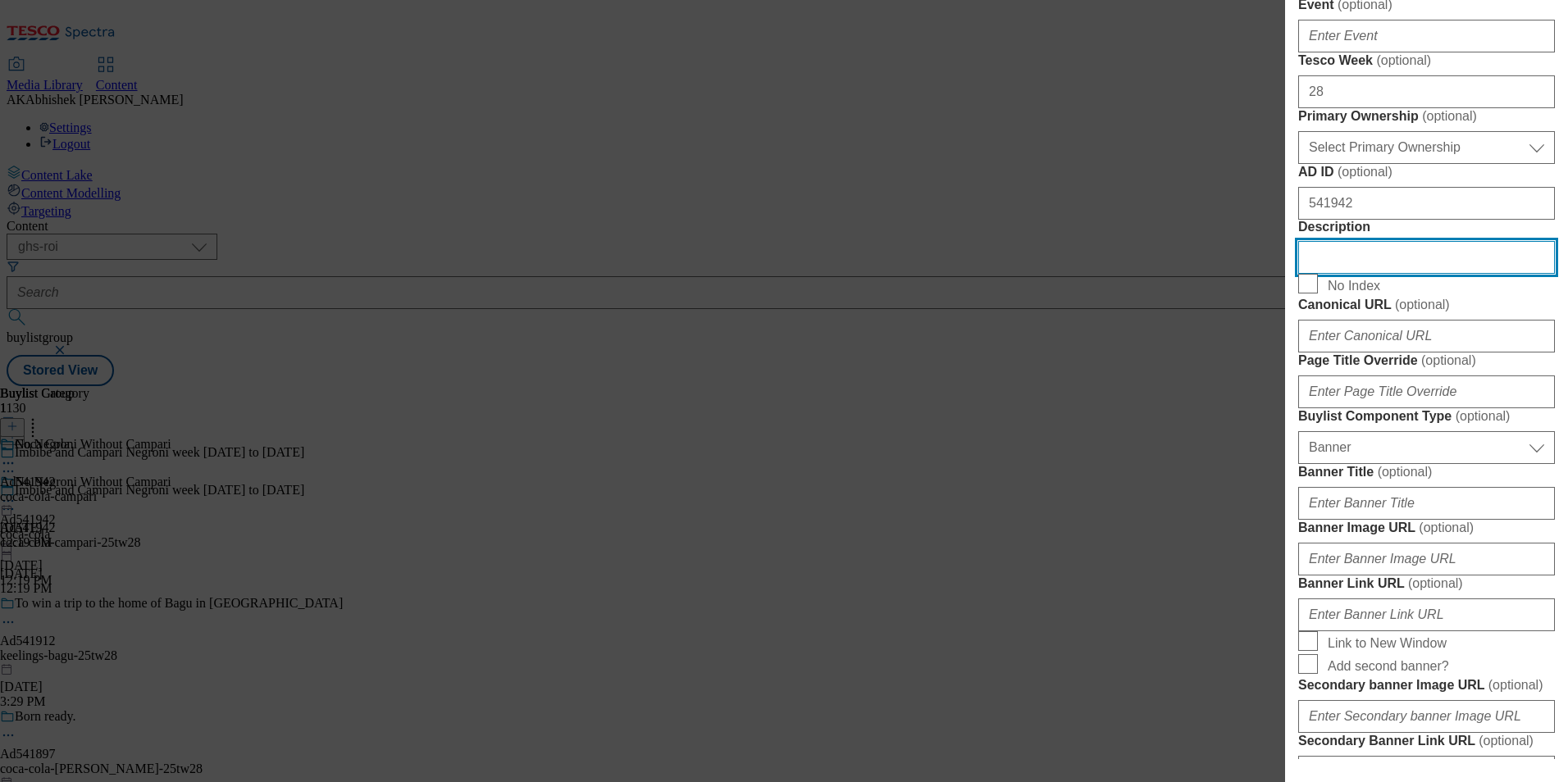
click at [1349, 274] on input "Description" at bounding box center [1427, 257] width 256 height 33
paste input "Campari 70cl"
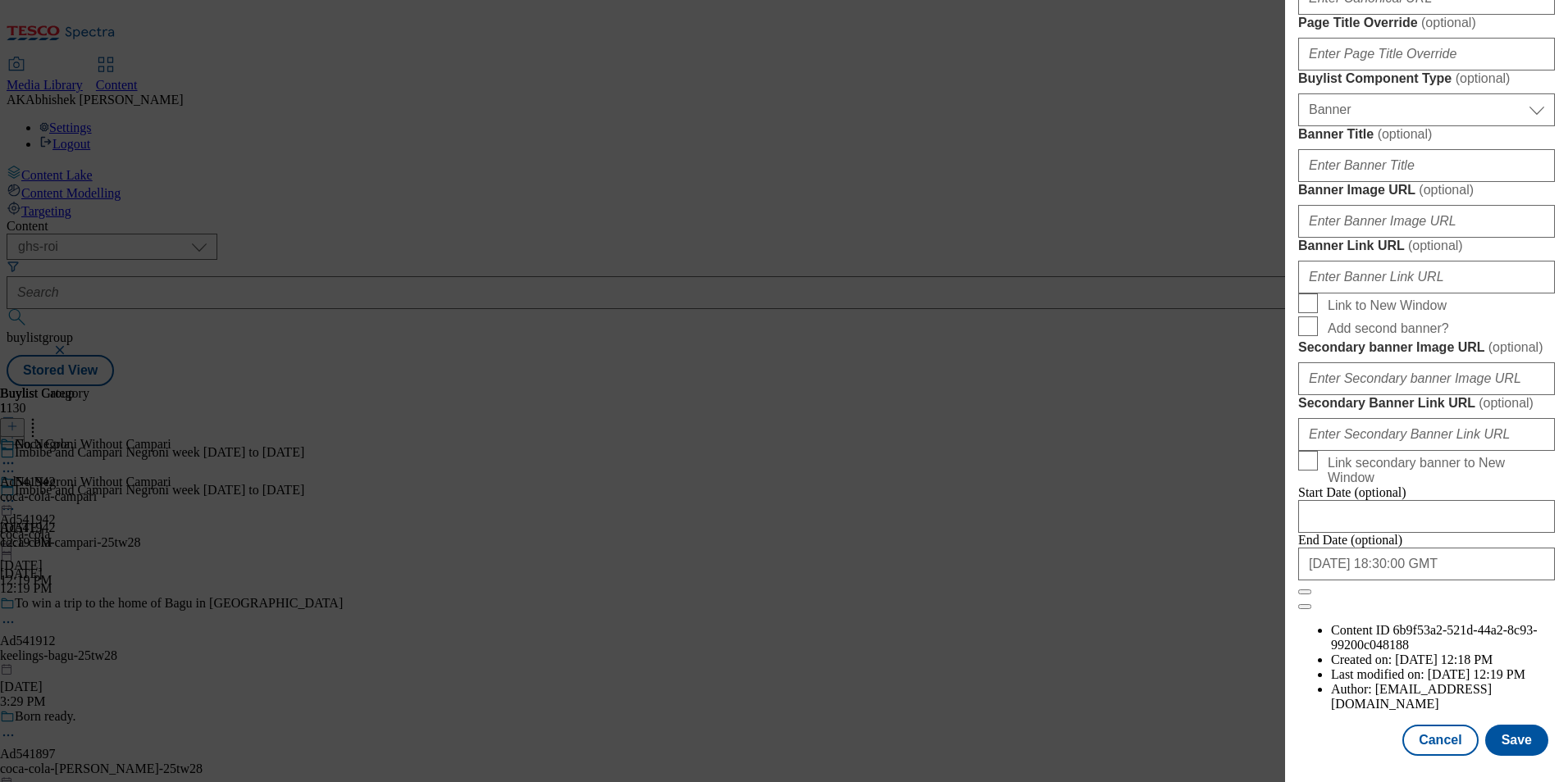
scroll to position [1603, 0]
type input "Campari 70cl"
click at [1508, 727] on button "Save" at bounding box center [1517, 740] width 63 height 31
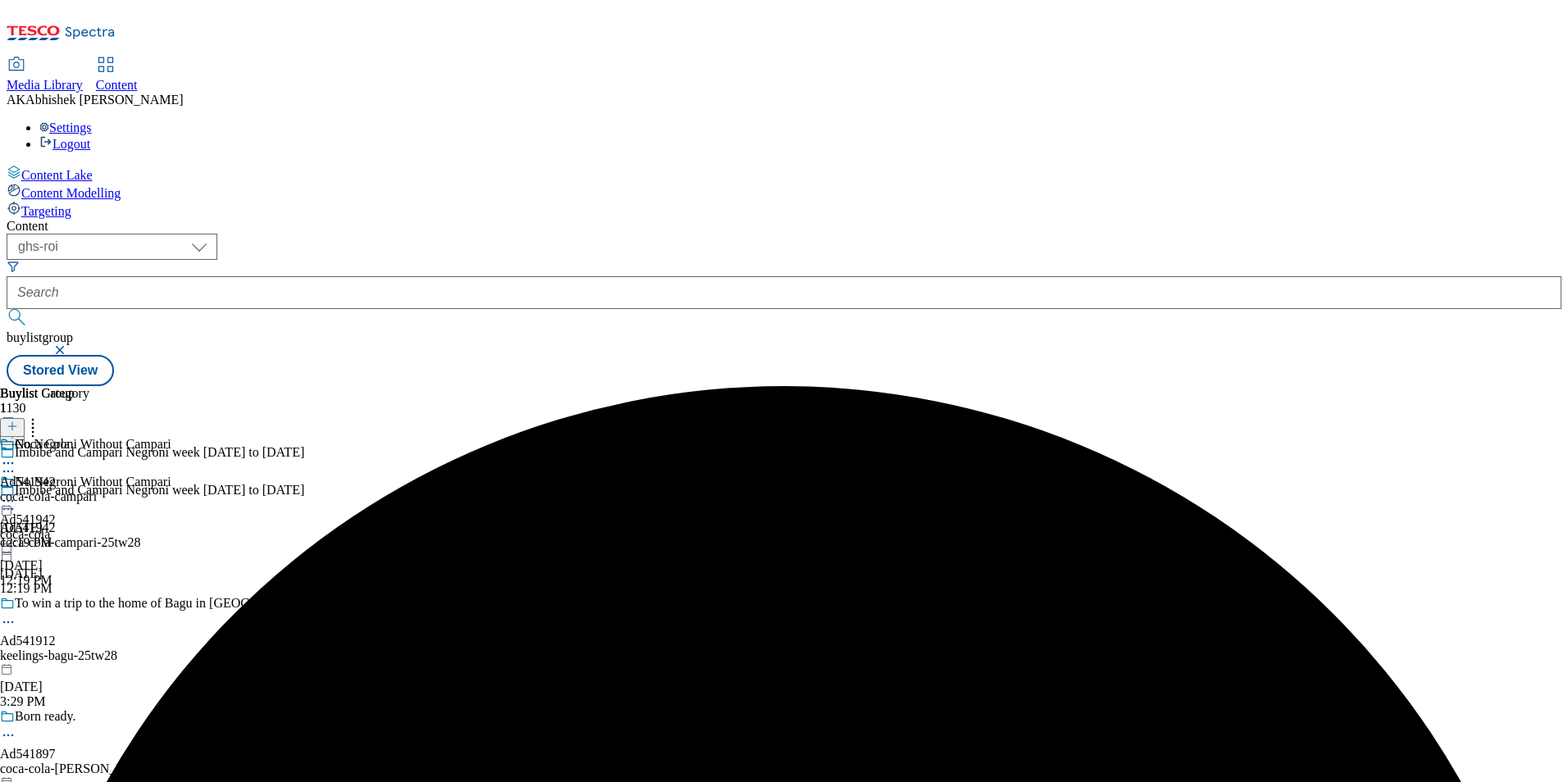
click at [16, 455] on icon at bounding box center [8, 463] width 16 height 16
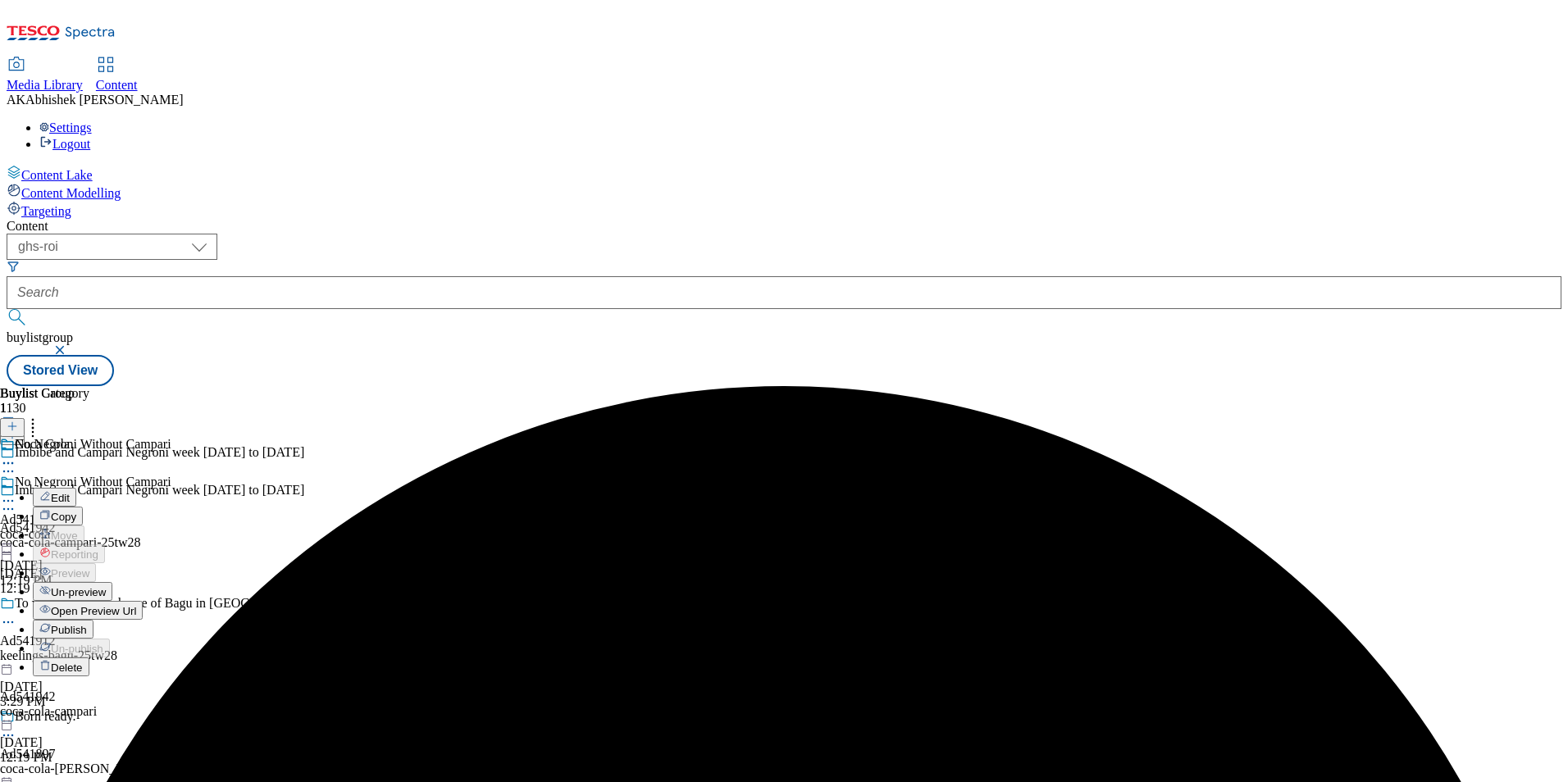
click at [76, 488] on button "Edit" at bounding box center [54, 497] width 44 height 19
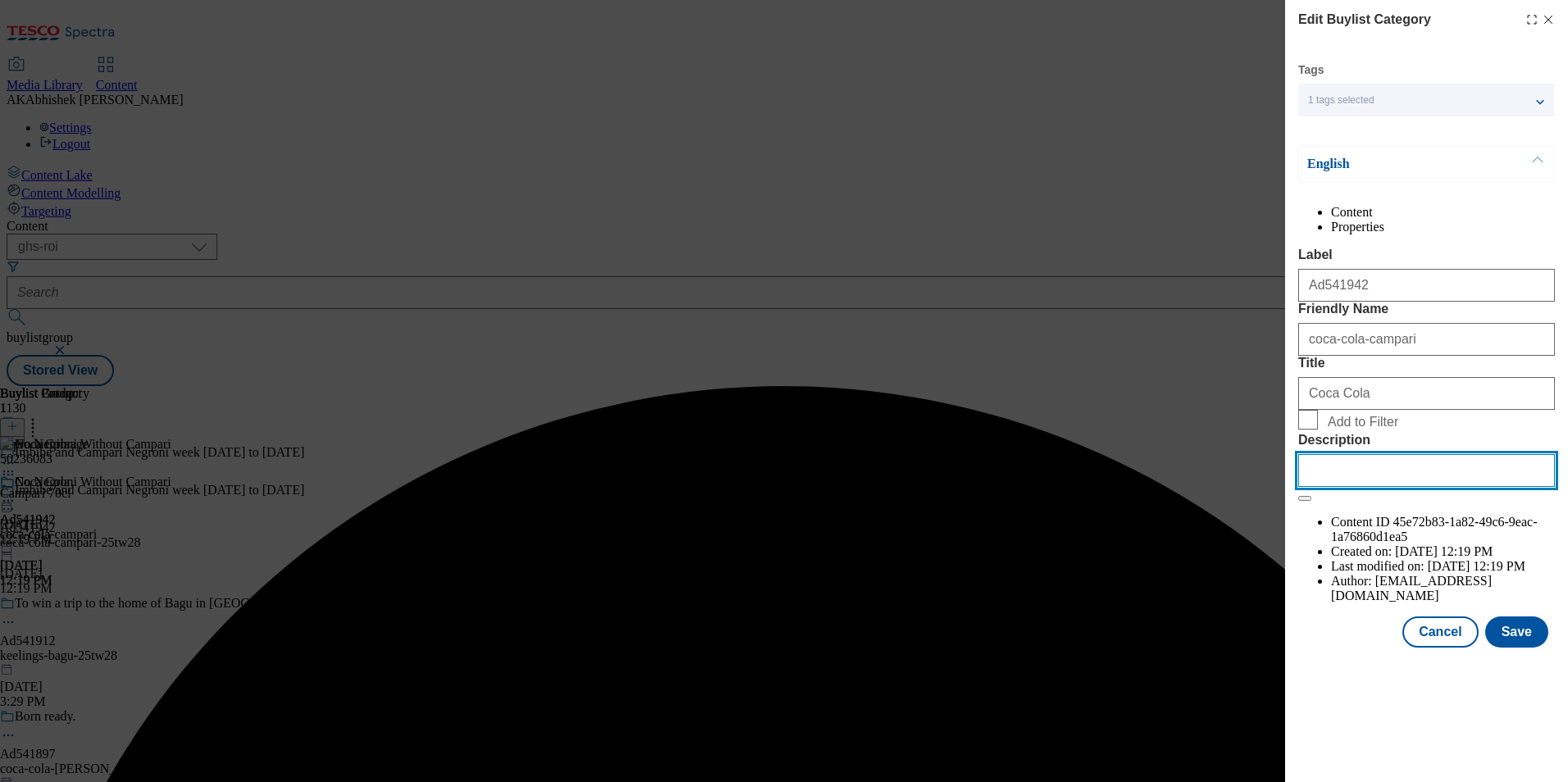
click at [1379, 488] on input "Description" at bounding box center [1427, 470] width 256 height 33
paste input "Campari 70cl"
type input "Campari 70cl"
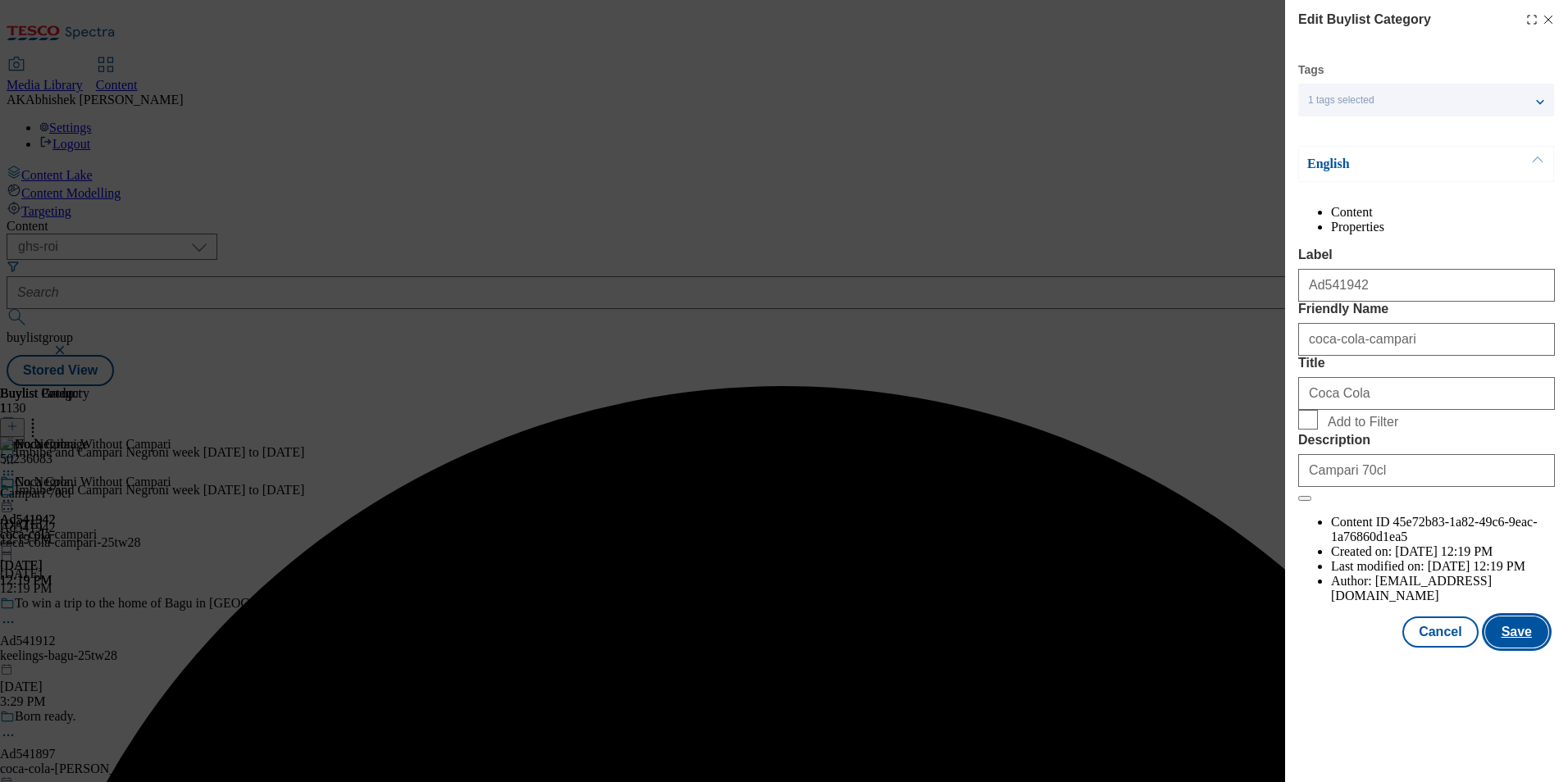
click at [1505, 648] on button "Save" at bounding box center [1517, 632] width 63 height 31
